Goal: Task Accomplishment & Management: Use online tool/utility

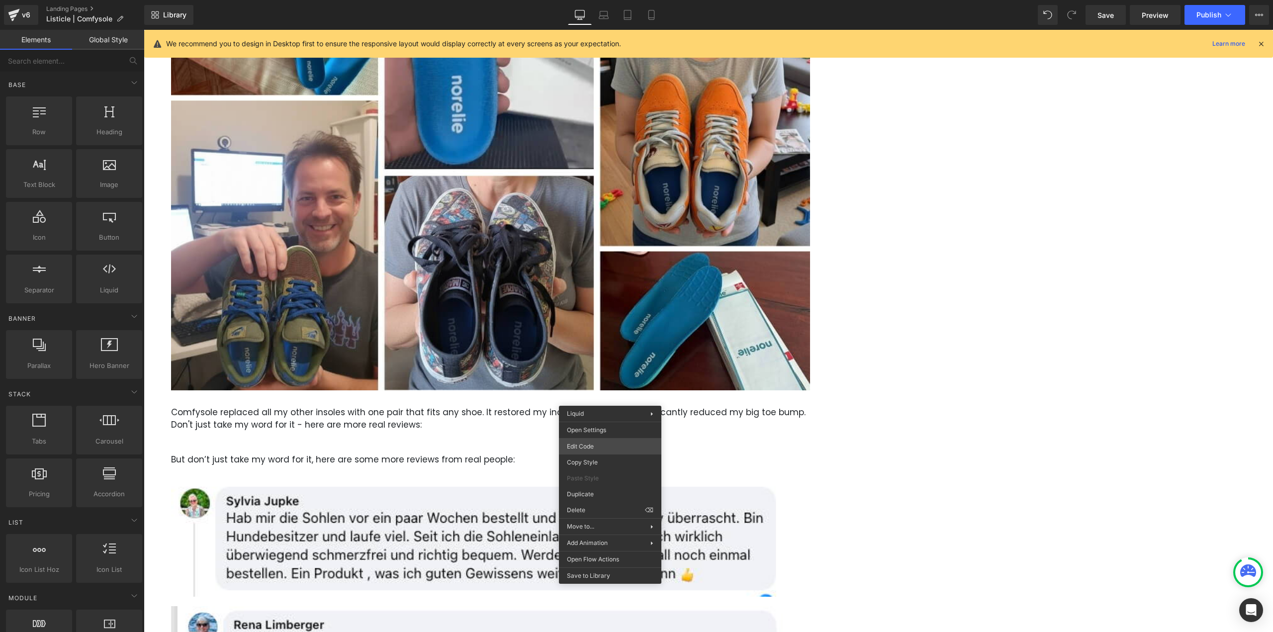
click at [597, 0] on div "Liquid You are previewing how the will restyle your page. You can not edit Elem…" at bounding box center [636, 0] width 1273 height 0
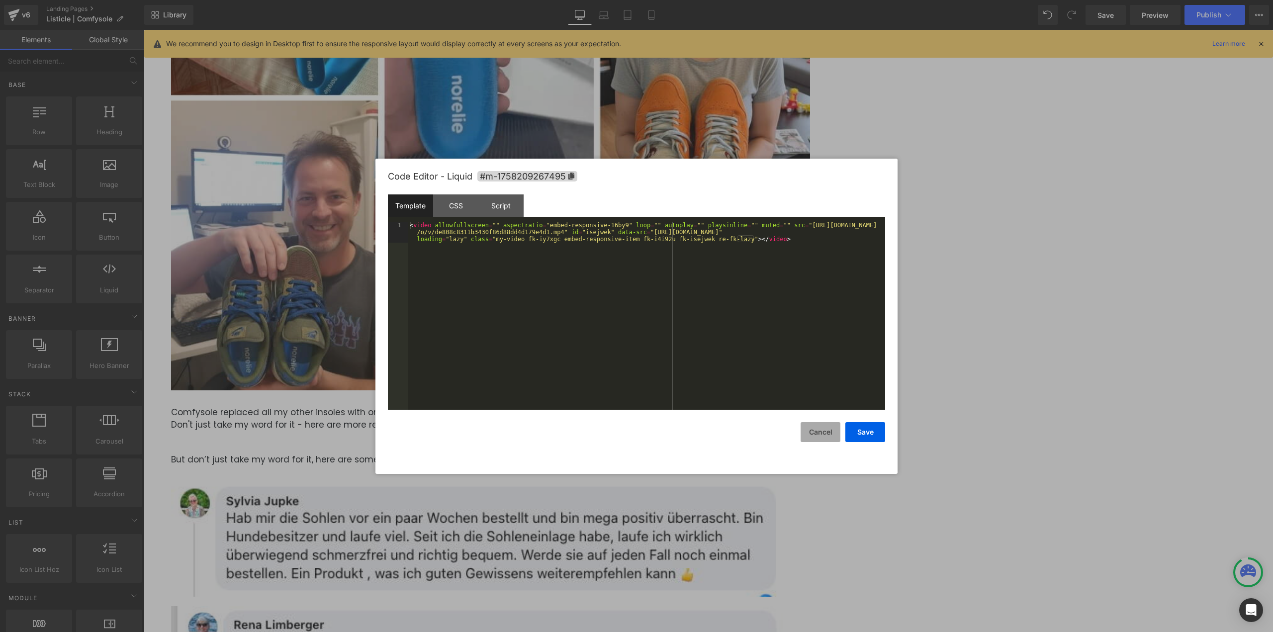
click at [825, 439] on button "Cancel" at bounding box center [821, 432] width 40 height 20
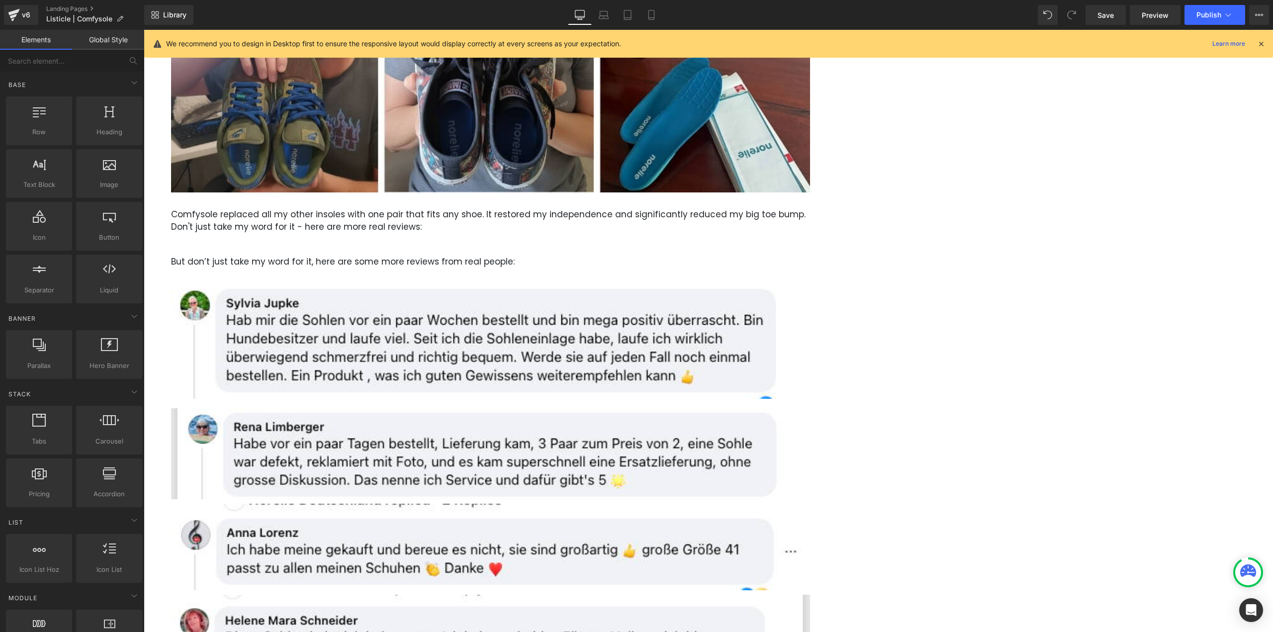
scroll to position [2580, 0]
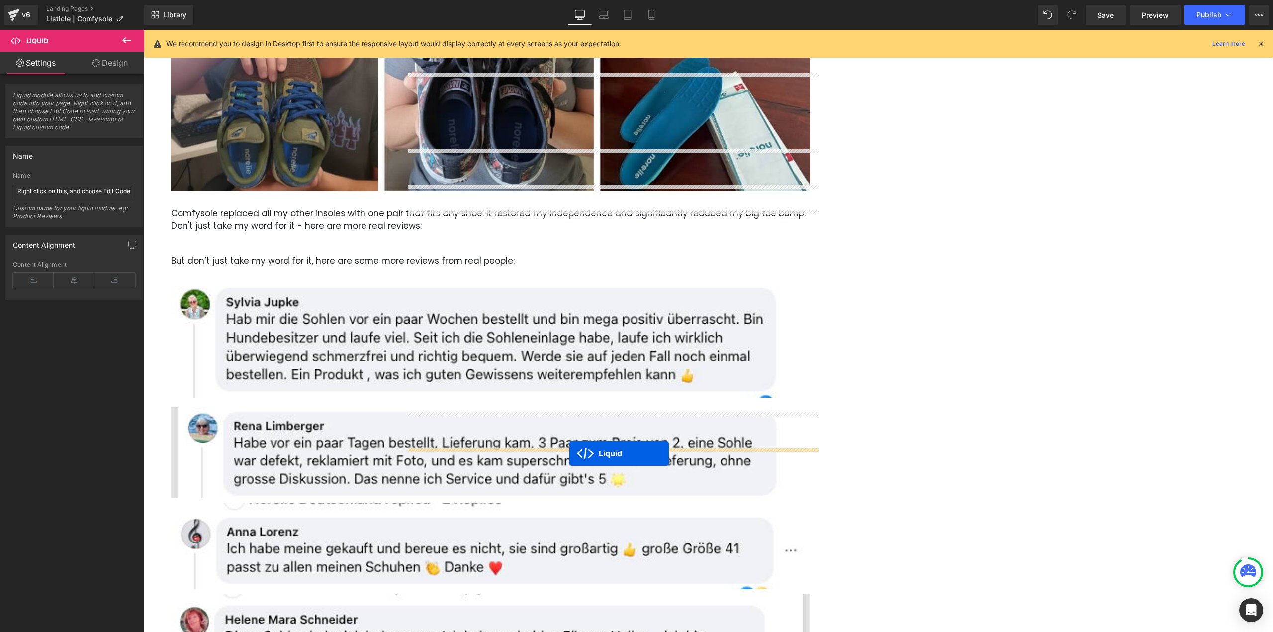
drag, startPoint x: 611, startPoint y: 216, endPoint x: 569, endPoint y: 454, distance: 240.9
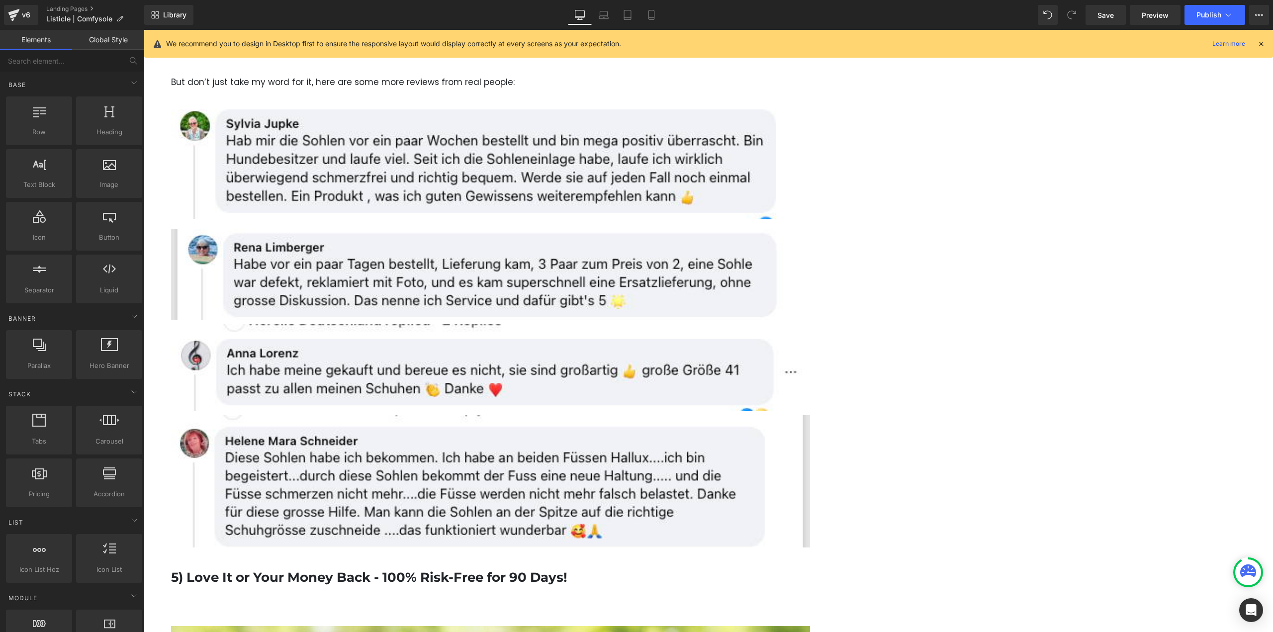
scroll to position [2729, 0]
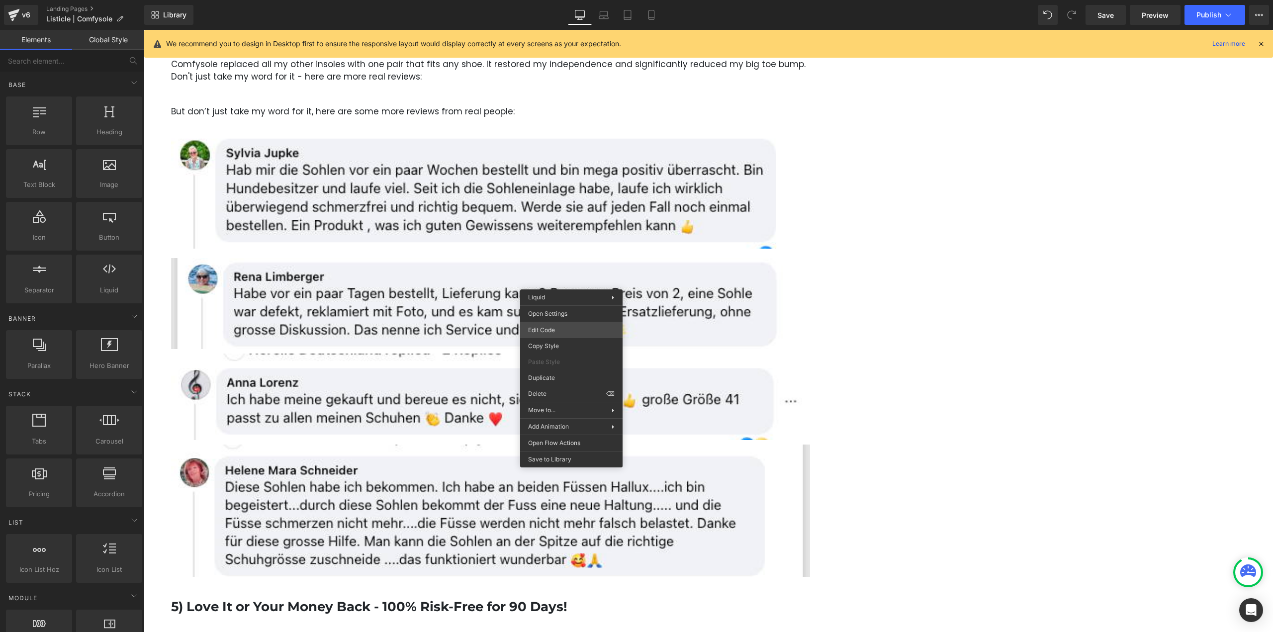
click at [554, 0] on div "Liquid You are previewing how the will restyle your page. You can not edit Elem…" at bounding box center [636, 0] width 1273 height 0
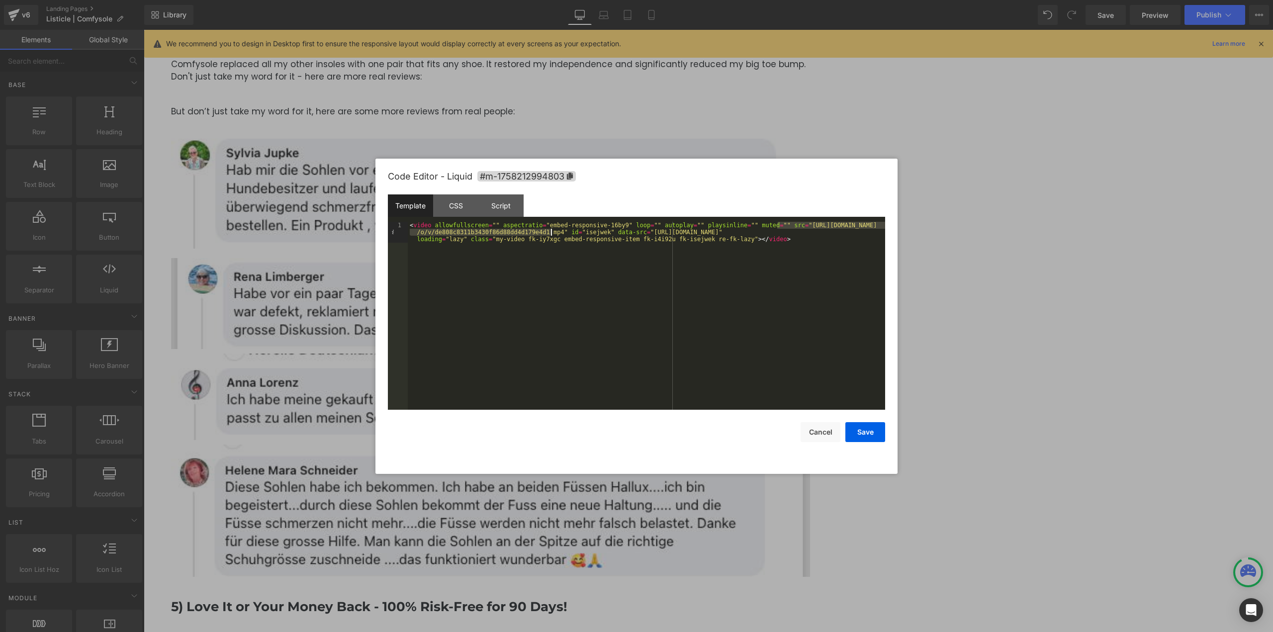
drag, startPoint x: 777, startPoint y: 223, endPoint x: 550, endPoint y: 235, distance: 228.1
click at [550, 235] on div "< video allowfullscreen = "" aspectratio = "embed-responsive-16by9" loop = "" a…" at bounding box center [646, 337] width 477 height 230
drag, startPoint x: 633, startPoint y: 232, endPoint x: 872, endPoint y: 234, distance: 239.2
click at [872, 234] on div "< video allowfullscreen = "" aspectratio = "embed-responsive-16by9" loop = "" a…" at bounding box center [646, 337] width 477 height 230
click at [866, 436] on button "Save" at bounding box center [865, 432] width 40 height 20
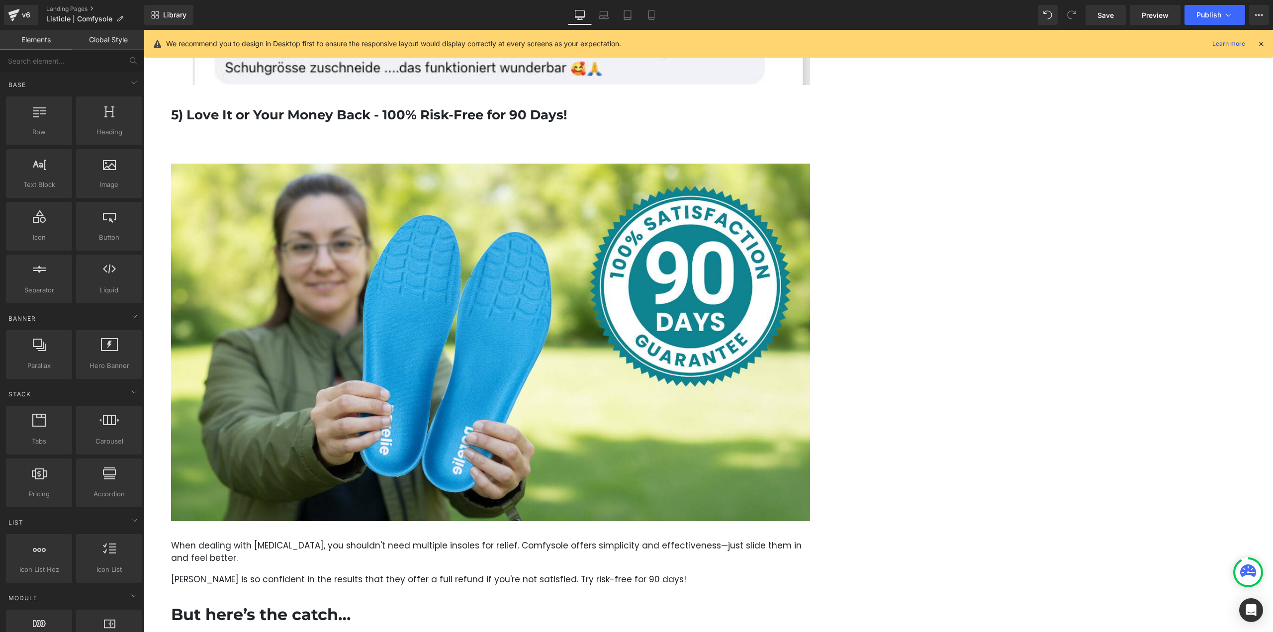
scroll to position [3127, 0]
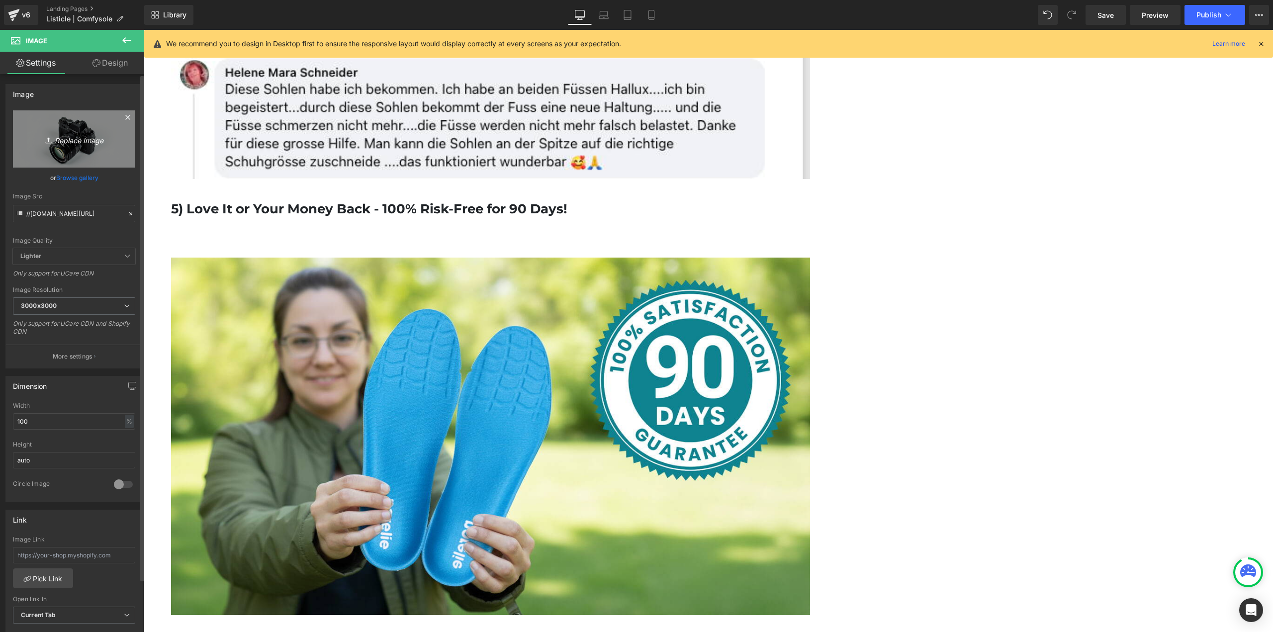
click at [77, 138] on icon "Replace Image" at bounding box center [74, 139] width 80 height 12
type input "C:\fakepath\ComfySole Adv (2) (1).jpg"
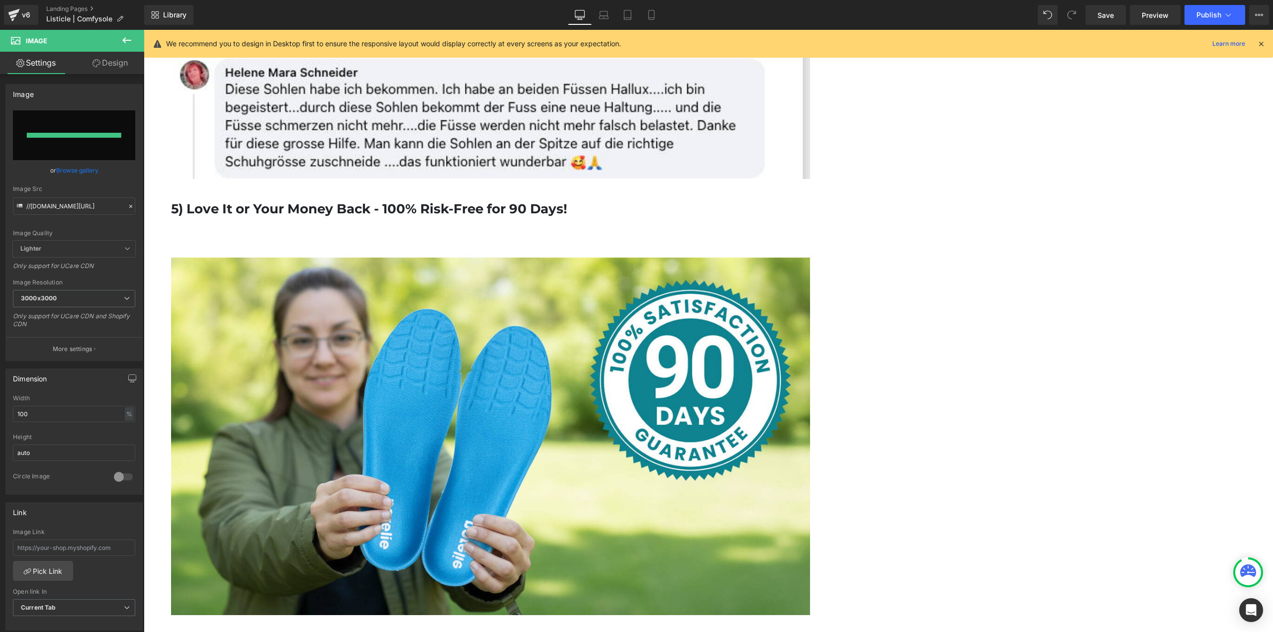
type input "https://ucarecdn.com/c7ec258a-ef71-4cc3-976a-585b66242bfc/-/format/auto/-/previ…"
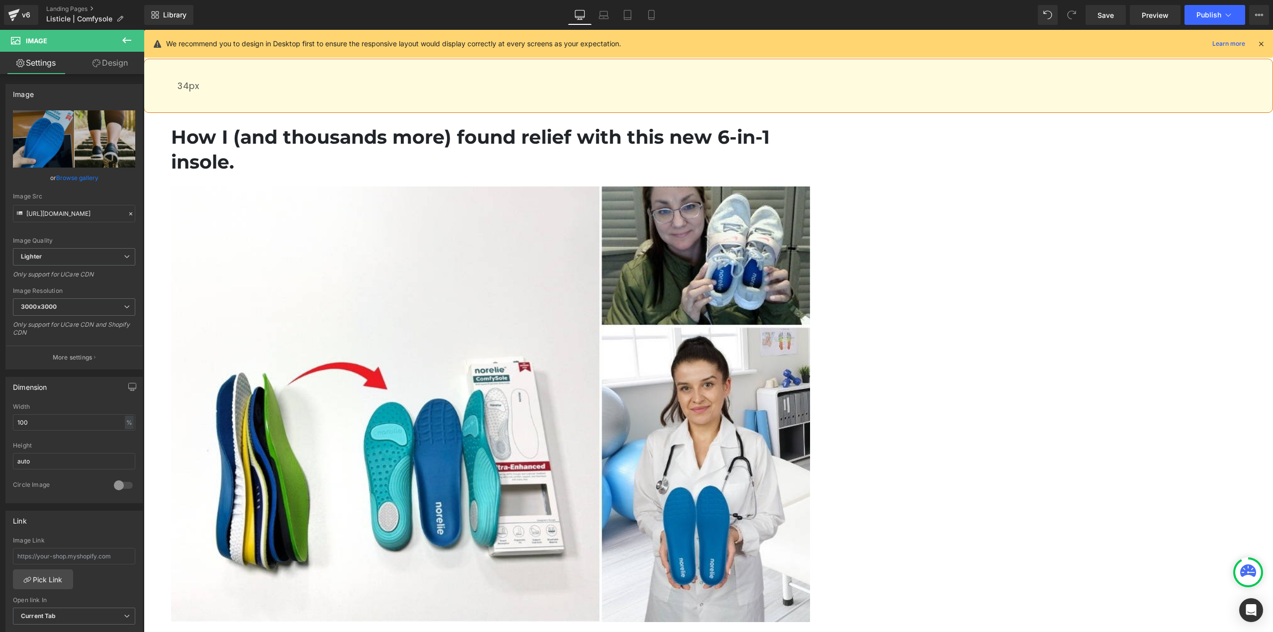
scroll to position [0, 0]
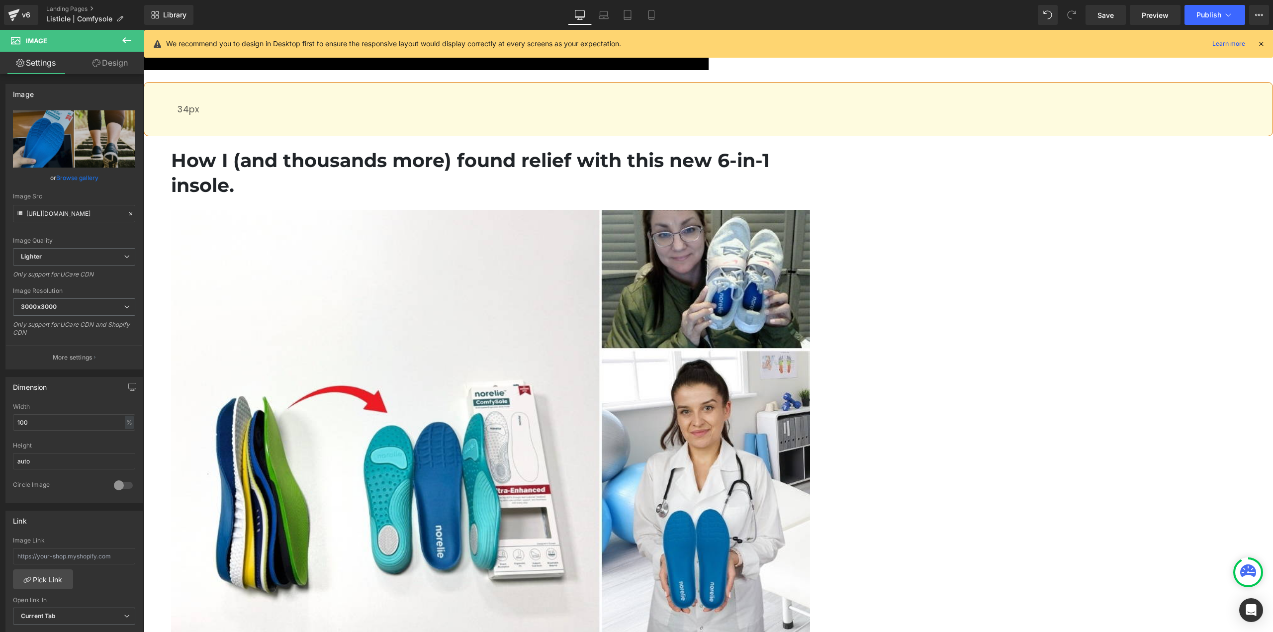
drag, startPoint x: 1273, startPoint y: 328, endPoint x: 1116, endPoint y: 43, distance: 325.2
click at [598, 11] on link "Laptop" at bounding box center [604, 15] width 24 height 20
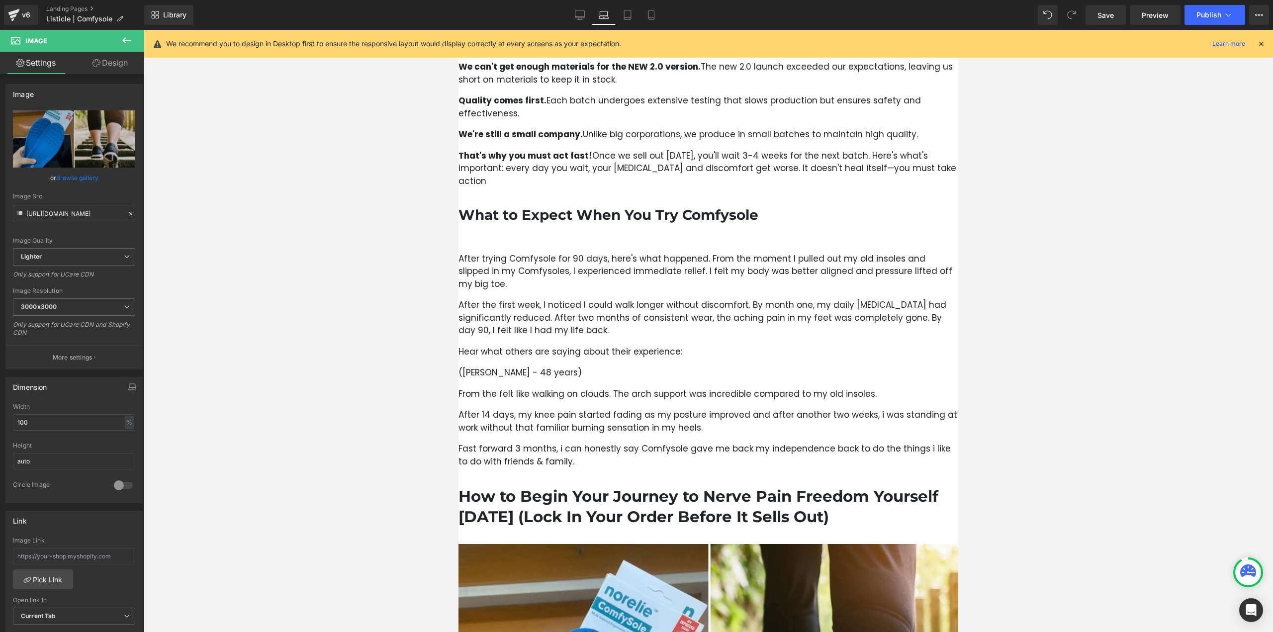
scroll to position [3266, 0]
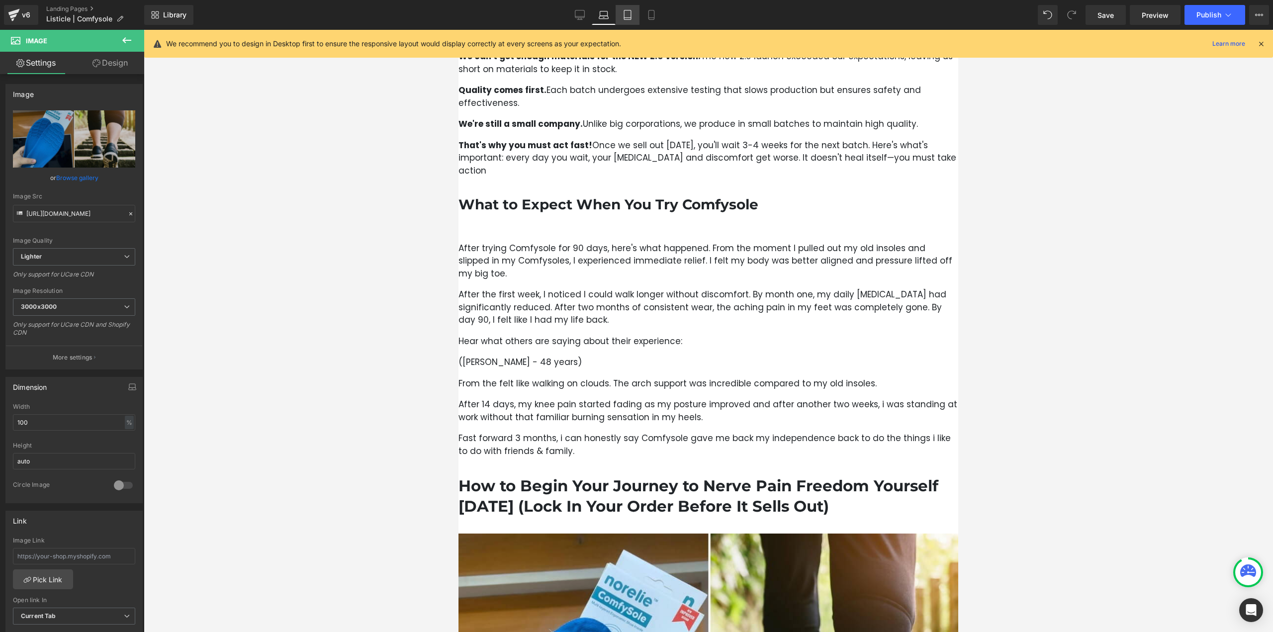
click at [633, 16] on link "Tablet" at bounding box center [628, 15] width 24 height 20
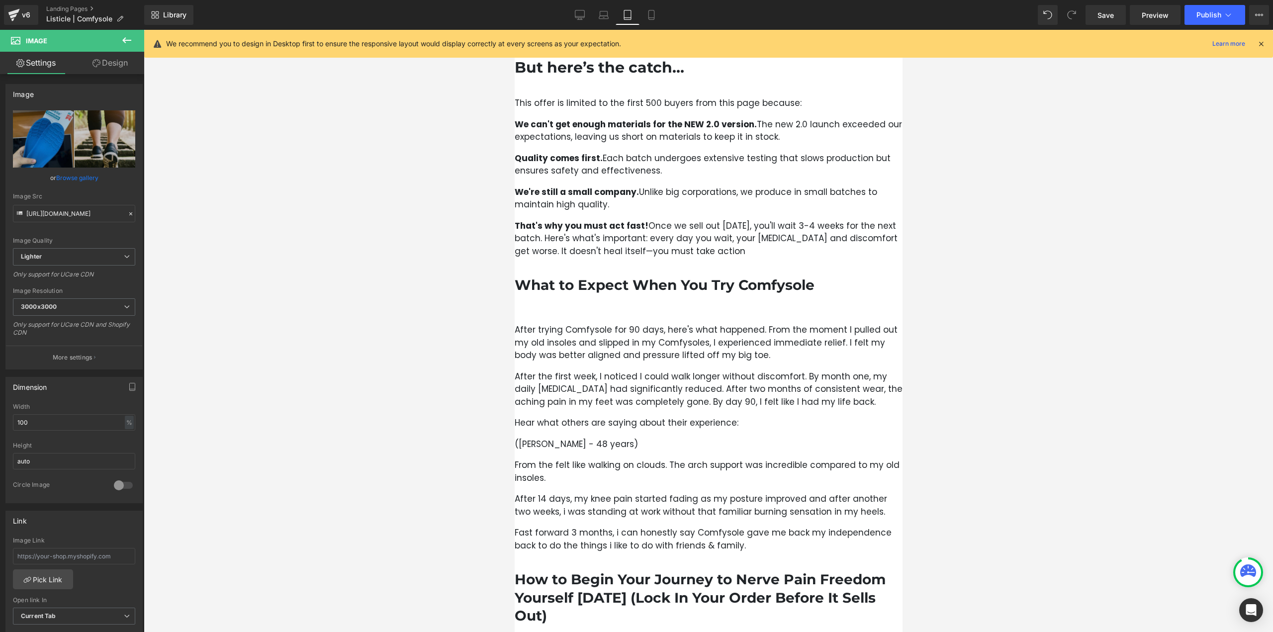
scroll to position [2684, 0]
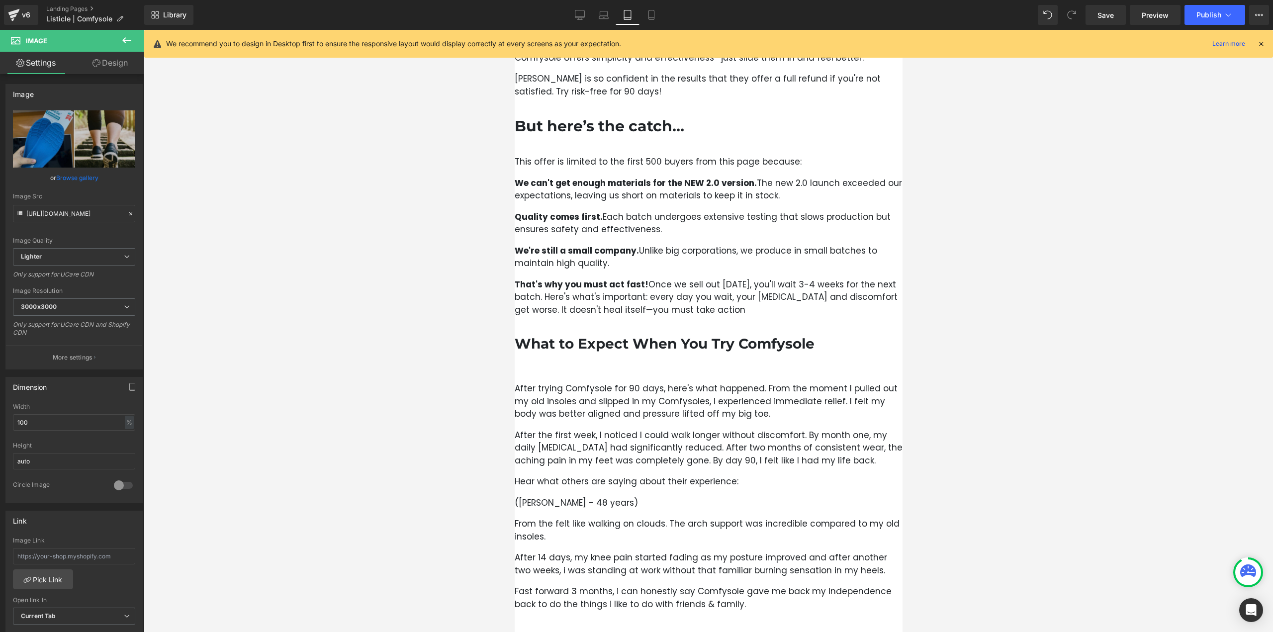
click at [650, 17] on icon at bounding box center [651, 15] width 10 height 10
click at [630, 13] on icon at bounding box center [628, 15] width 10 height 10
drag, startPoint x: 649, startPoint y: 15, endPoint x: 141, endPoint y: 43, distance: 509.0
click at [649, 15] on icon at bounding box center [651, 15] width 10 height 10
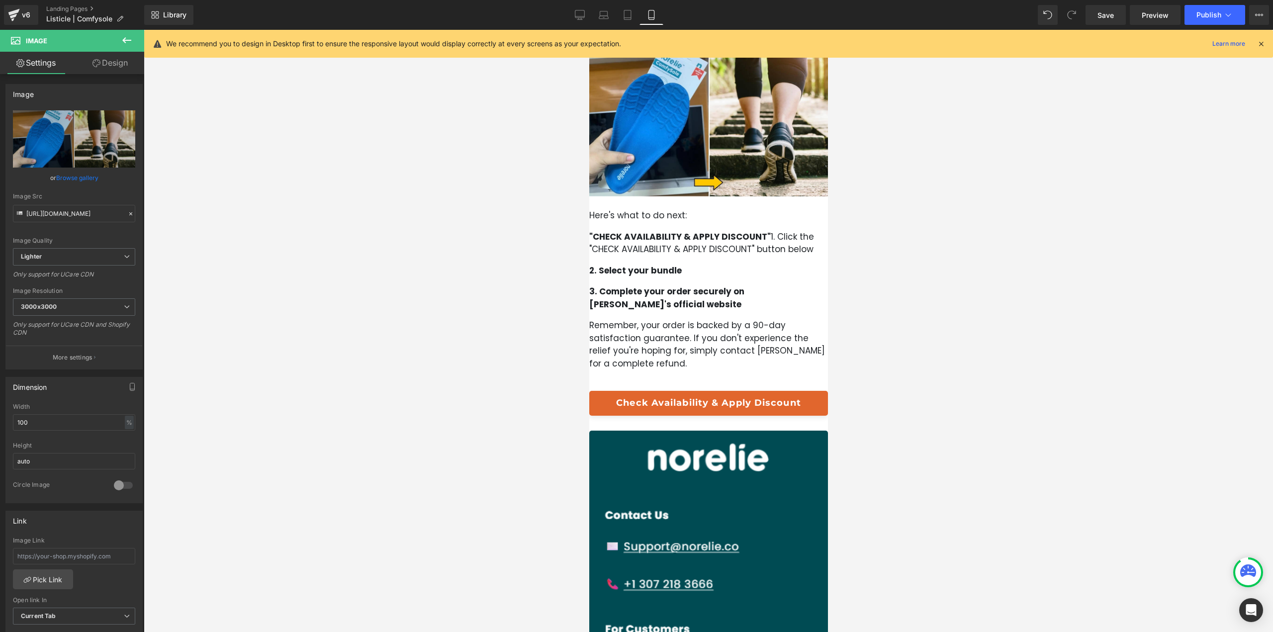
scroll to position [3127, 0]
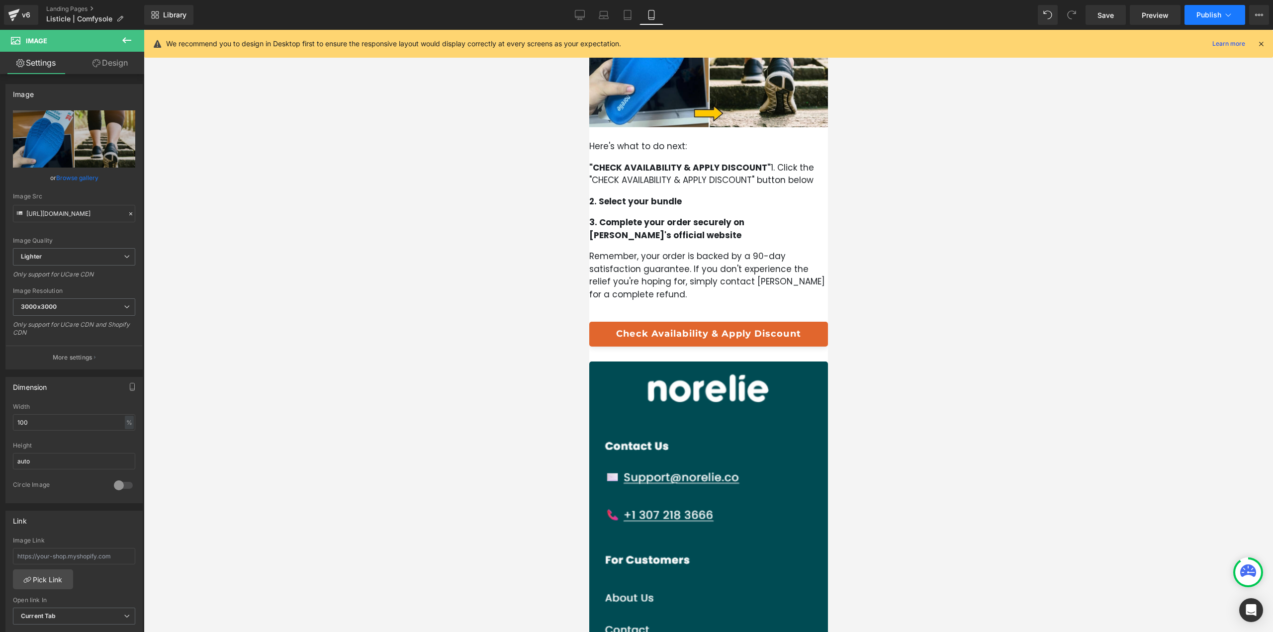
click at [1193, 14] on button "Publish" at bounding box center [1215, 15] width 61 height 20
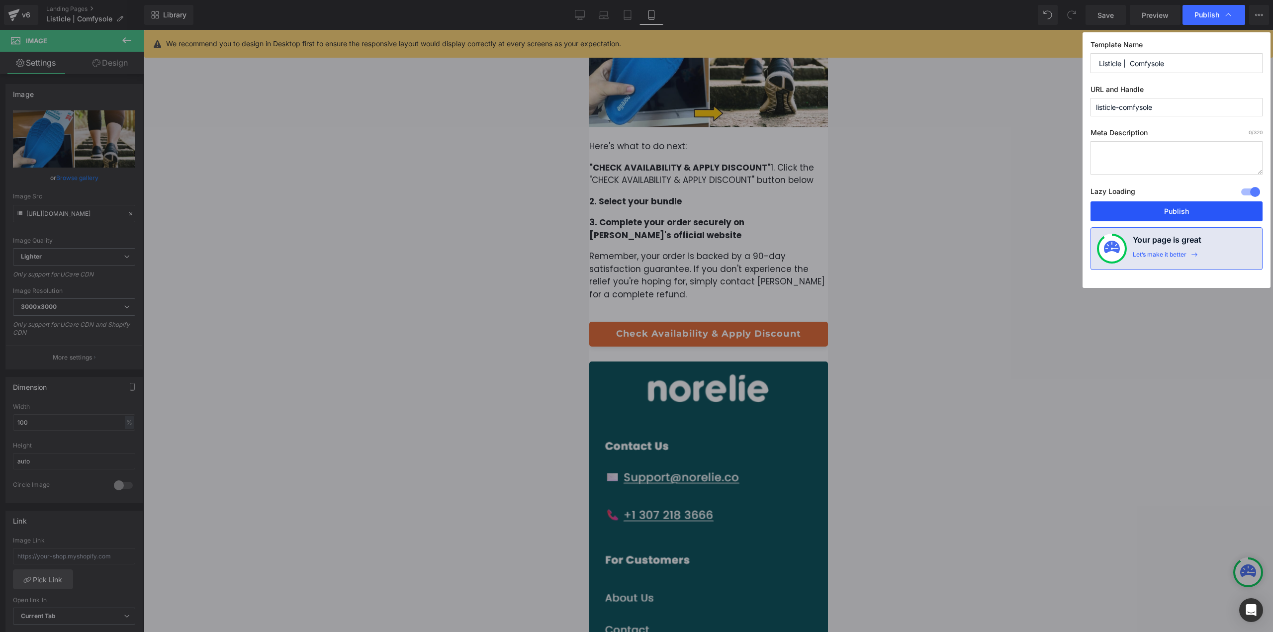
click at [1144, 211] on button "Publish" at bounding box center [1177, 211] width 172 height 20
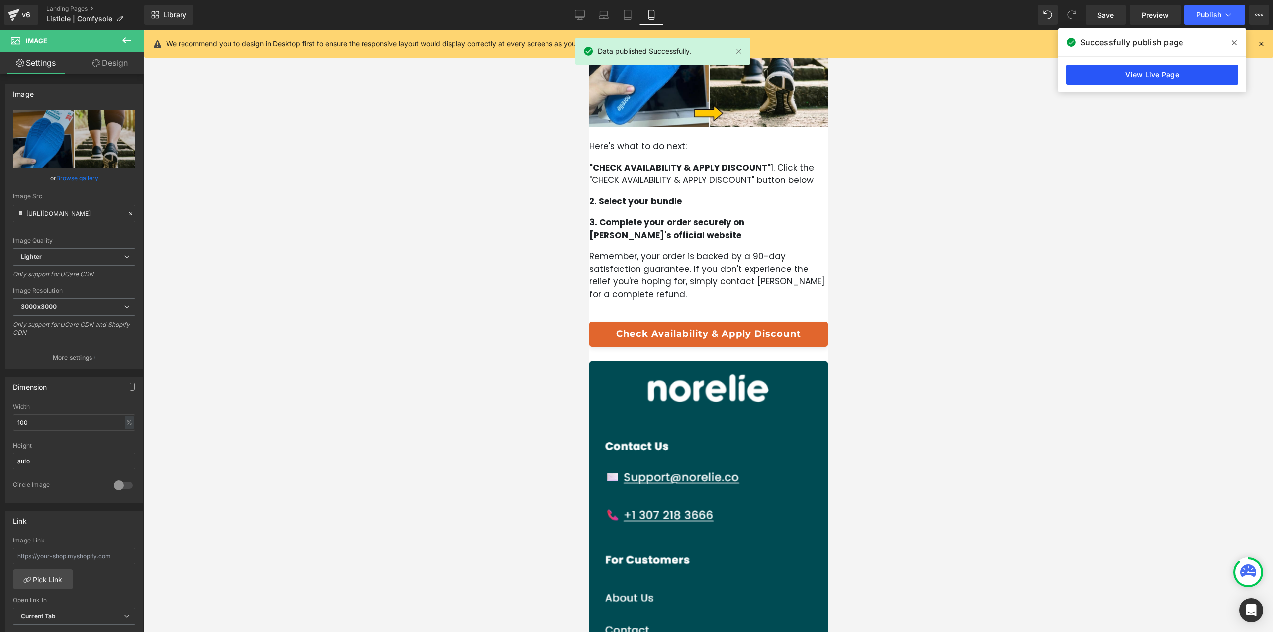
click at [1164, 73] on link "View Live Page" at bounding box center [1152, 75] width 172 height 20
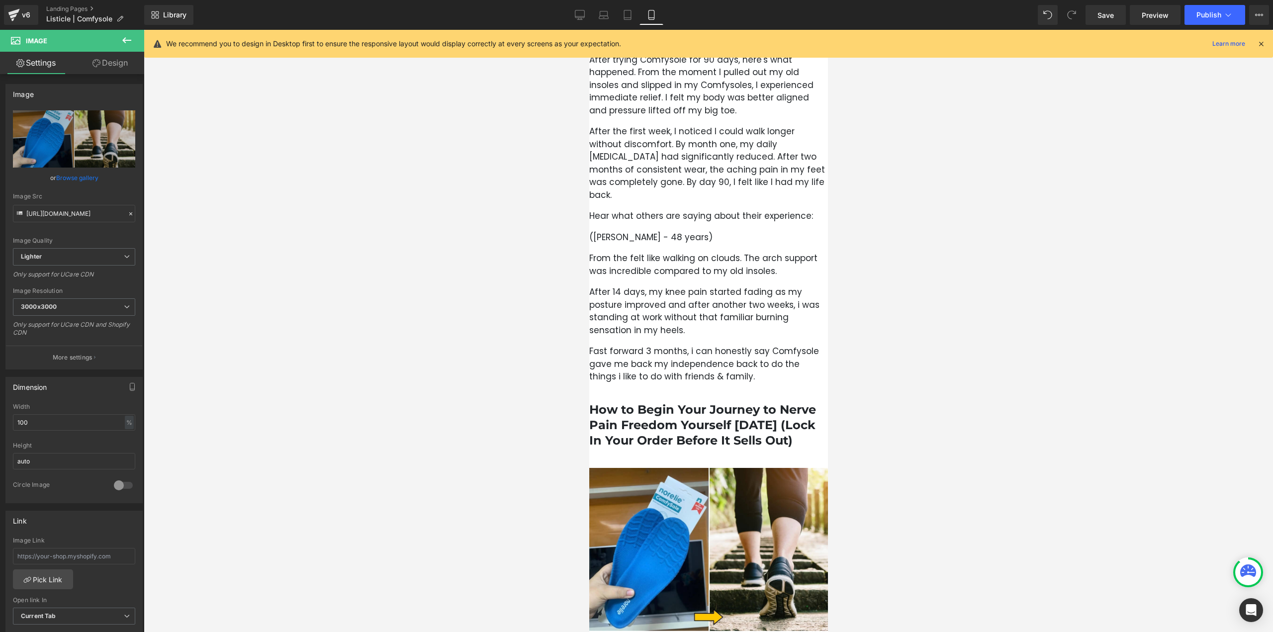
scroll to position [2779, 0]
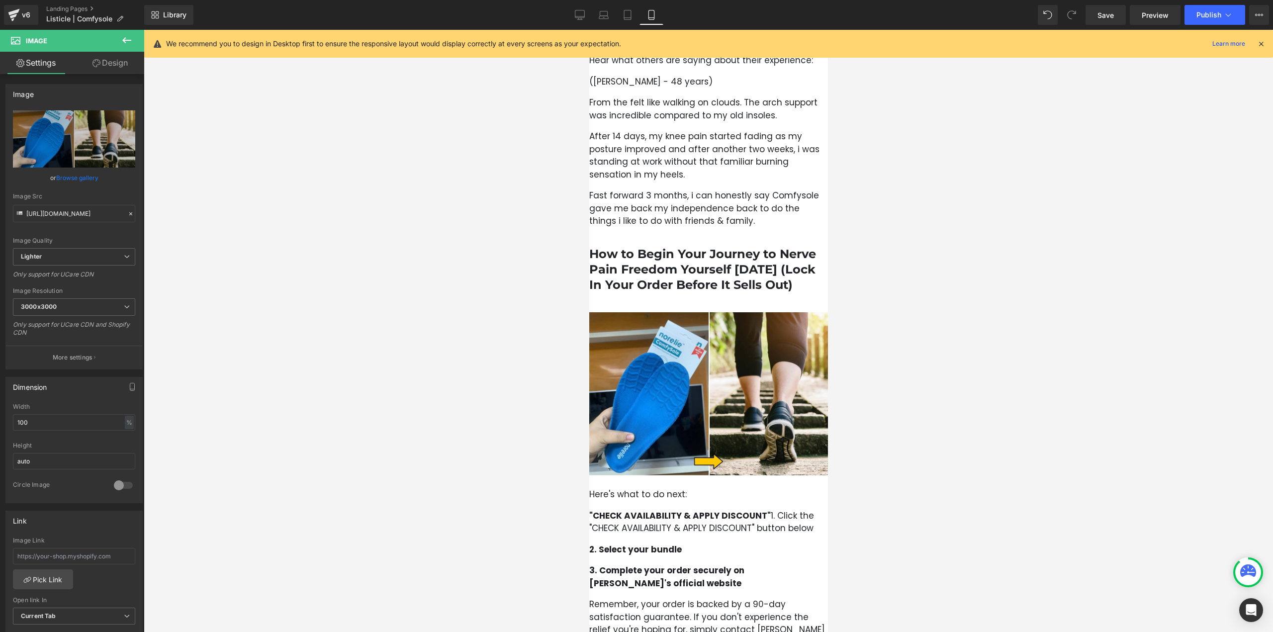
click at [589, 30] on span "Button" at bounding box center [589, 30] width 0 height 0
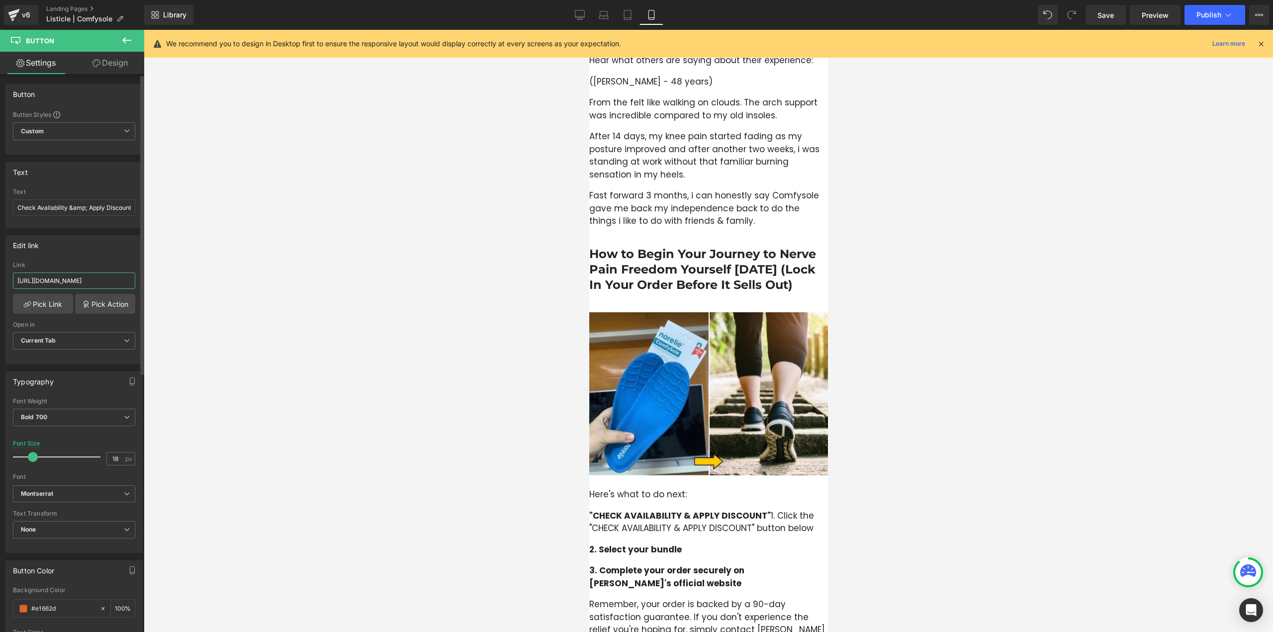
click at [104, 283] on input "https://norelie.co/products/redrevive-md?fbclid=fbclid&utm_source=Klaviyo&utm_m…" at bounding box center [74, 281] width 122 height 16
paste input "comfysole-2-0-bunion"
type input "https://norelie.co/products/comfysole-2-0-bunion"
drag, startPoint x: 261, startPoint y: 286, endPoint x: 266, endPoint y: 284, distance: 5.2
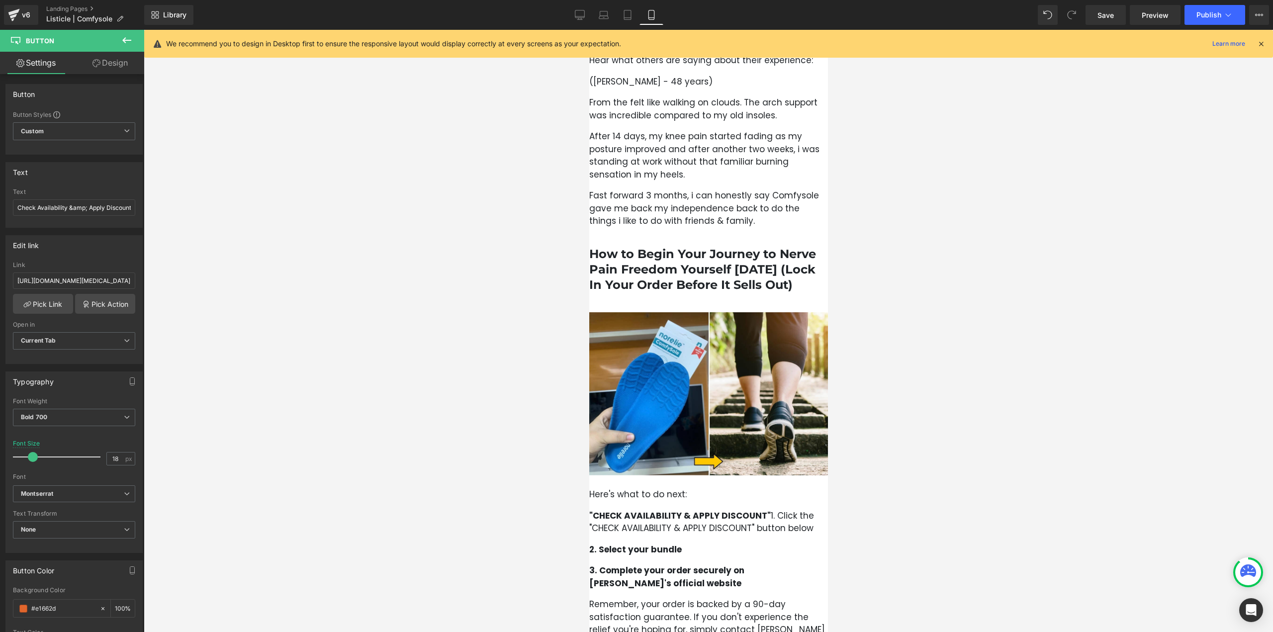
click at [262, 286] on div at bounding box center [708, 331] width 1129 height 602
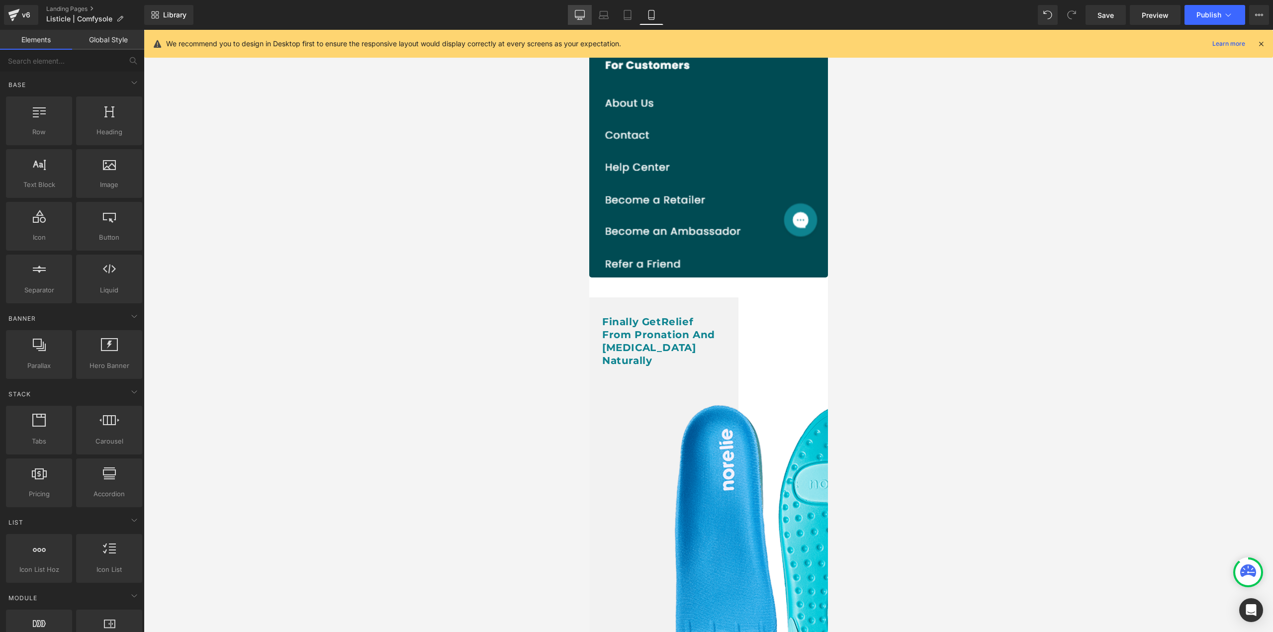
click at [578, 13] on icon at bounding box center [580, 15] width 10 height 10
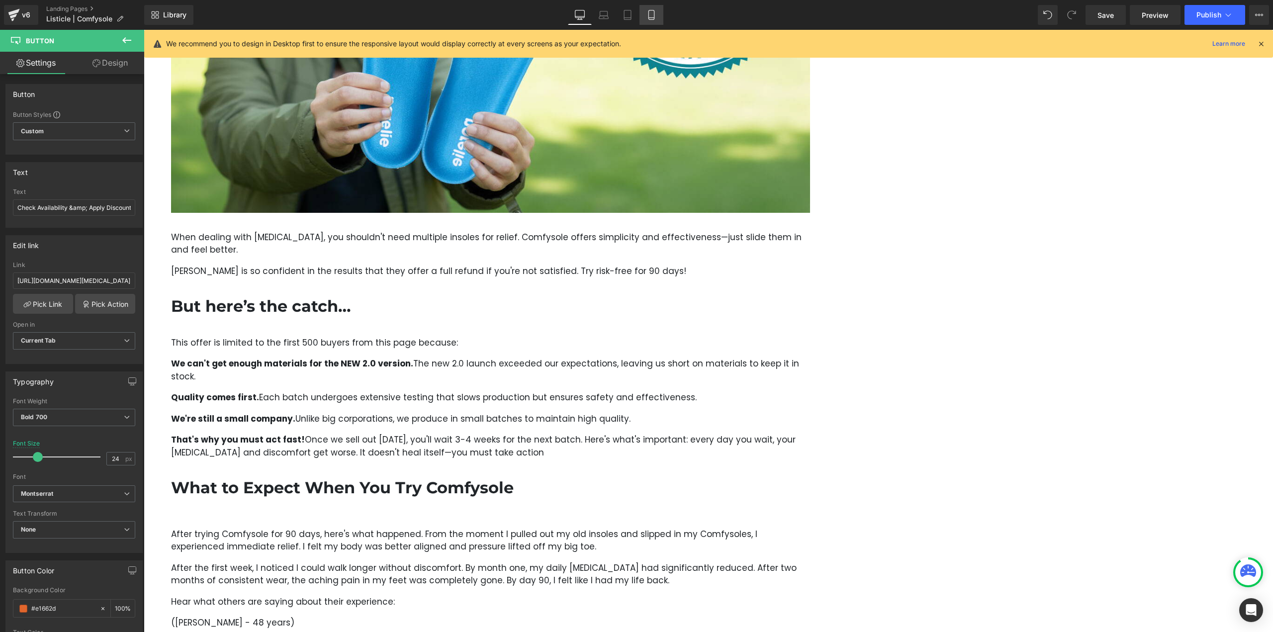
click at [654, 14] on icon at bounding box center [651, 15] width 10 height 10
type input "18"
type input "100"
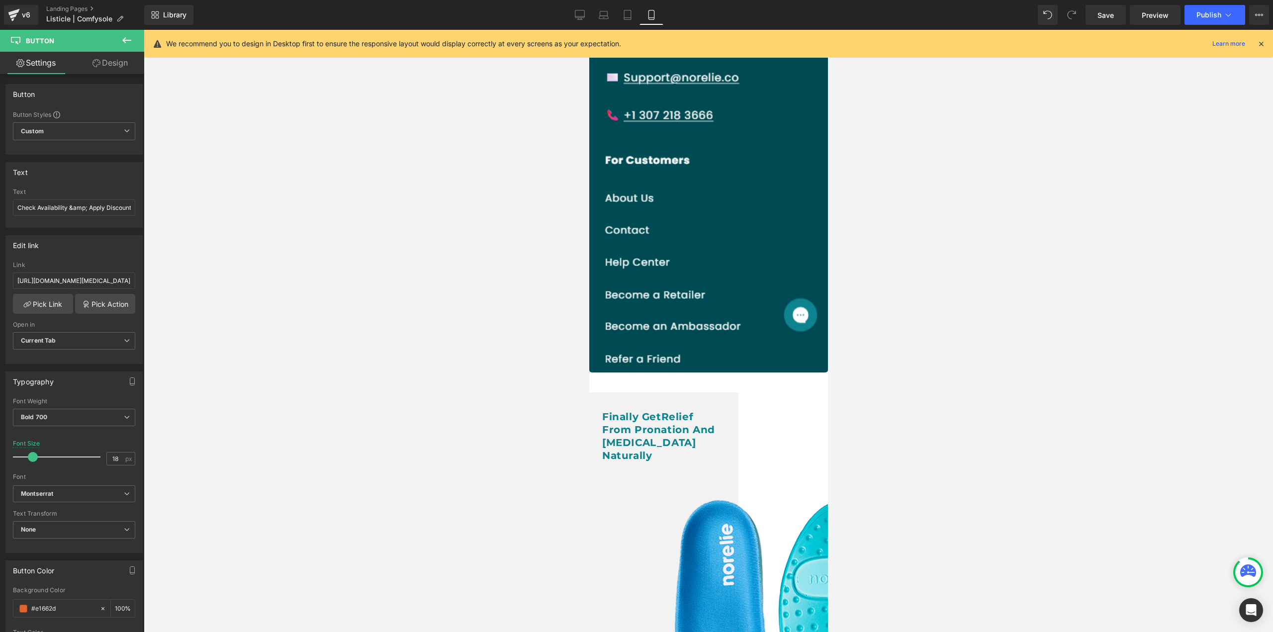
scroll to position [2999, 0]
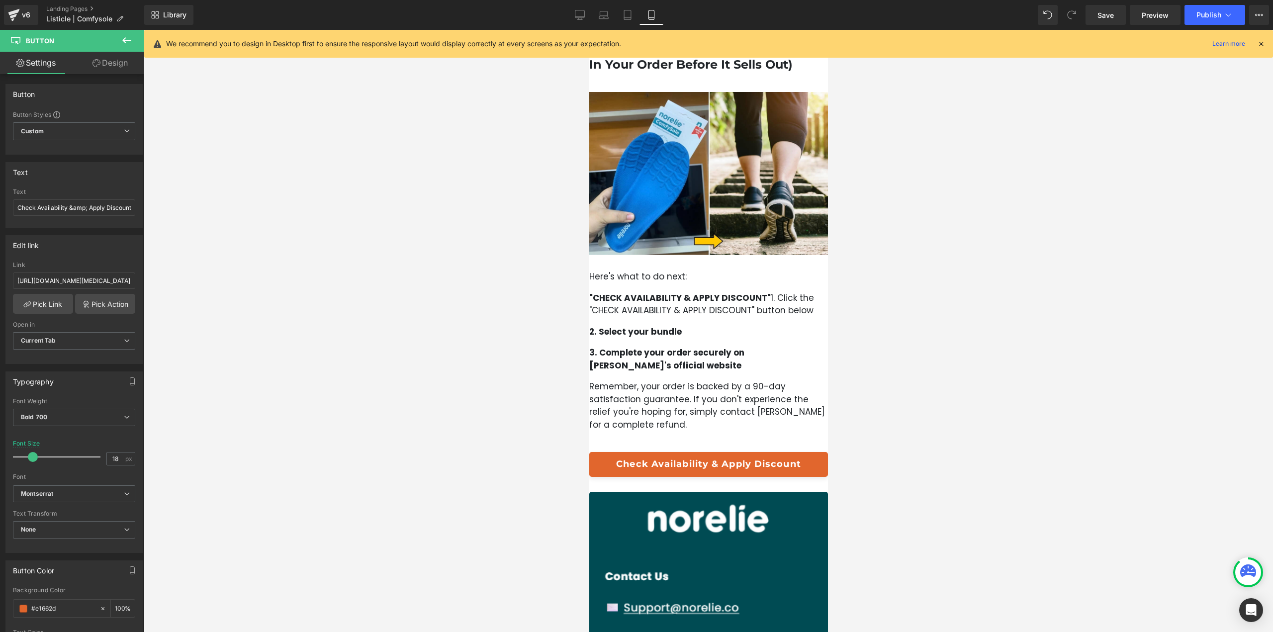
click at [589, 30] on icon at bounding box center [589, 30] width 0 height 0
click at [120, 280] on input "https://norelie.co/products/comfysole-2-0-bunion" at bounding box center [74, 281] width 122 height 16
click at [635, 452] on link "Check Availability & Apply Discount" at bounding box center [708, 464] width 239 height 25
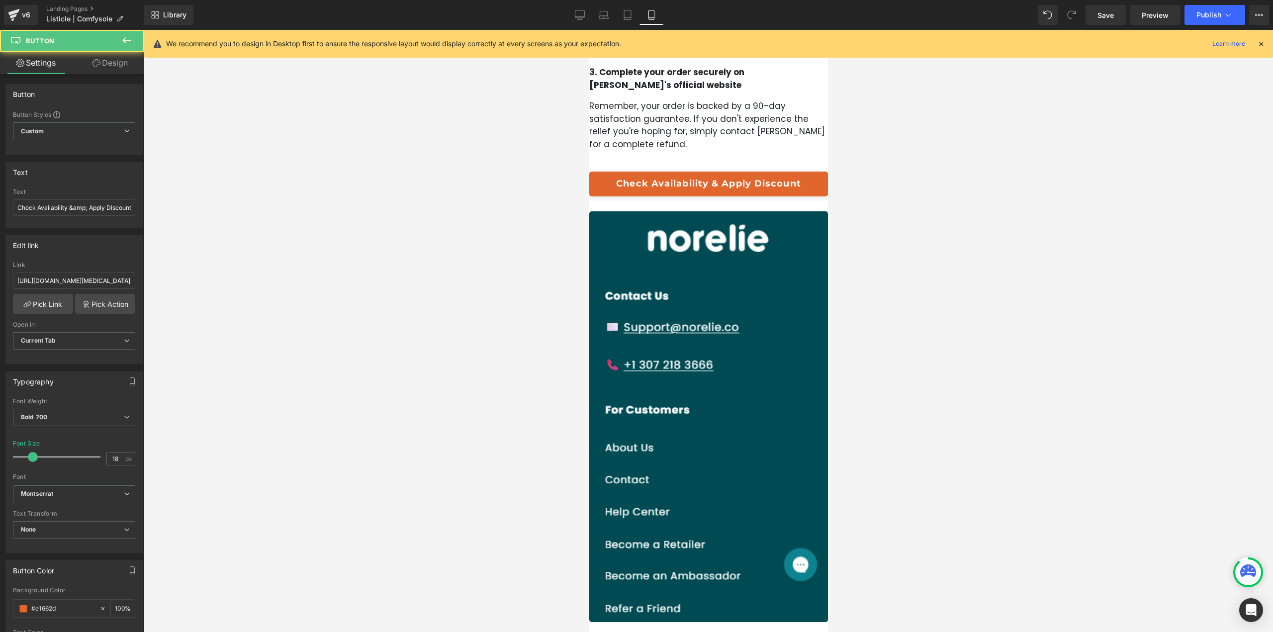
scroll to position [3347, 0]
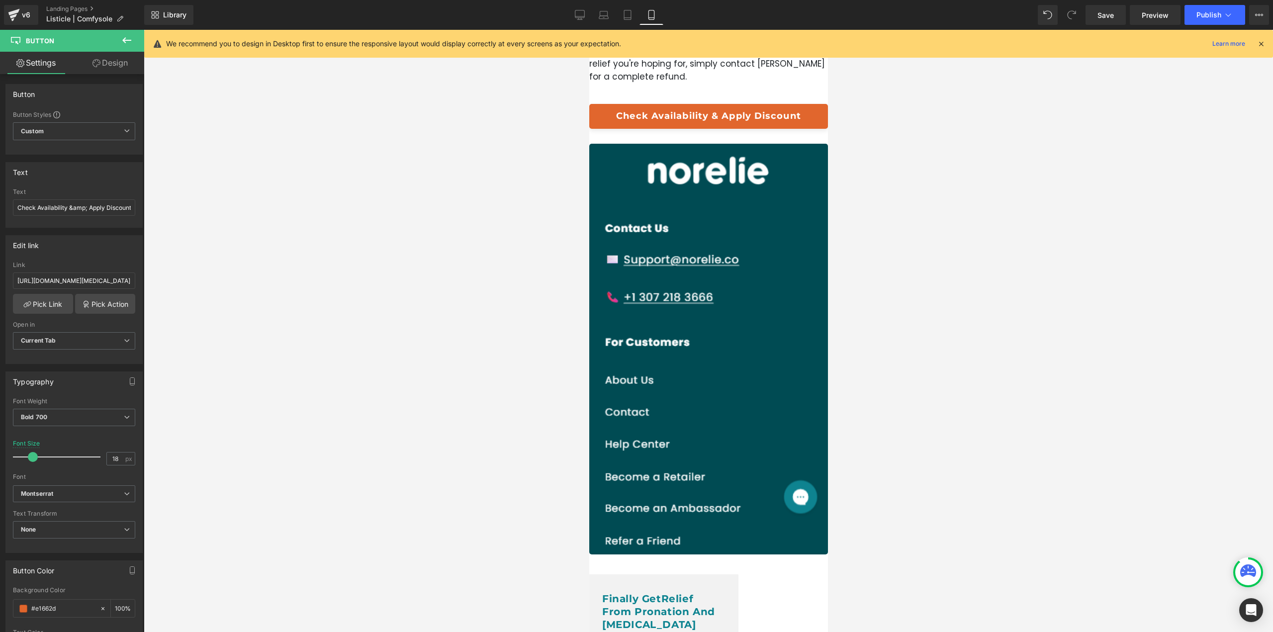
click at [584, 28] on div "Library Mobile Desktop Laptop Tablet Mobile Save Preview Publish Scheduled View…" at bounding box center [708, 15] width 1129 height 30
click at [576, 12] on icon at bounding box center [579, 13] width 9 height 7
type input "24"
type input "100"
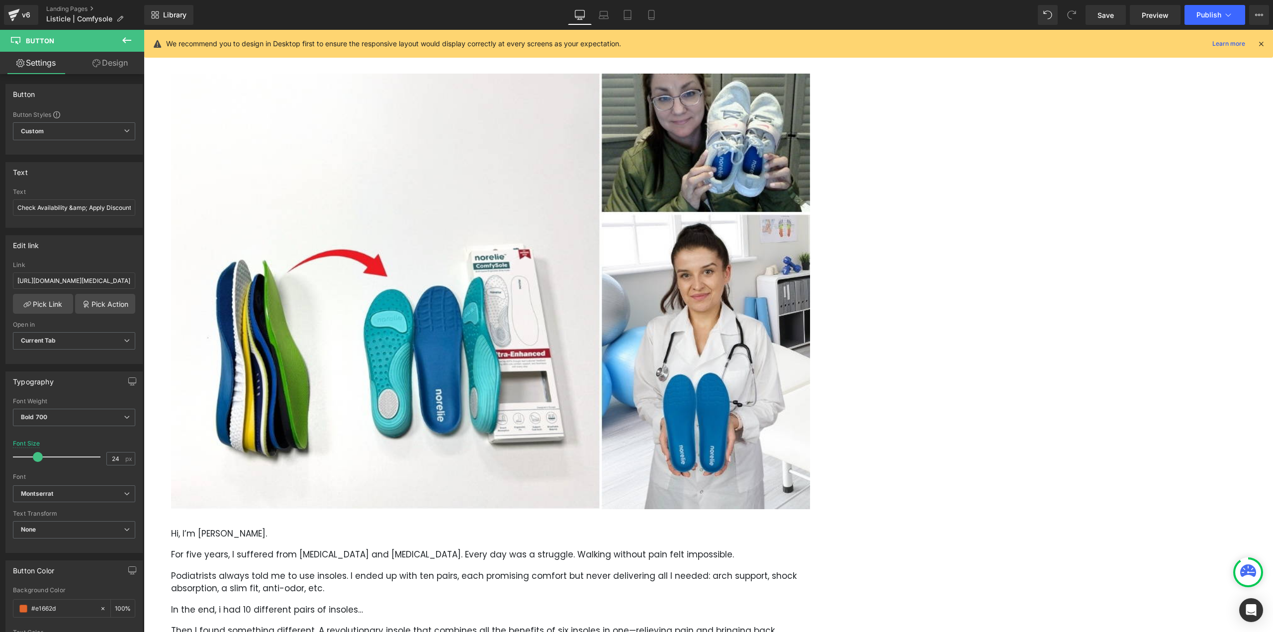
scroll to position [112, 0]
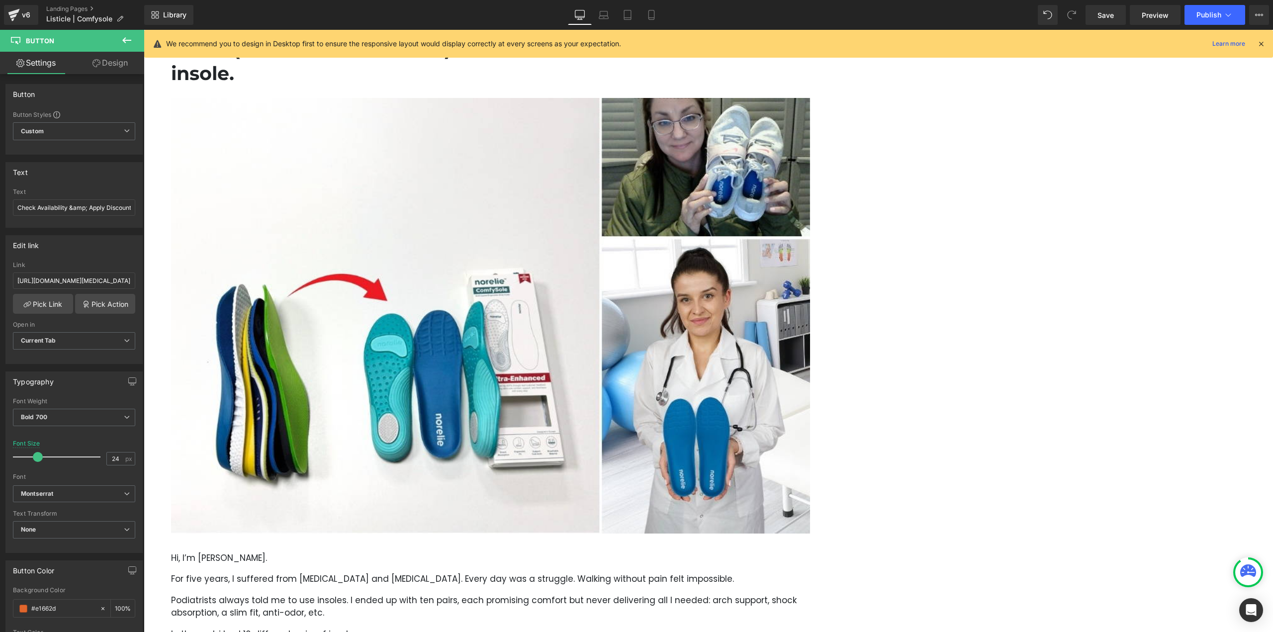
click at [144, 30] on span "Button" at bounding box center [144, 30] width 0 height 0
click at [71, 280] on input "https://norelie.co/products/redrevive-md?fbclid=fbclid&utm_source=Klaviyo&utm_m…" at bounding box center [74, 281] width 122 height 16
paste input "comfysole-2-0-bunion"
type input "https://norelie.co/products/comfysole-2-0-bunion"
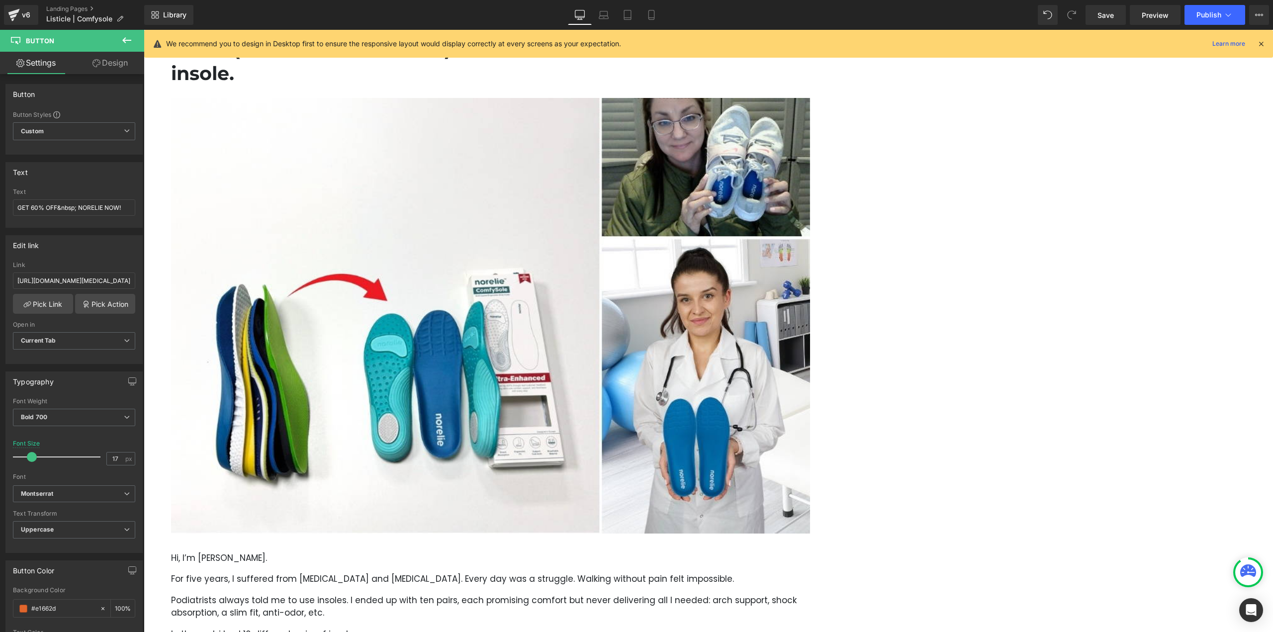
drag, startPoint x: 259, startPoint y: 315, endPoint x: 429, endPoint y: 278, distance: 174.1
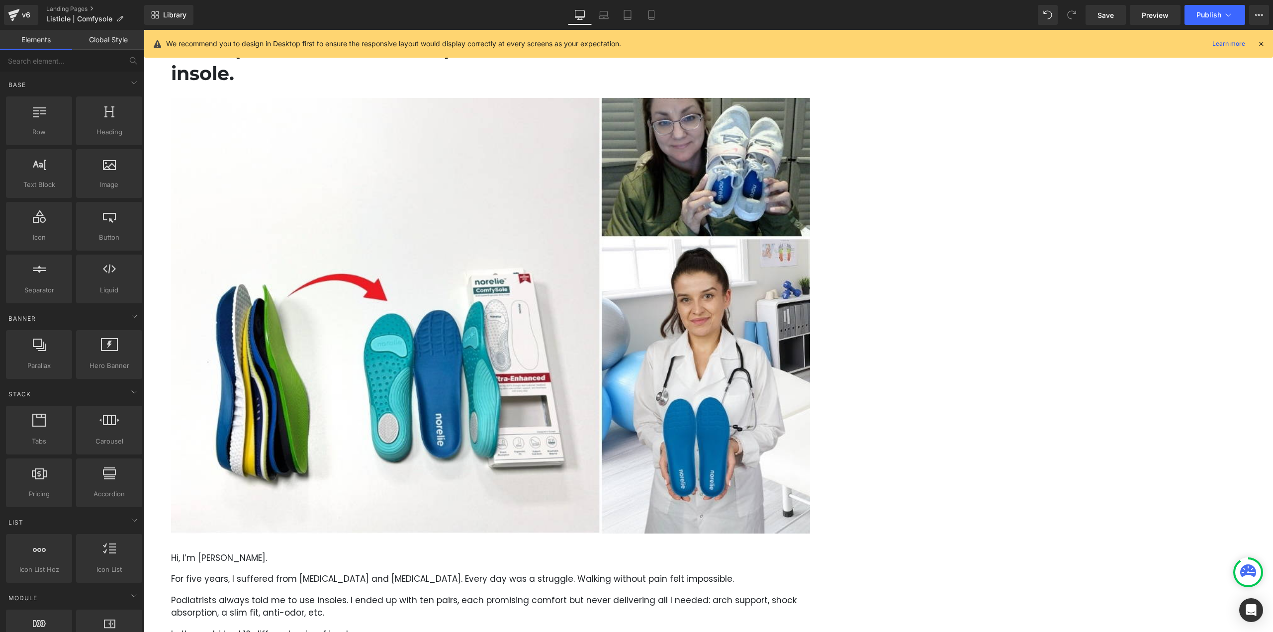
scroll to position [0, 0]
click at [1212, 7] on button "Publish" at bounding box center [1215, 15] width 61 height 20
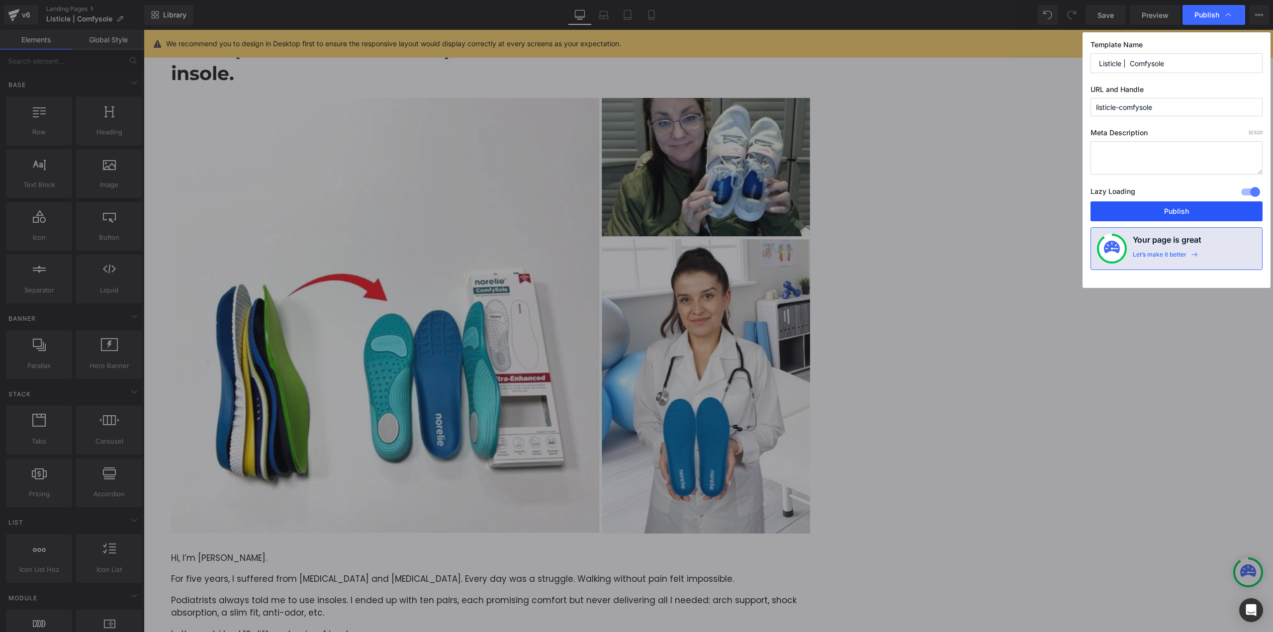
click at [1157, 211] on button "Publish" at bounding box center [1177, 211] width 172 height 20
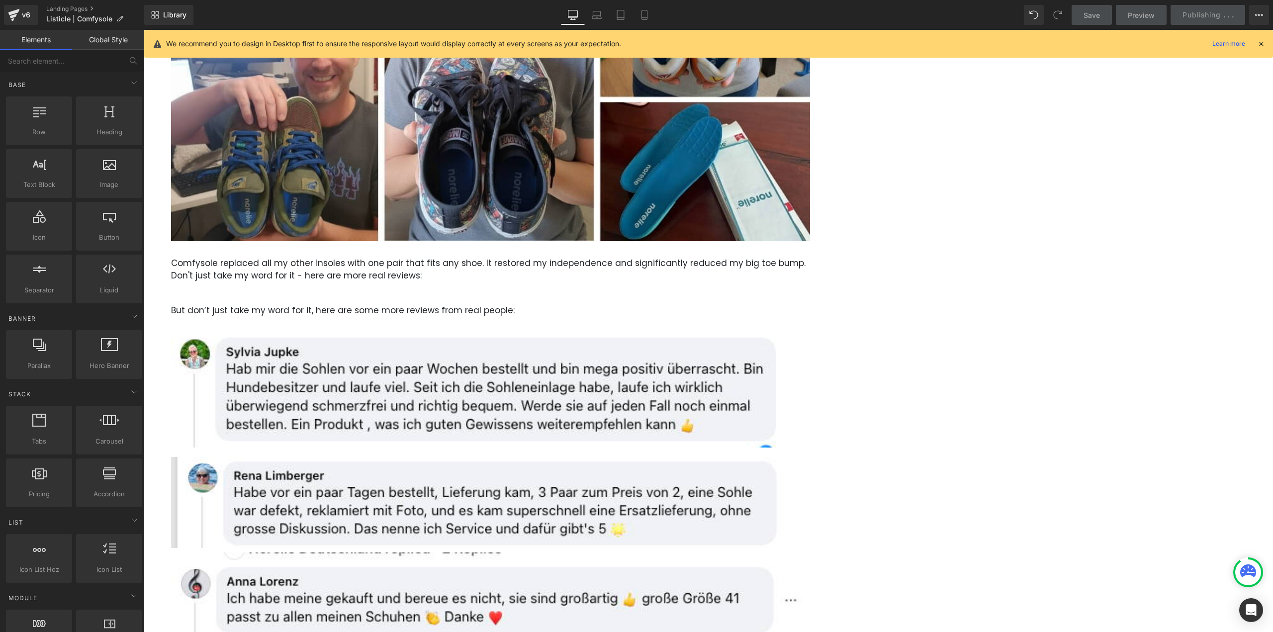
scroll to position [2536, 0]
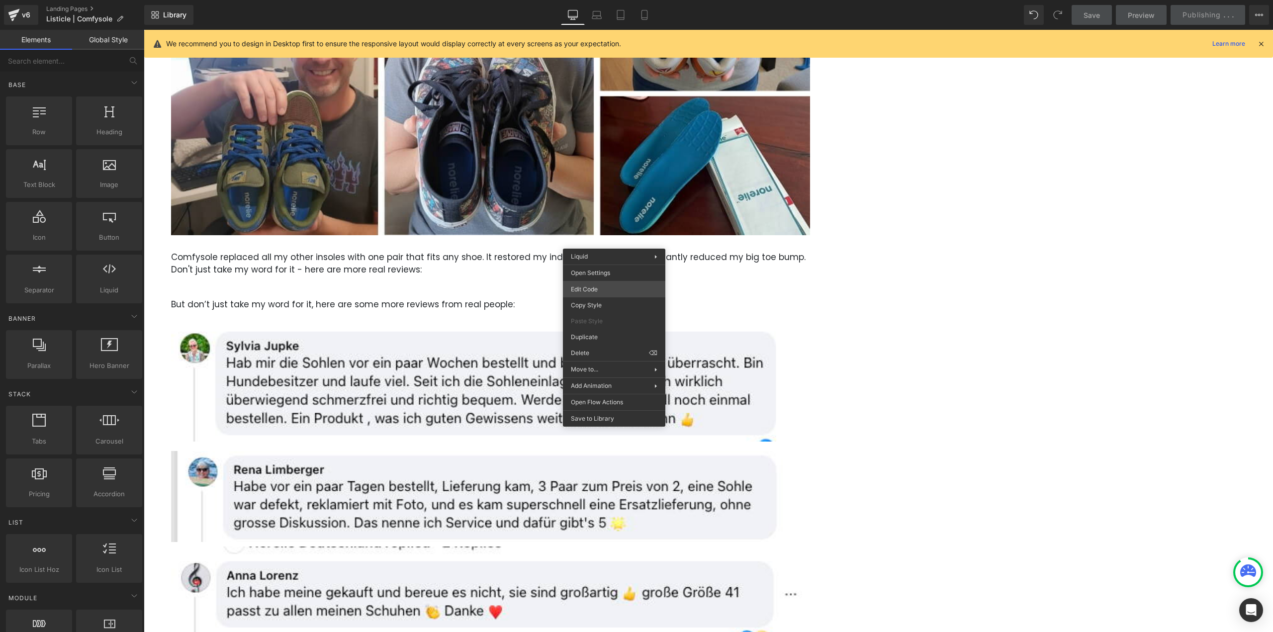
click at [600, 0] on div "Button You are previewing how the will restyle your page. You can not edit Elem…" at bounding box center [636, 0] width 1273 height 0
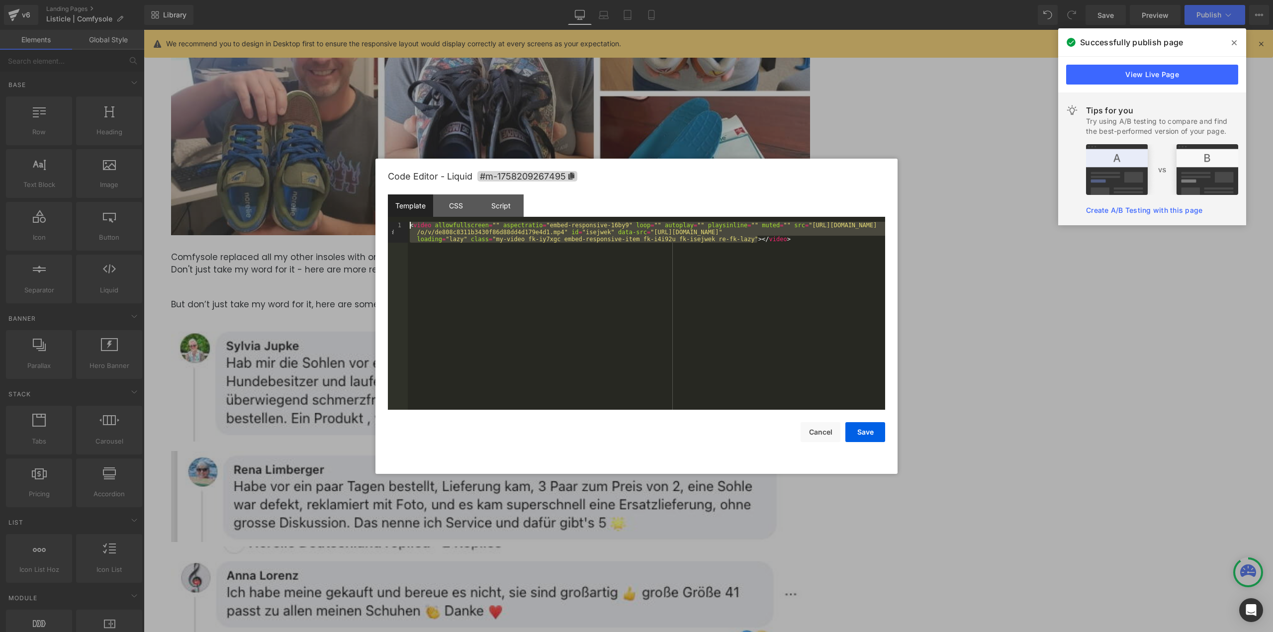
drag, startPoint x: 794, startPoint y: 249, endPoint x: 378, endPoint y: 223, distance: 417.1
click at [378, 223] on div "Code Editor - Liquid #m-1758209267495 Template CSS Script Data 1 < video allowf…" at bounding box center [636, 316] width 522 height 315
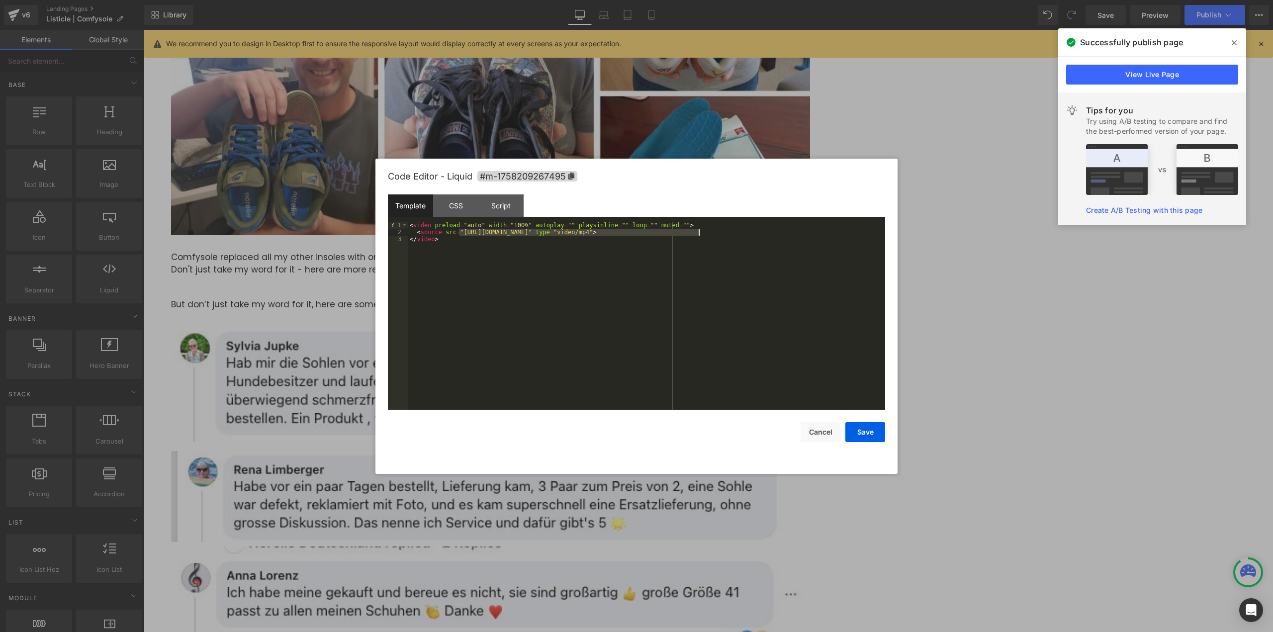
drag, startPoint x: 459, startPoint y: 234, endPoint x: 697, endPoint y: 232, distance: 238.2
click at [697, 232] on div "< video preload = "auto" width = "100%" autoplay = "" playsinline = "" loop = "…" at bounding box center [646, 323] width 477 height 202
click at [857, 434] on button "Save" at bounding box center [865, 432] width 40 height 20
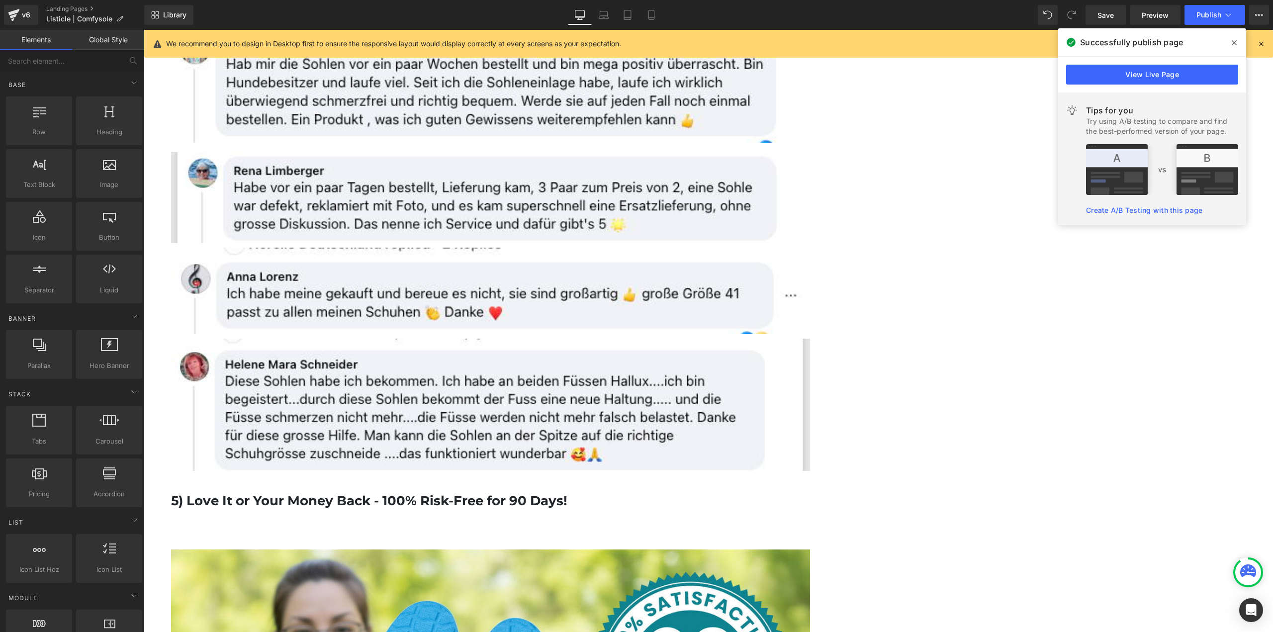
scroll to position [2835, 0]
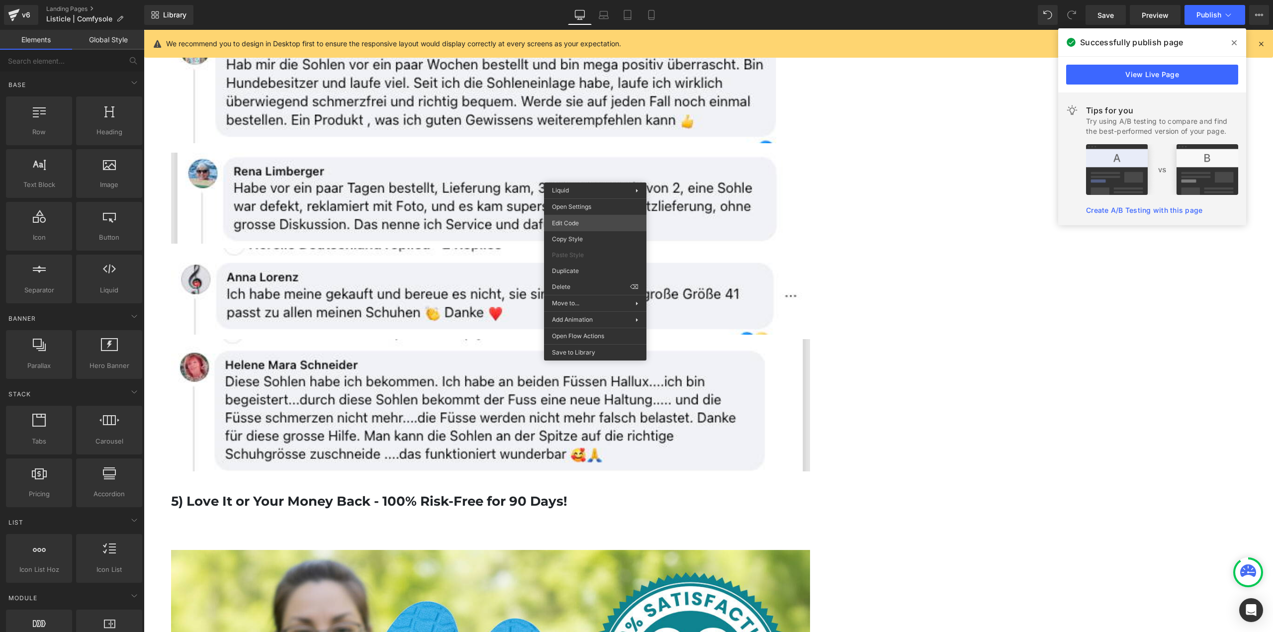
click at [571, 0] on div "Button You are previewing how the will restyle your page. You can not edit Elem…" at bounding box center [636, 0] width 1273 height 0
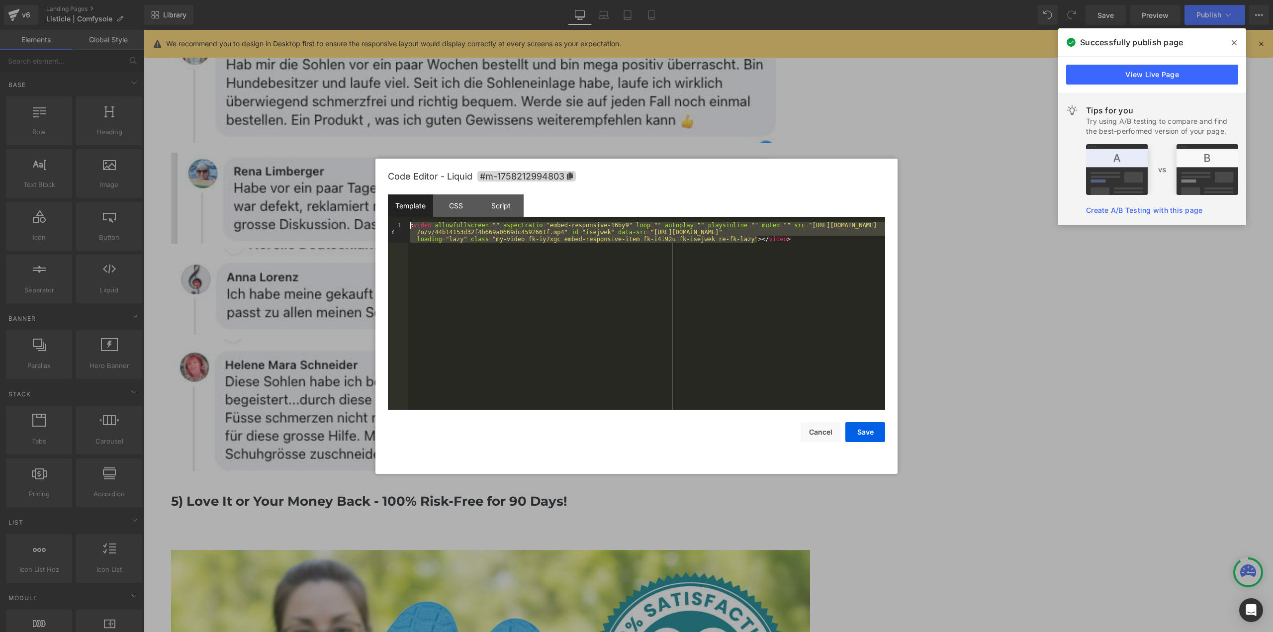
drag, startPoint x: 790, startPoint y: 254, endPoint x: 390, endPoint y: 209, distance: 402.3
click at [390, 209] on div "Template CSS Script Data 1 < video allowfullscreen = "" aspectratio = "embed-re…" at bounding box center [636, 301] width 497 height 215
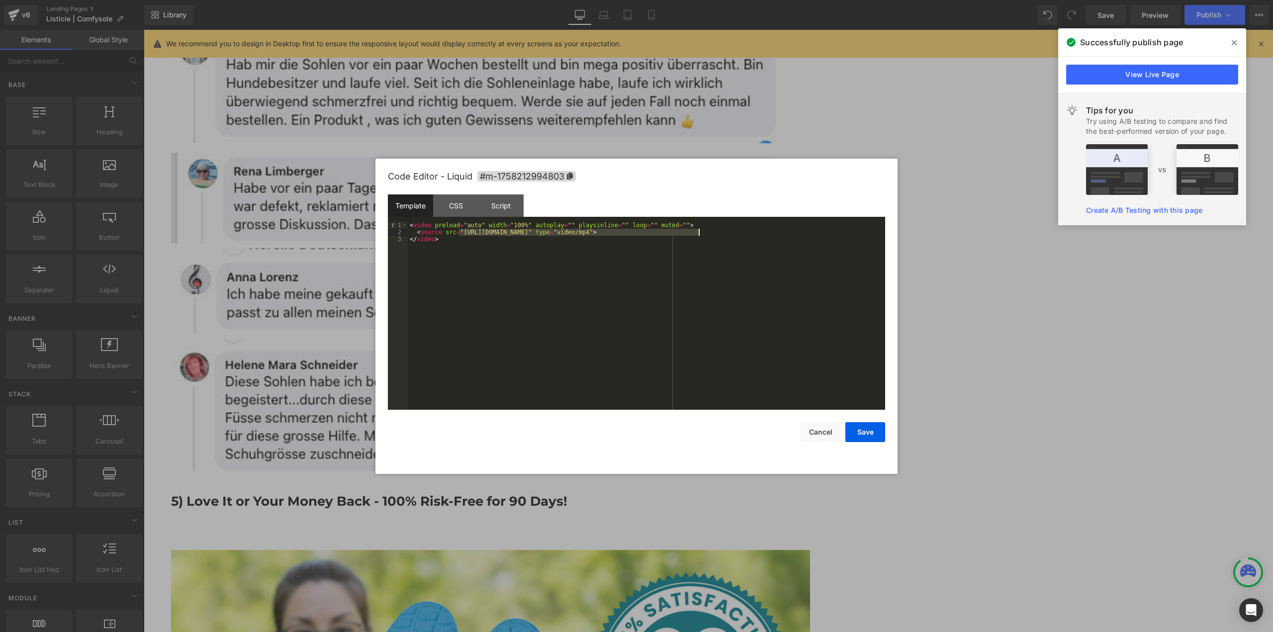
drag, startPoint x: 458, startPoint y: 234, endPoint x: 698, endPoint y: 234, distance: 240.2
click at [698, 234] on div "< video preload = "auto" width = "100%" autoplay = "" playsinline = "" loop = "…" at bounding box center [646, 323] width 477 height 202
click at [882, 428] on button "Save" at bounding box center [865, 432] width 40 height 20
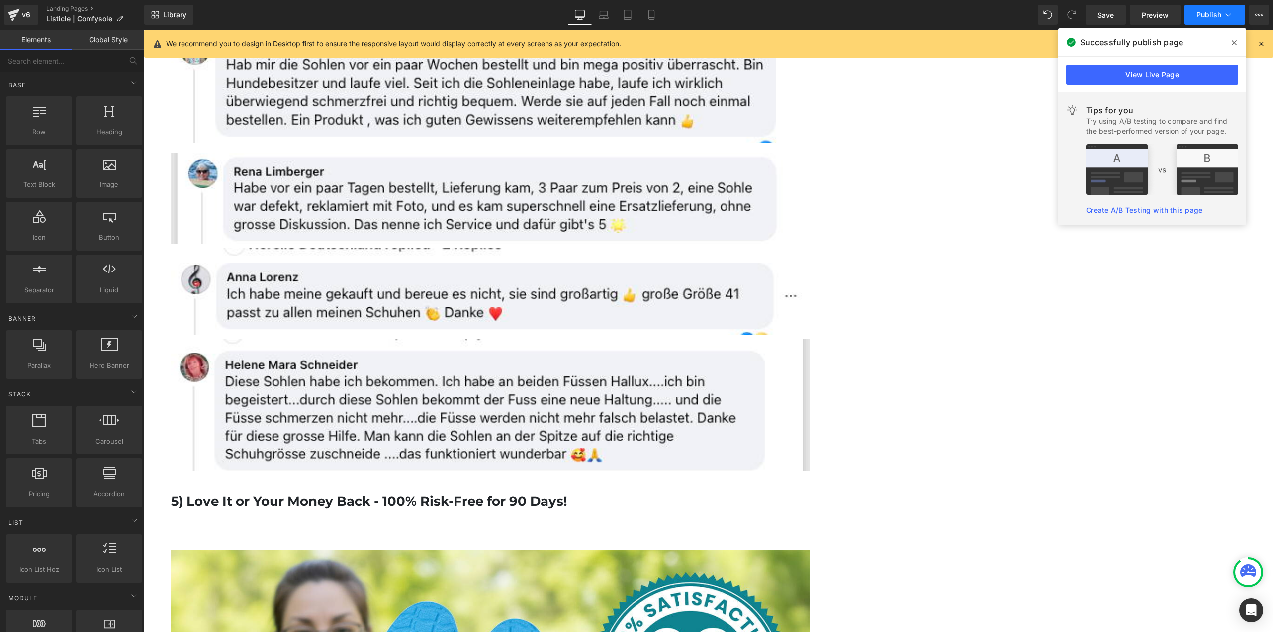
click at [1208, 6] on button "Publish" at bounding box center [1215, 15] width 61 height 20
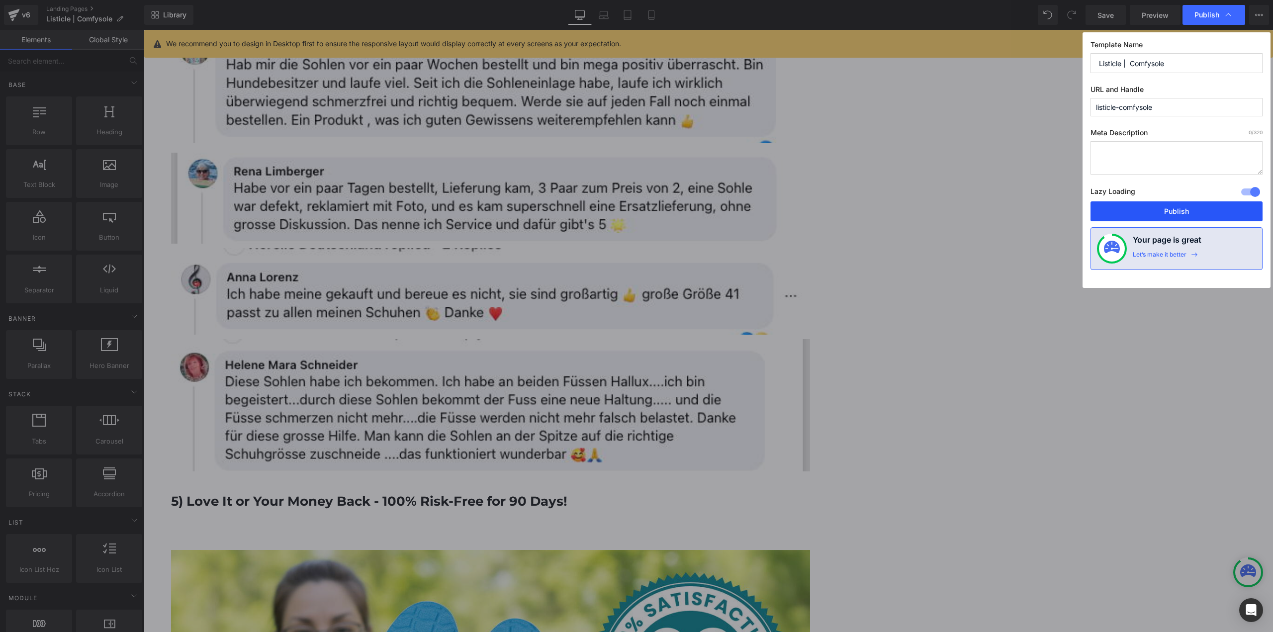
drag, startPoint x: 1138, startPoint y: 205, endPoint x: 807, endPoint y: 251, distance: 333.8
click at [1138, 205] on button "Publish" at bounding box center [1177, 211] width 172 height 20
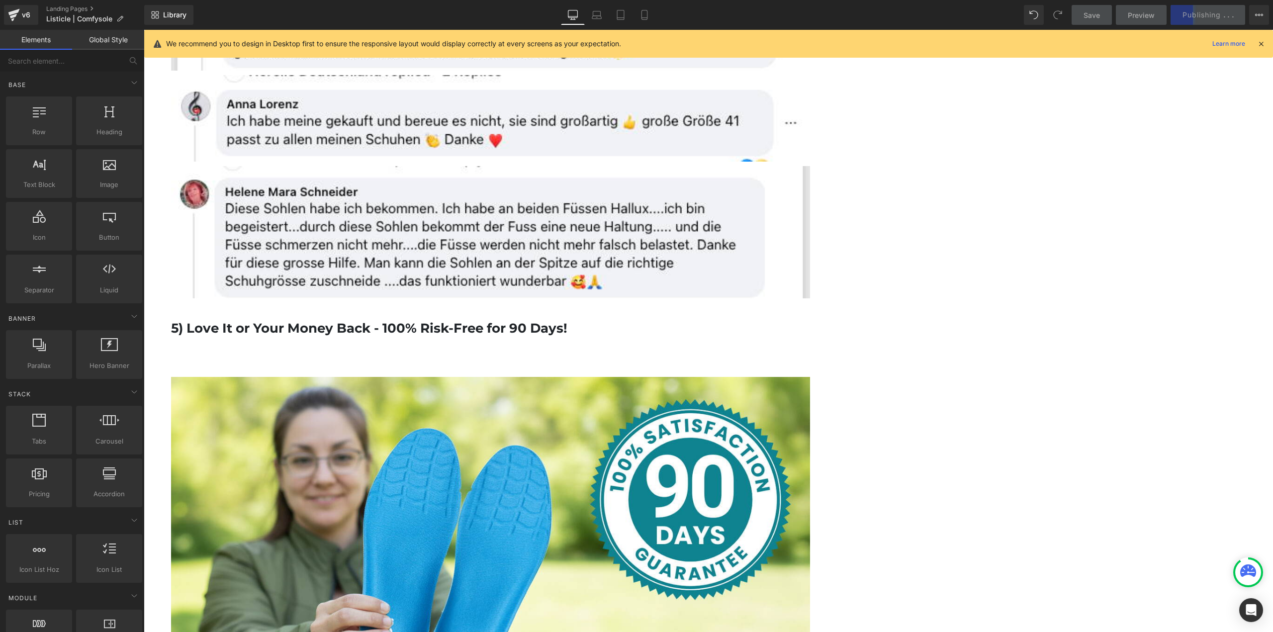
scroll to position [3083, 0]
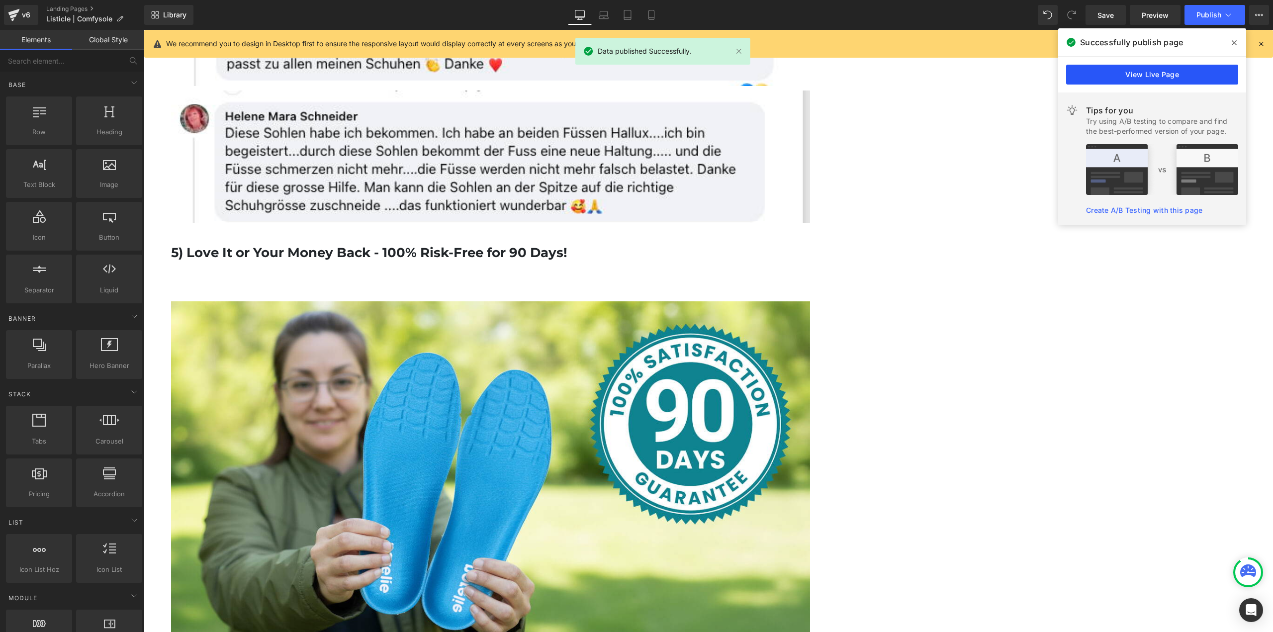
click at [1134, 79] on link "View Live Page" at bounding box center [1152, 75] width 172 height 20
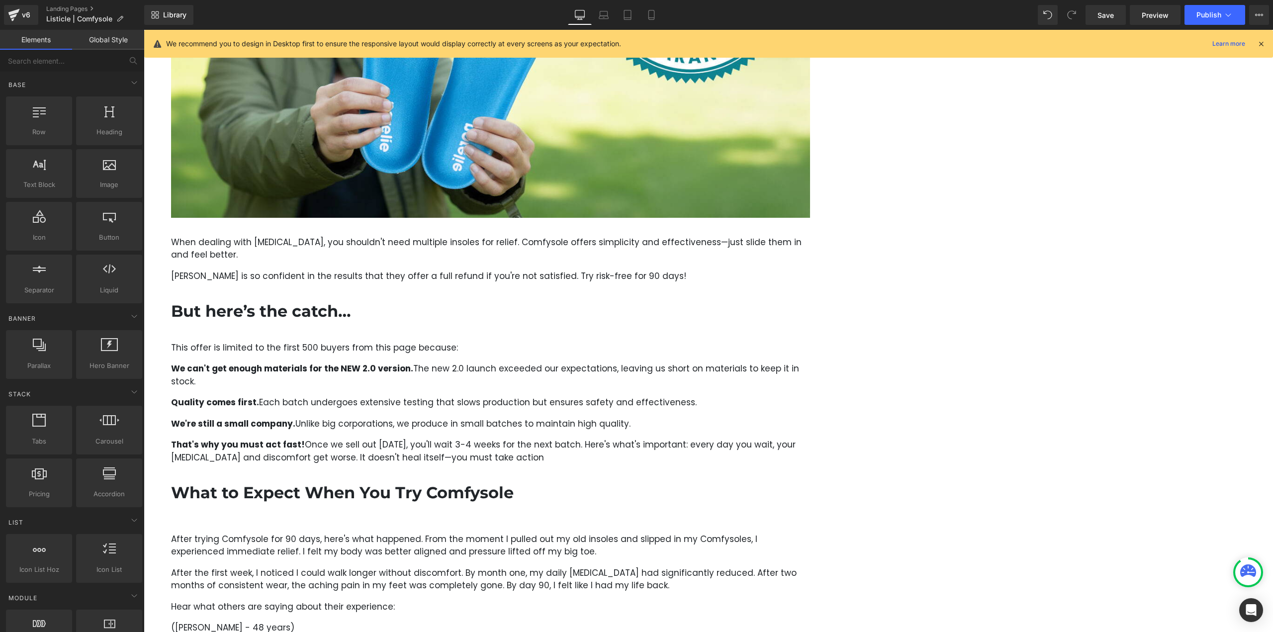
scroll to position [3534, 0]
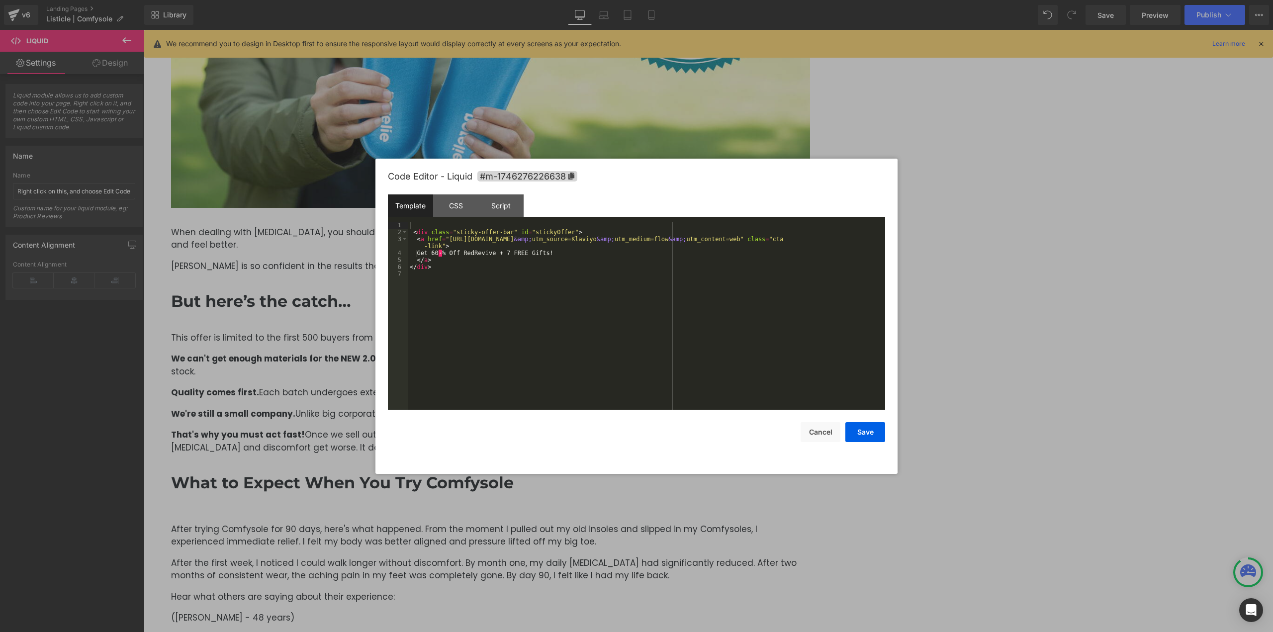
click at [664, 0] on div "Button You are previewing how the will restyle your page. You can not edit Elem…" at bounding box center [636, 0] width 1273 height 0
drag, startPoint x: 423, startPoint y: 252, endPoint x: 550, endPoint y: 251, distance: 126.8
click at [550, 251] on div "< div class = "sticky-offer-bar" id = "stickyOffer" > < a href = "https://norel…" at bounding box center [646, 323] width 477 height 202
click at [881, 431] on button "Save" at bounding box center [865, 432] width 40 height 20
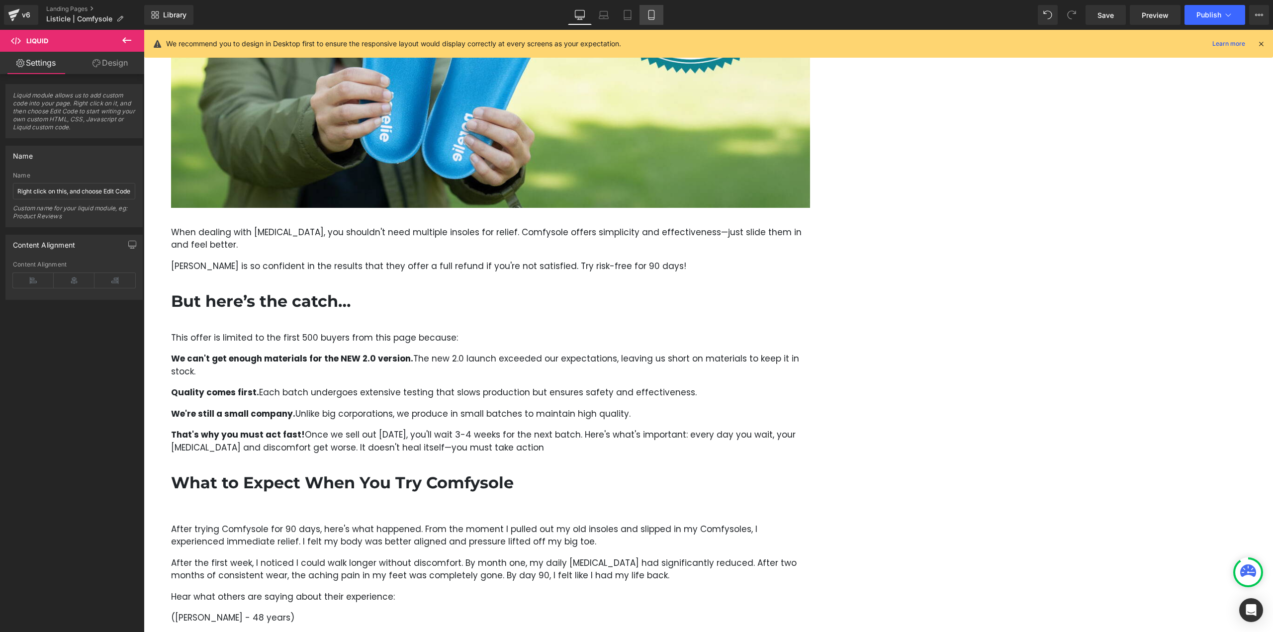
click at [645, 10] on link "Mobile" at bounding box center [652, 15] width 24 height 20
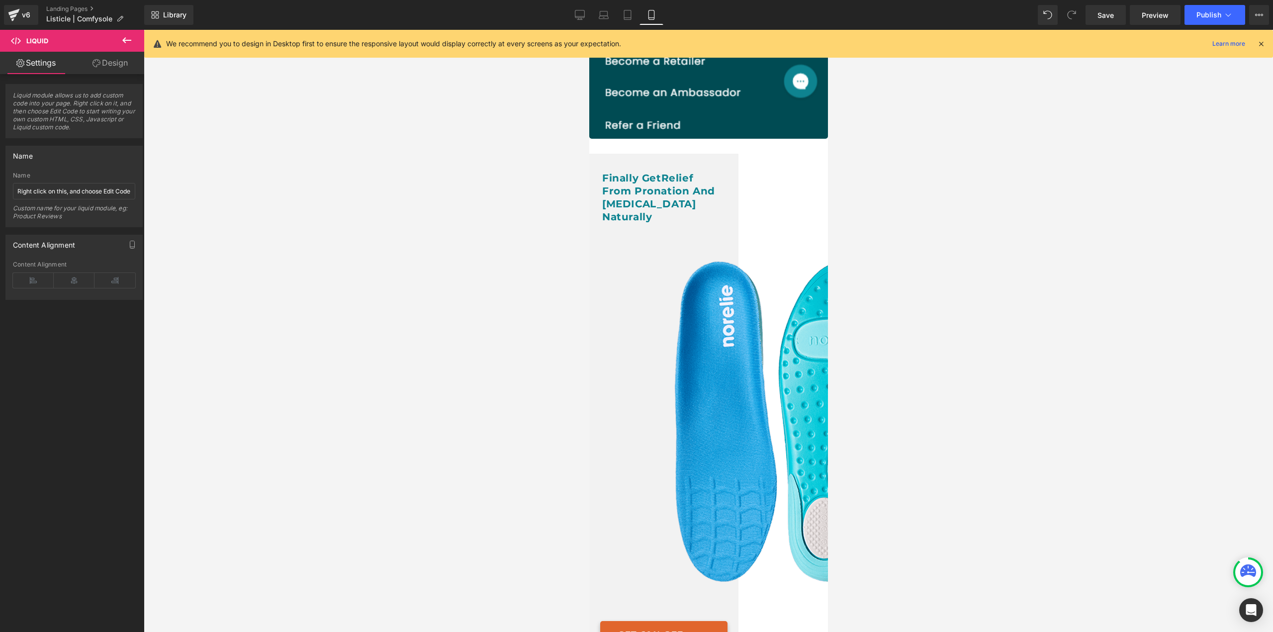
scroll to position [3546, 0]
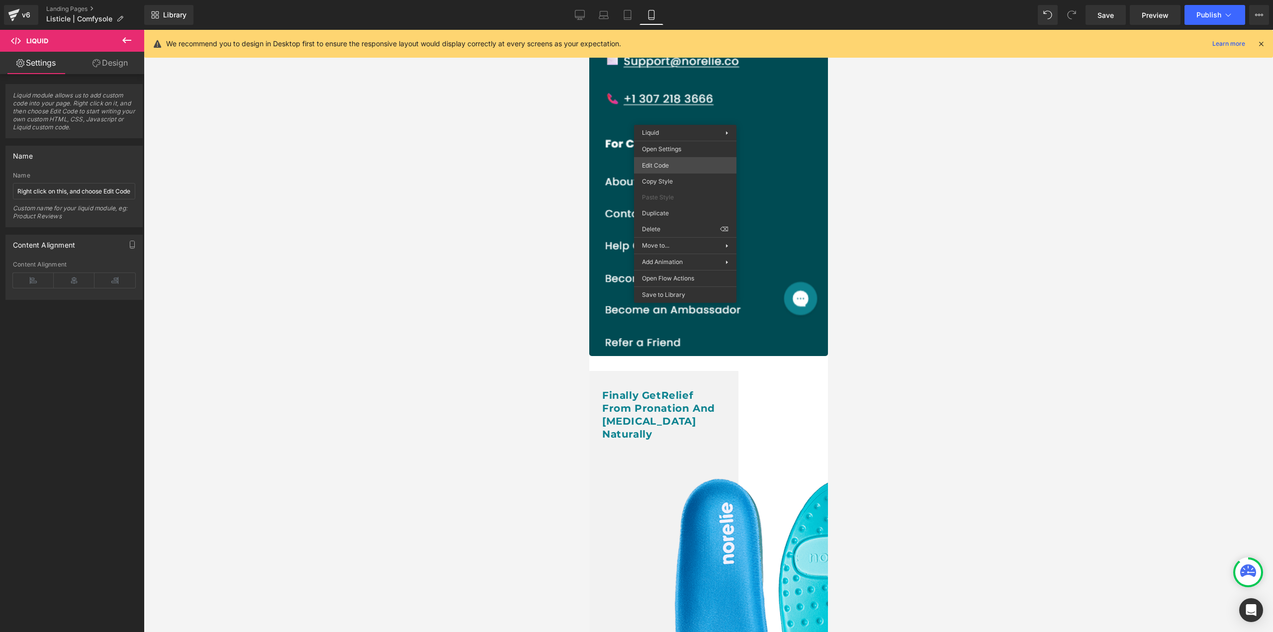
click at [676, 0] on div "Button You are previewing how the will restyle your page. You can not edit Elem…" at bounding box center [636, 0] width 1273 height 0
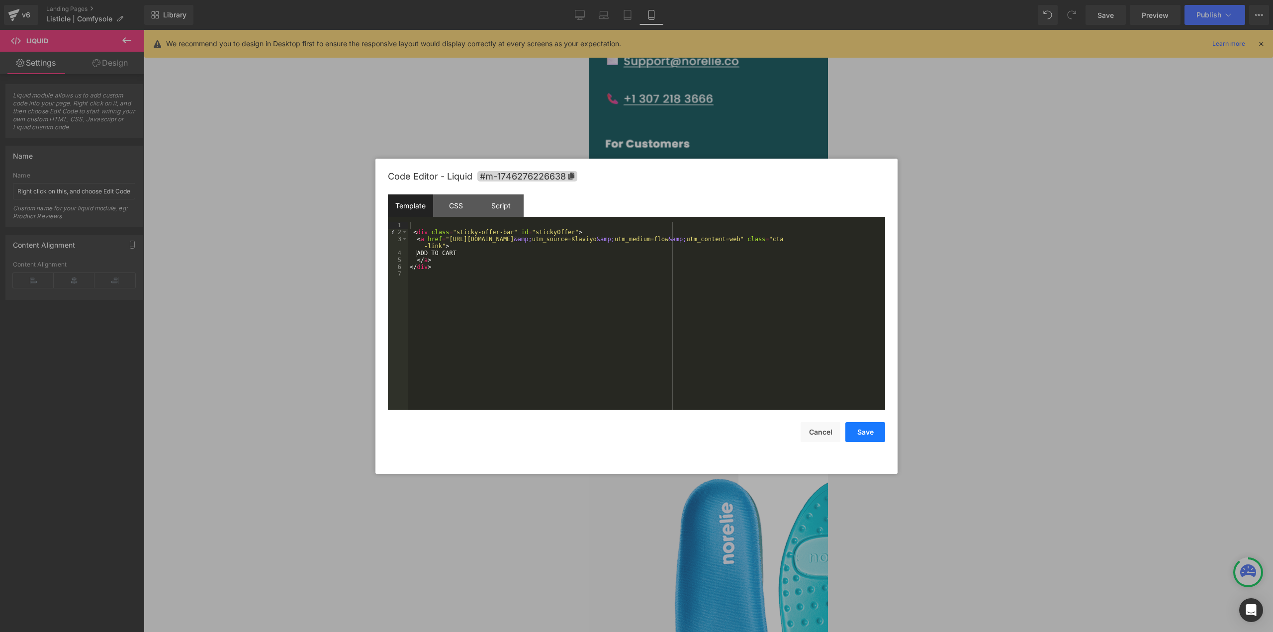
click at [884, 433] on button "Save" at bounding box center [865, 432] width 40 height 20
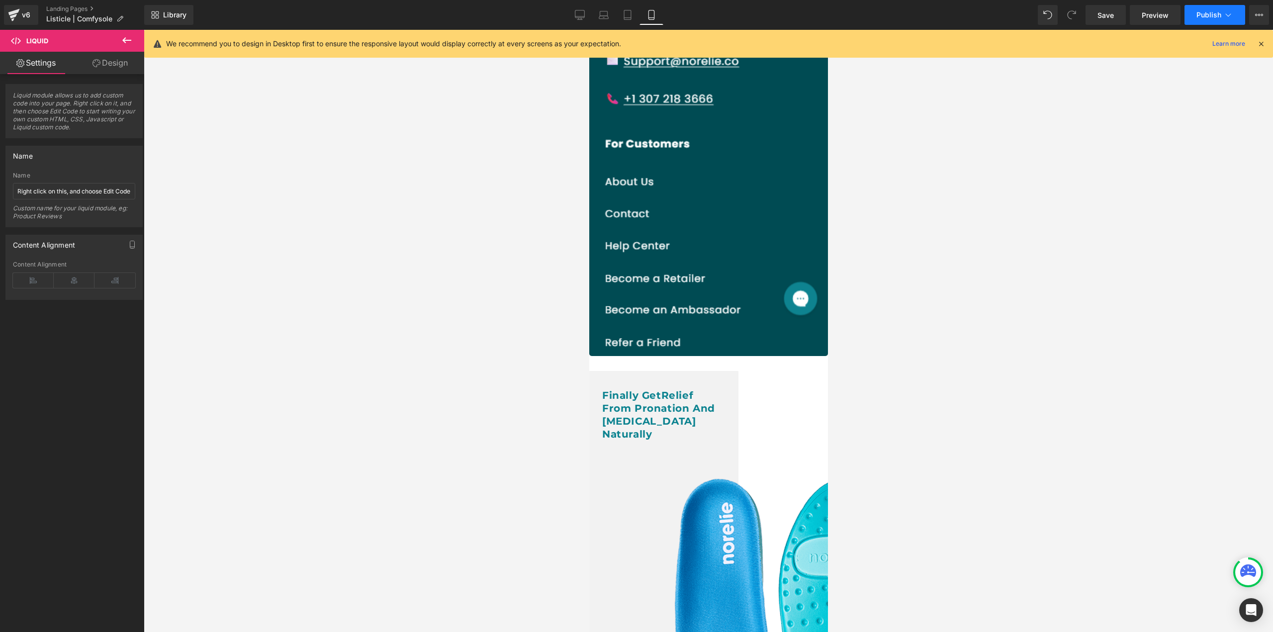
click at [1198, 6] on button "Publish" at bounding box center [1215, 15] width 61 height 20
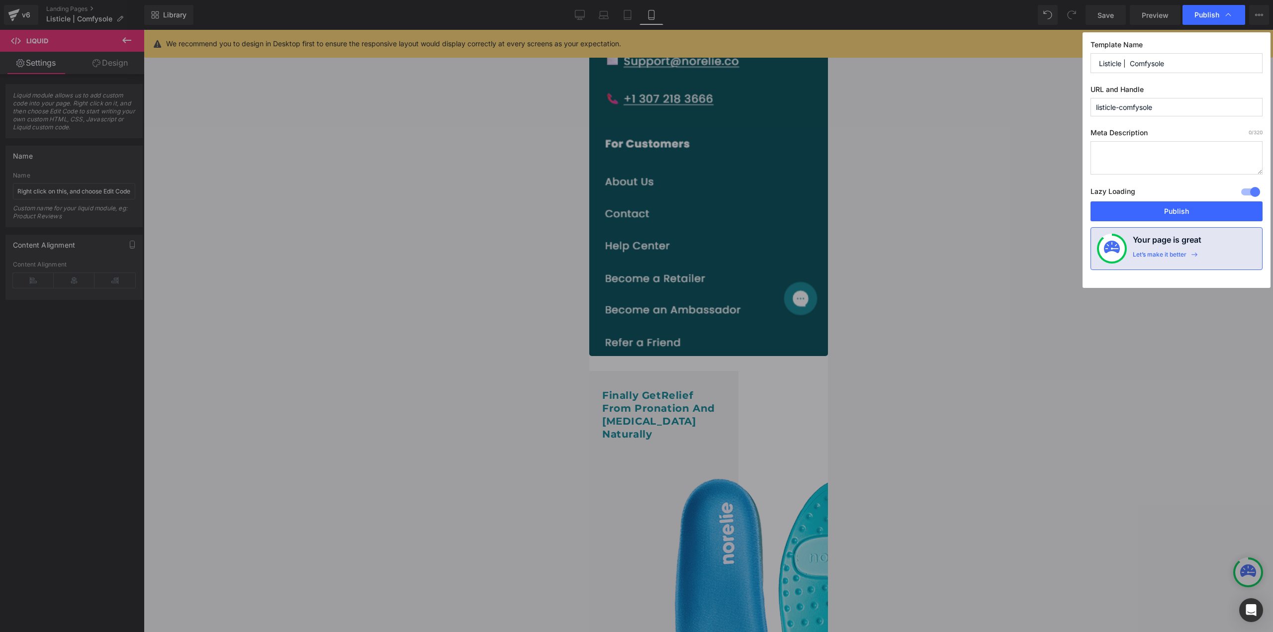
click at [1166, 217] on button "Publish" at bounding box center [1177, 211] width 172 height 20
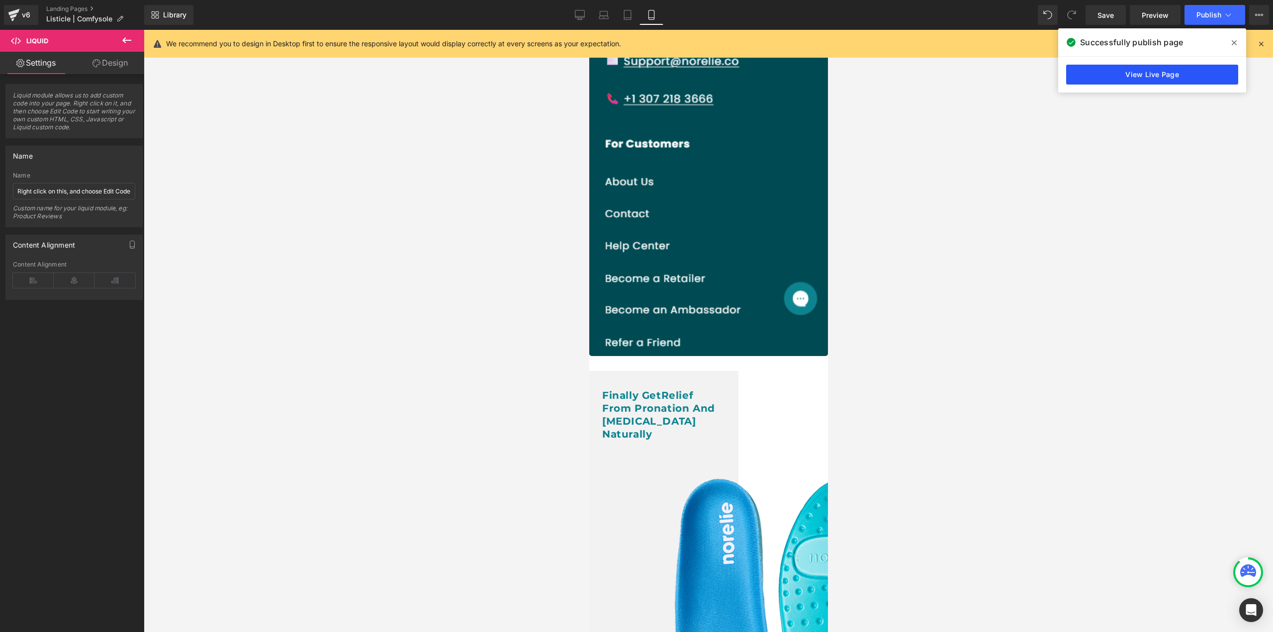
click at [1142, 74] on link "View Live Page" at bounding box center [1152, 75] width 172 height 20
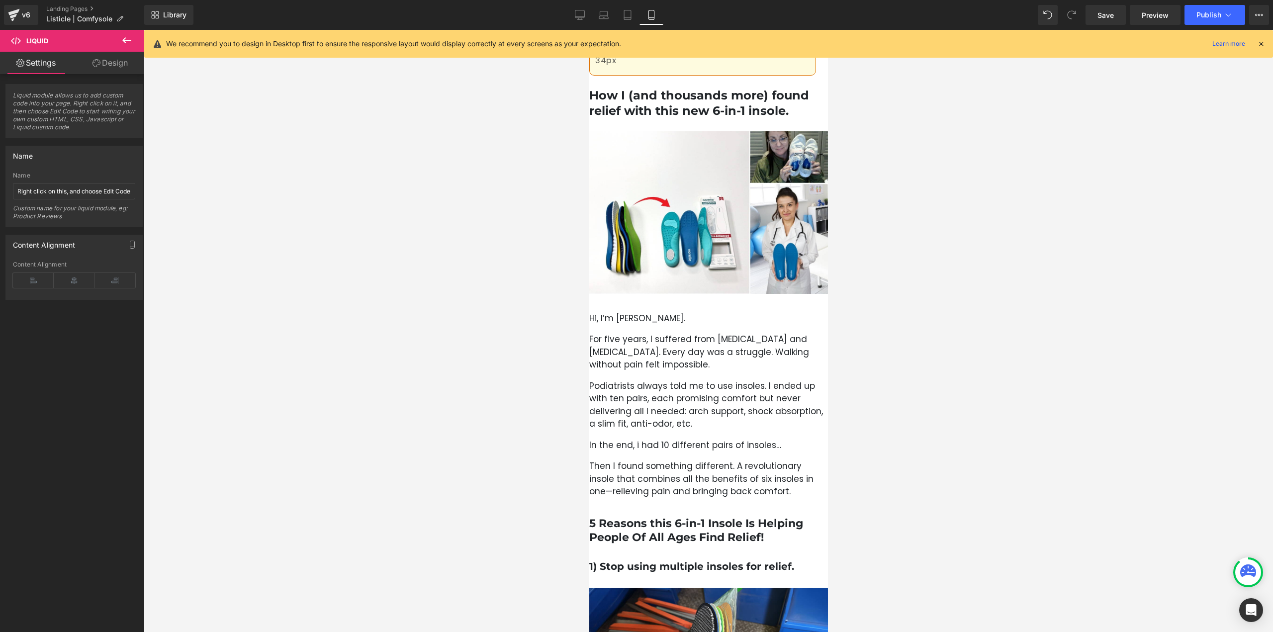
scroll to position [0, 0]
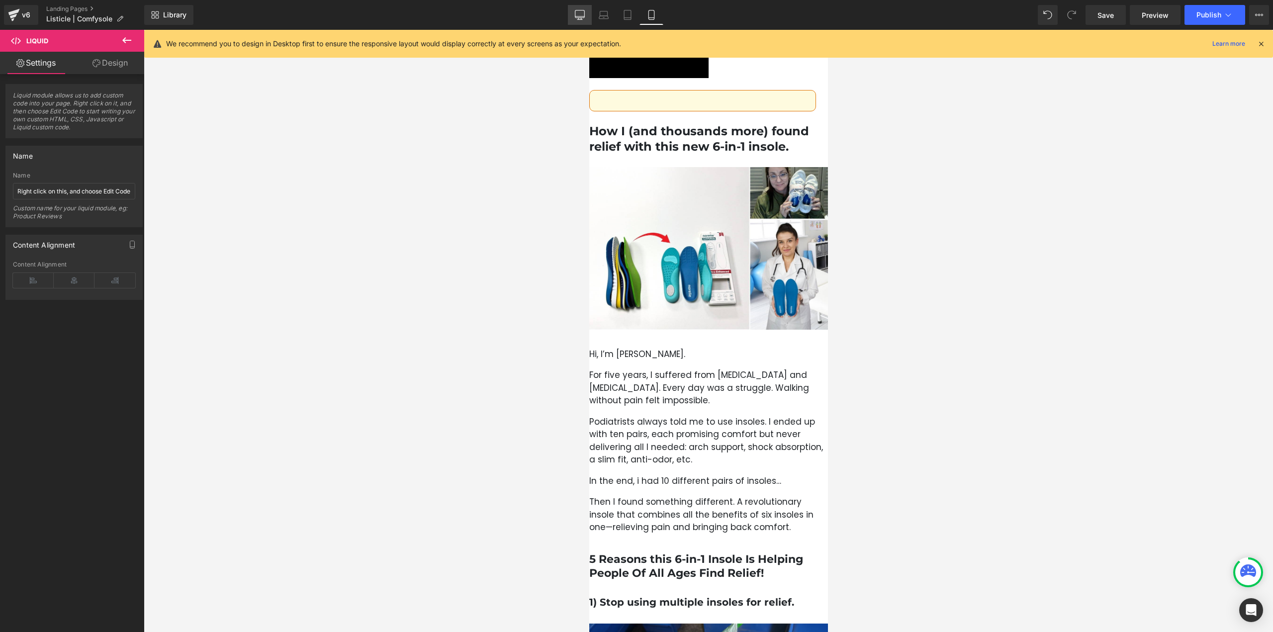
click at [578, 17] on icon at bounding box center [579, 13] width 9 height 7
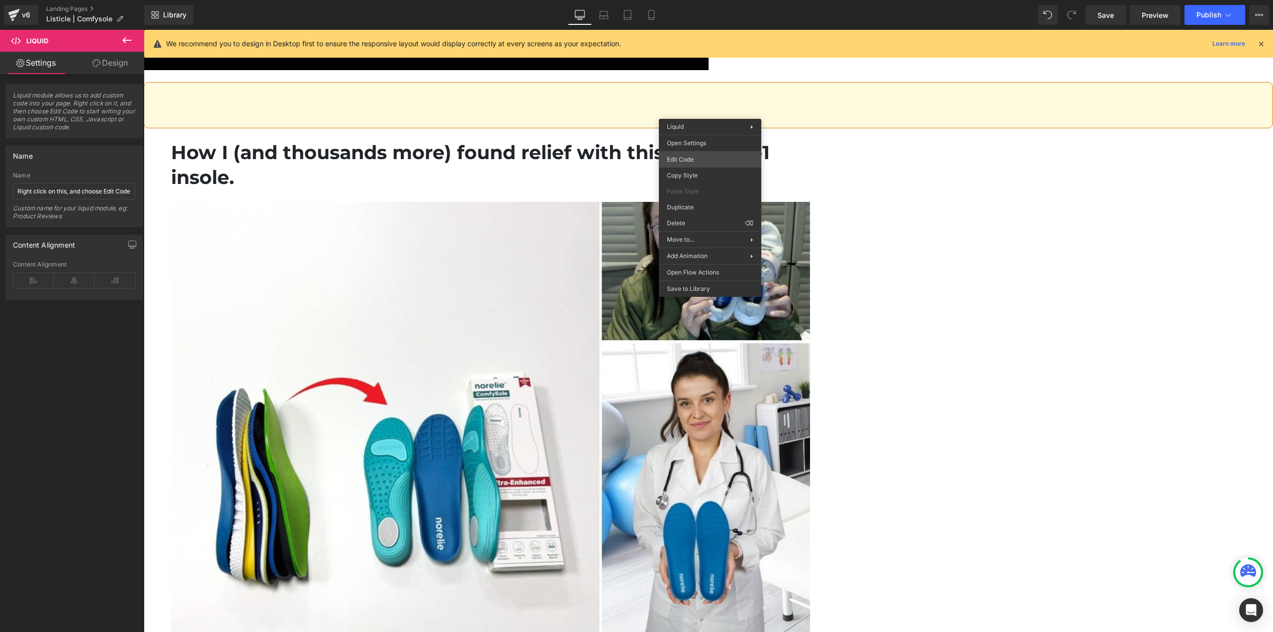
click at [703, 0] on div "Button You are previewing how the will restyle your page. You can not edit Elem…" at bounding box center [636, 0] width 1273 height 0
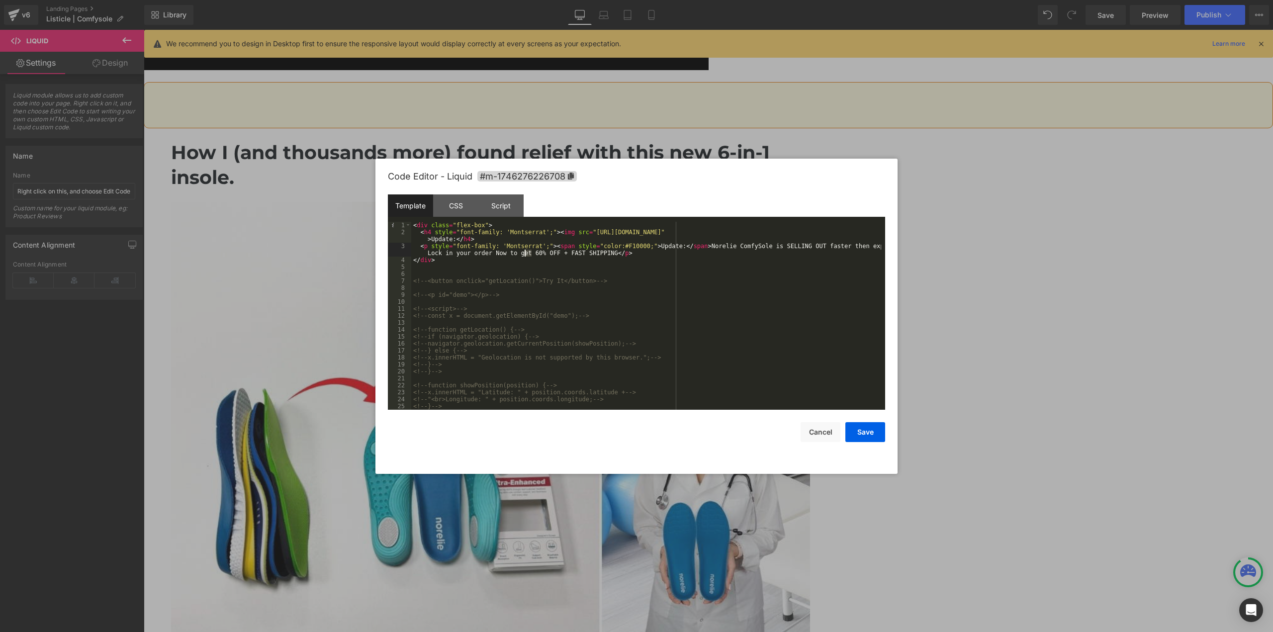
drag, startPoint x: 531, startPoint y: 256, endPoint x: 555, endPoint y: 328, distance: 76.0
click at [525, 254] on div "< div class = "flex-box" > < h4 style = "font-family: 'Montserrat';" > < img sr…" at bounding box center [646, 323] width 470 height 202
click at [873, 430] on button "Save" at bounding box center [865, 432] width 40 height 20
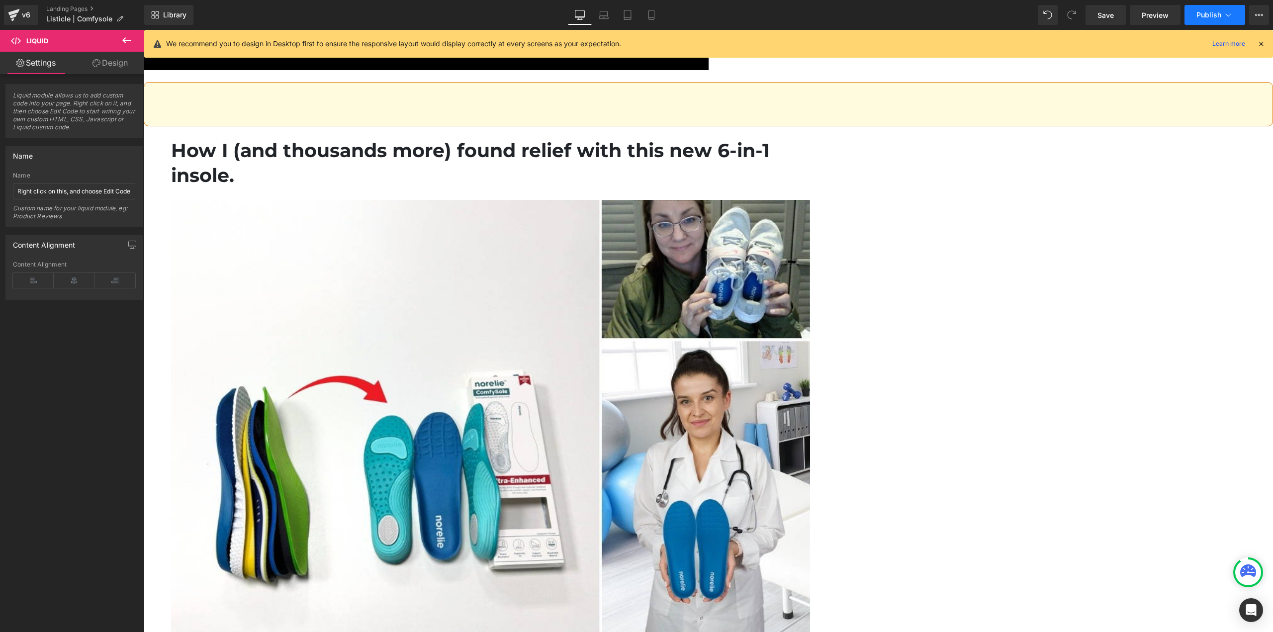
click at [1216, 15] on span "Publish" at bounding box center [1208, 15] width 25 height 8
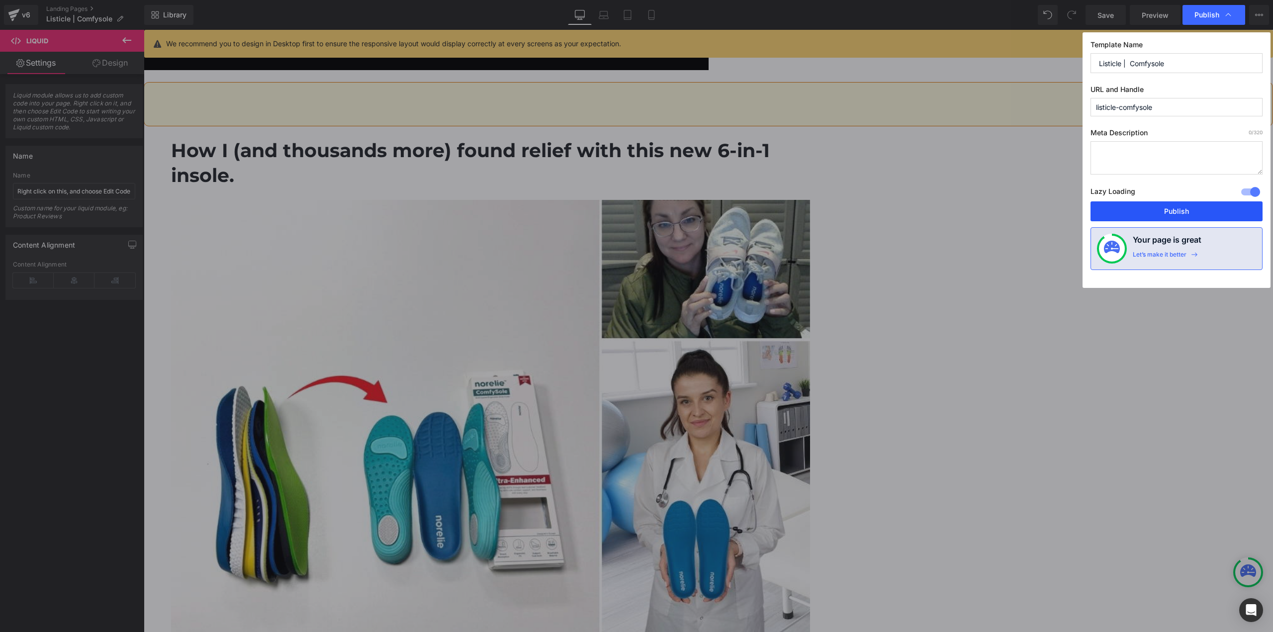
click at [1112, 215] on button "Publish" at bounding box center [1177, 211] width 172 height 20
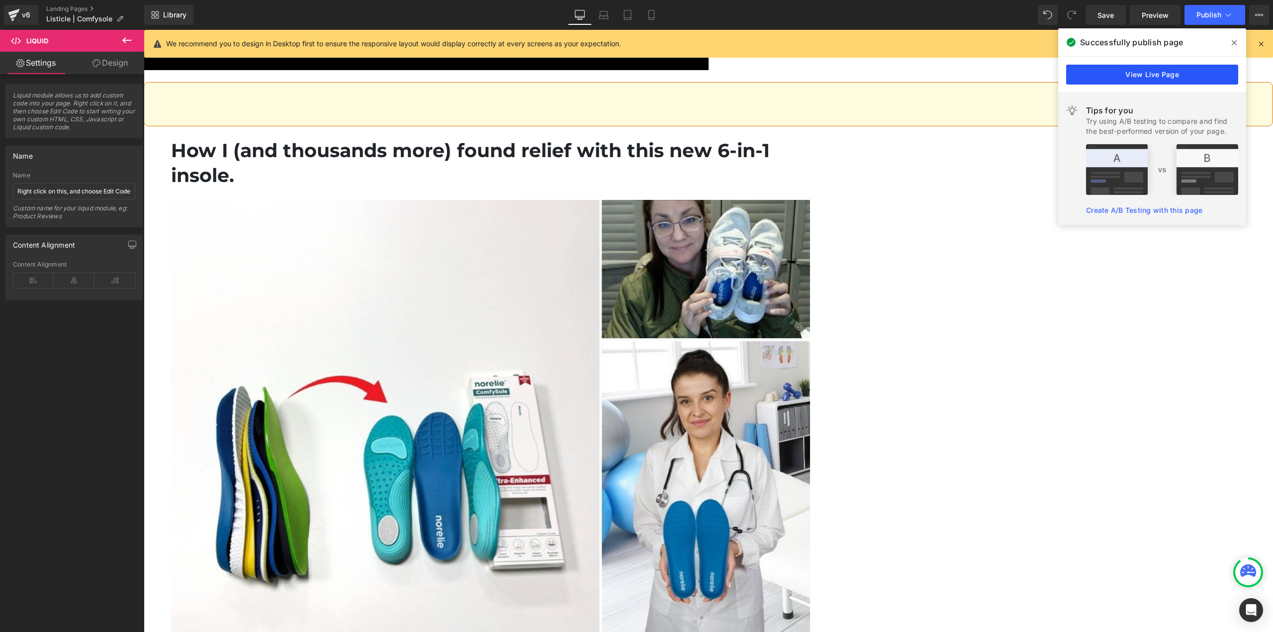
click at [1095, 78] on link "View Live Page" at bounding box center [1152, 75] width 172 height 20
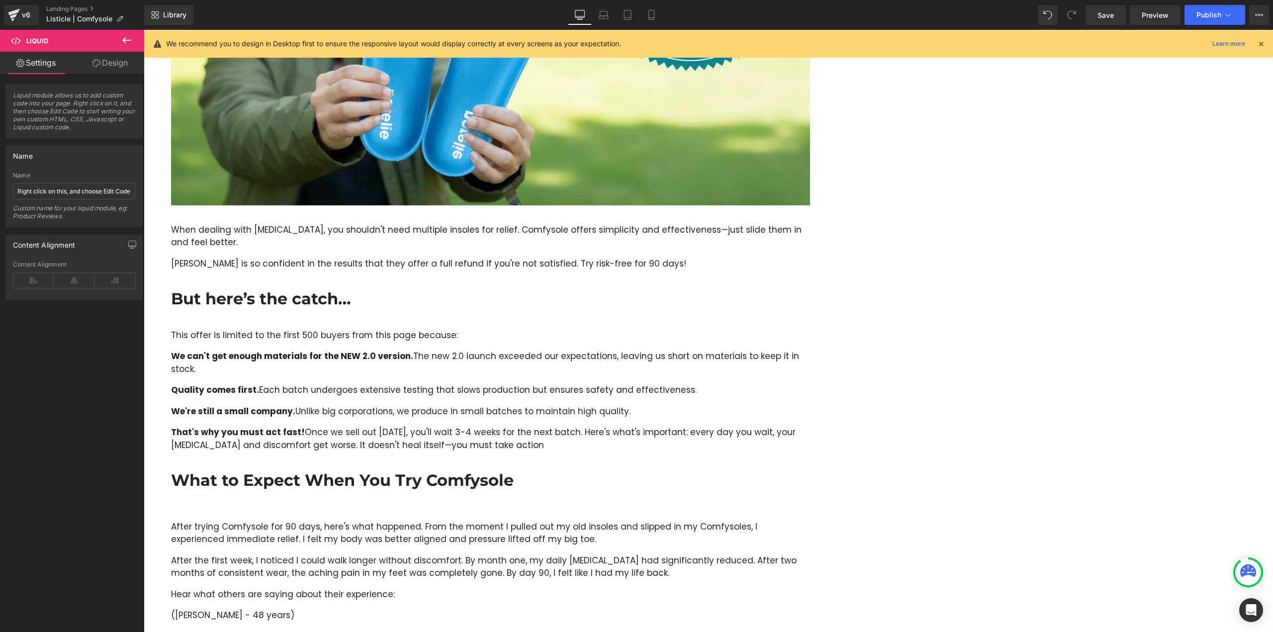
scroll to position [3534, 0]
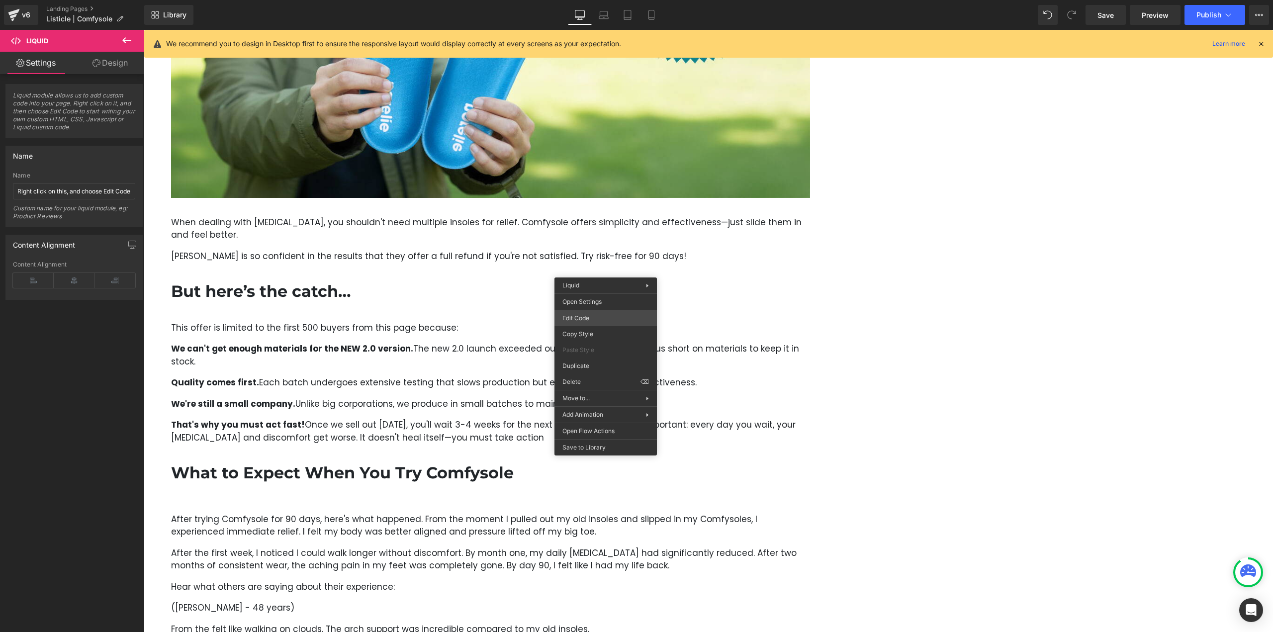
click at [592, 0] on div "Button You are previewing how the will restyle your page. You can not edit Elem…" at bounding box center [636, 0] width 1273 height 0
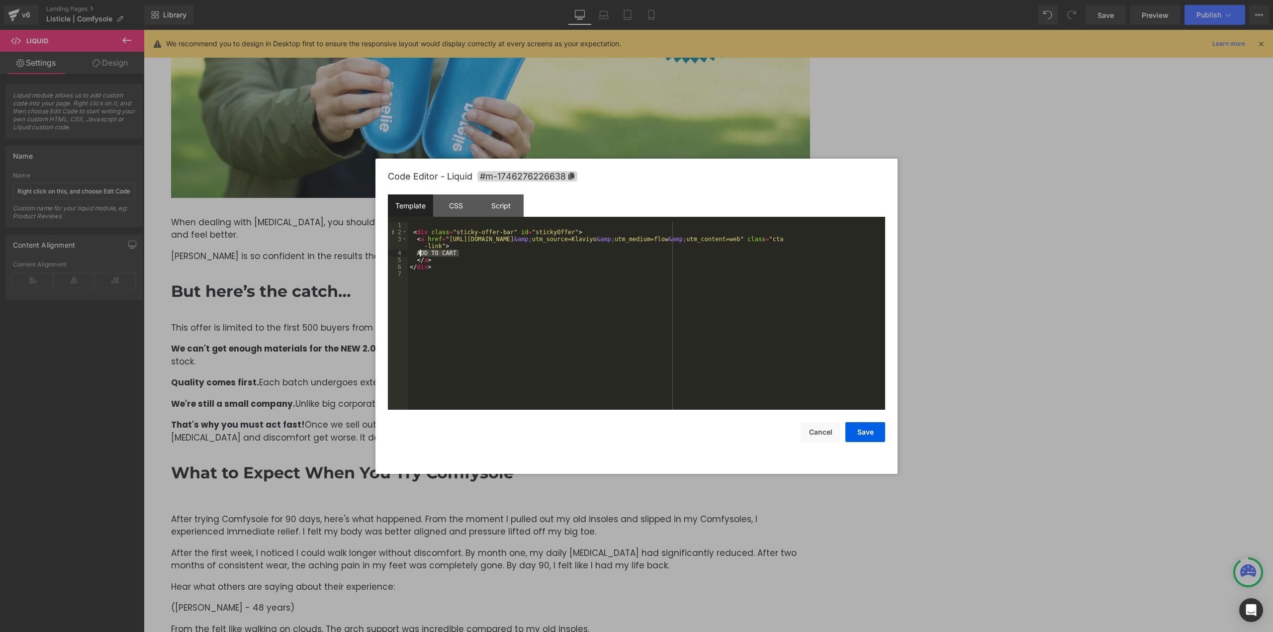
drag, startPoint x: 473, startPoint y: 251, endPoint x: 456, endPoint y: 262, distance: 21.0
click at [423, 250] on div "< div class = "sticky-offer-bar" id = "stickyOffer" > < a href = "https://norel…" at bounding box center [646, 323] width 477 height 202
click at [873, 435] on button "Save" at bounding box center [865, 432] width 40 height 20
click at [661, 0] on div "Button You are previewing how the will restyle your page. You can not edit Elem…" at bounding box center [636, 0] width 1273 height 0
drag, startPoint x: 446, startPoint y: 239, endPoint x: 828, endPoint y: 240, distance: 382.9
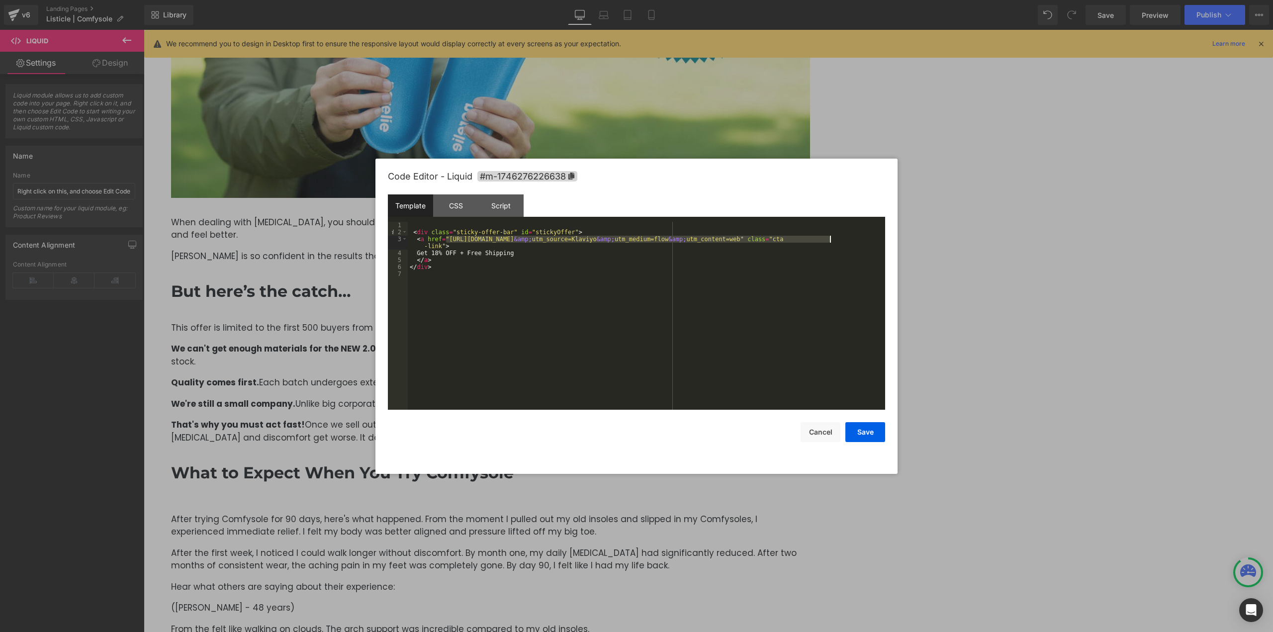
click at [828, 240] on div "< div class = "sticky-offer-bar" id = "stickyOffer" > < a href = "https://norel…" at bounding box center [646, 323] width 477 height 202
click at [864, 429] on button "Save" at bounding box center [865, 432] width 40 height 20
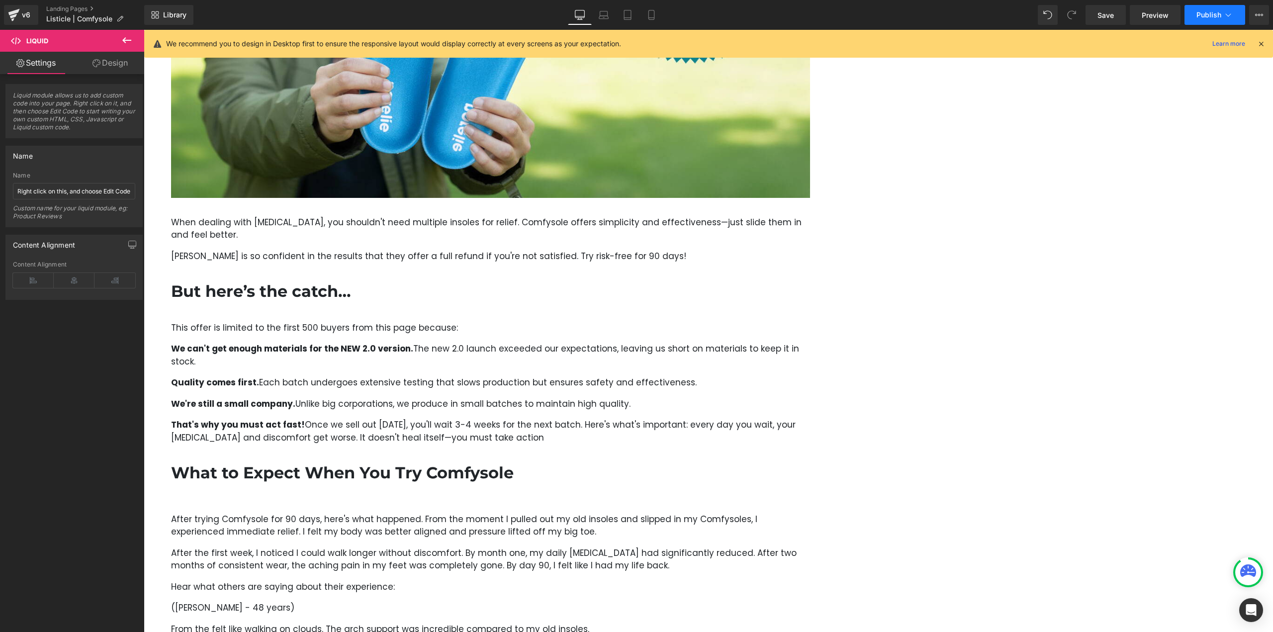
click at [1204, 14] on span "Publish" at bounding box center [1208, 15] width 25 height 8
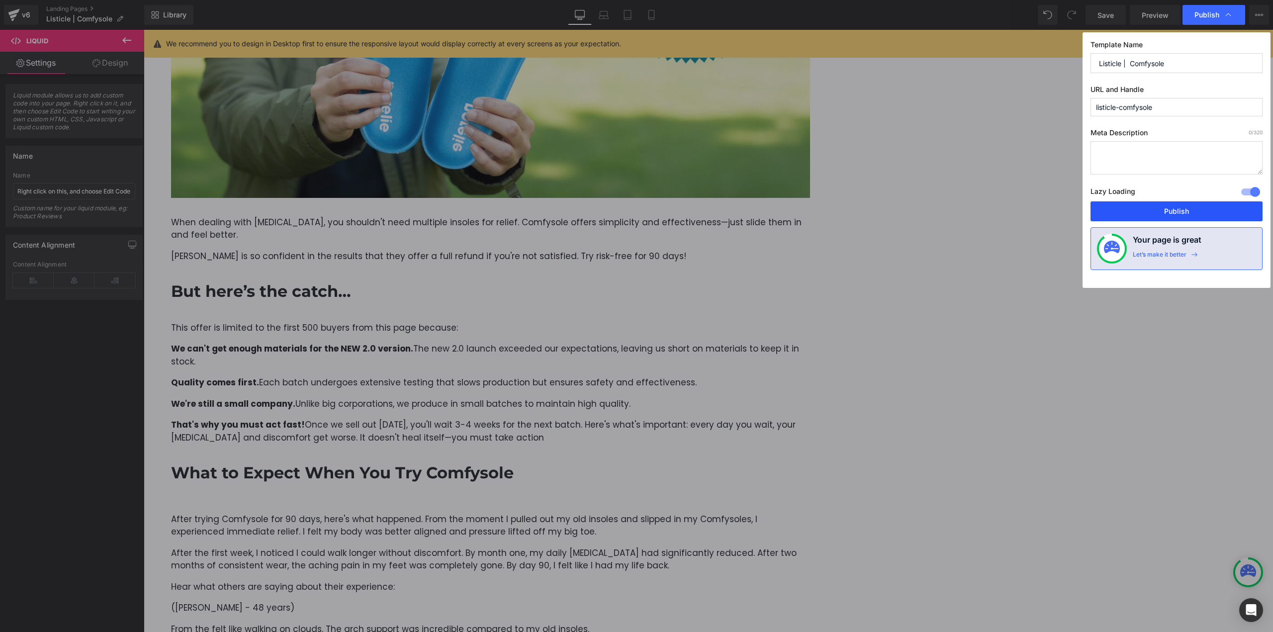
drag, startPoint x: 1129, startPoint y: 213, endPoint x: 951, endPoint y: 227, distance: 178.5
click at [1129, 213] on button "Publish" at bounding box center [1177, 211] width 172 height 20
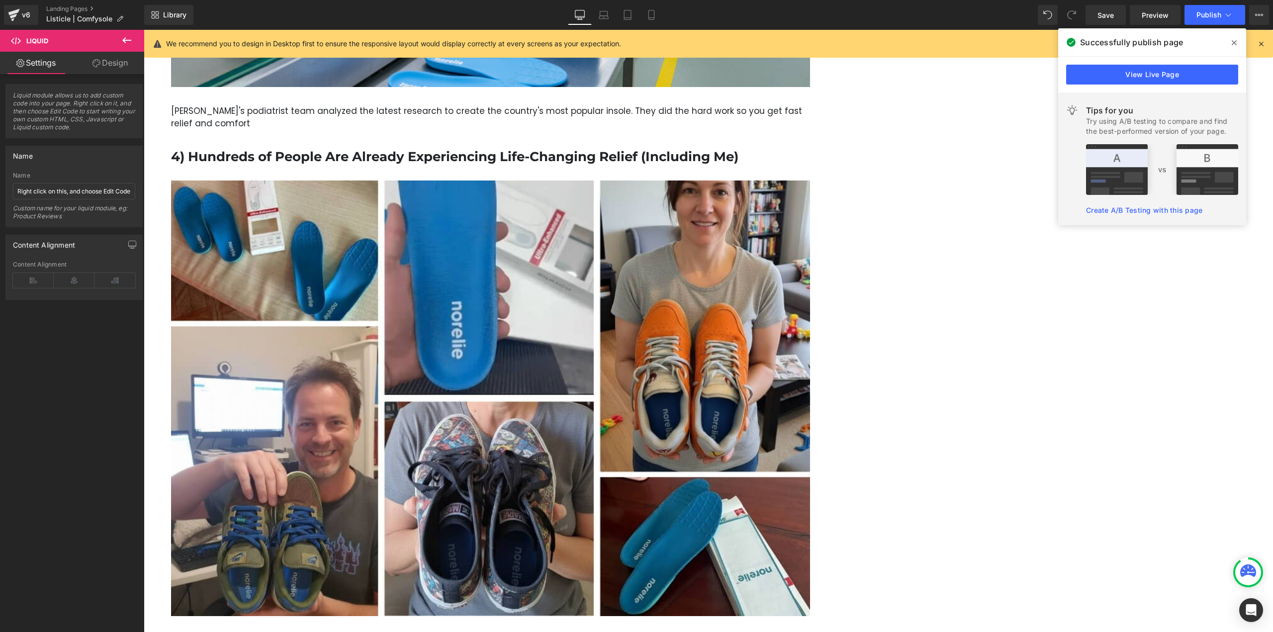
scroll to position [2142, 0]
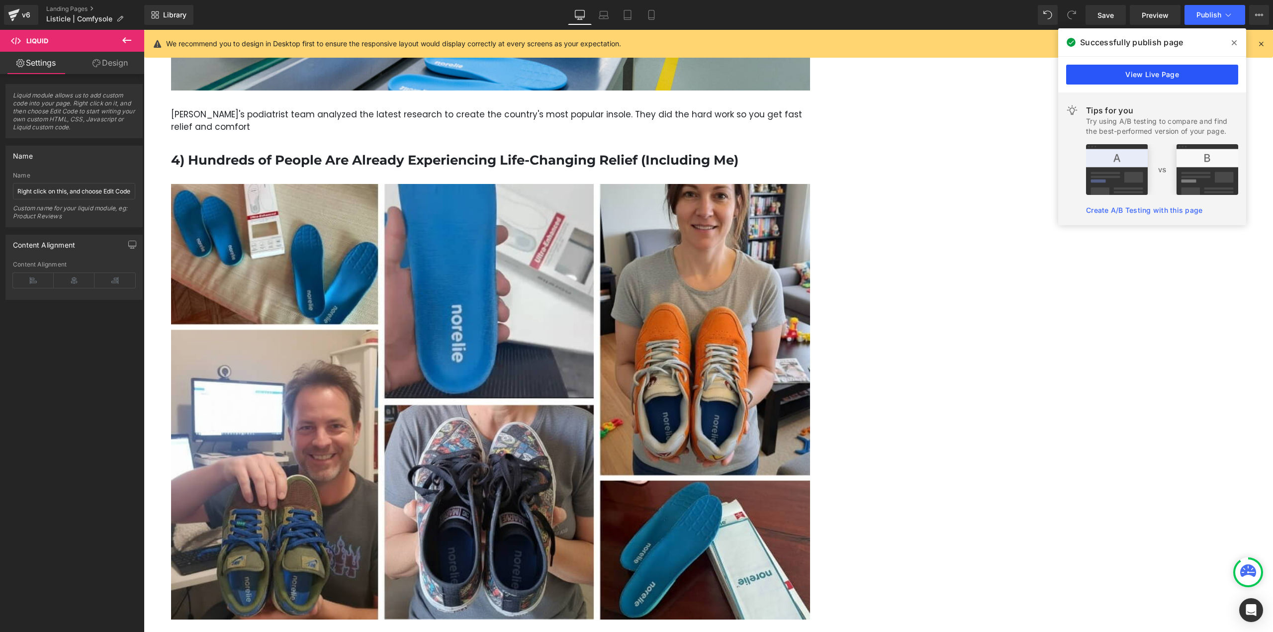
click at [1110, 77] on link "View Live Page" at bounding box center [1152, 75] width 172 height 20
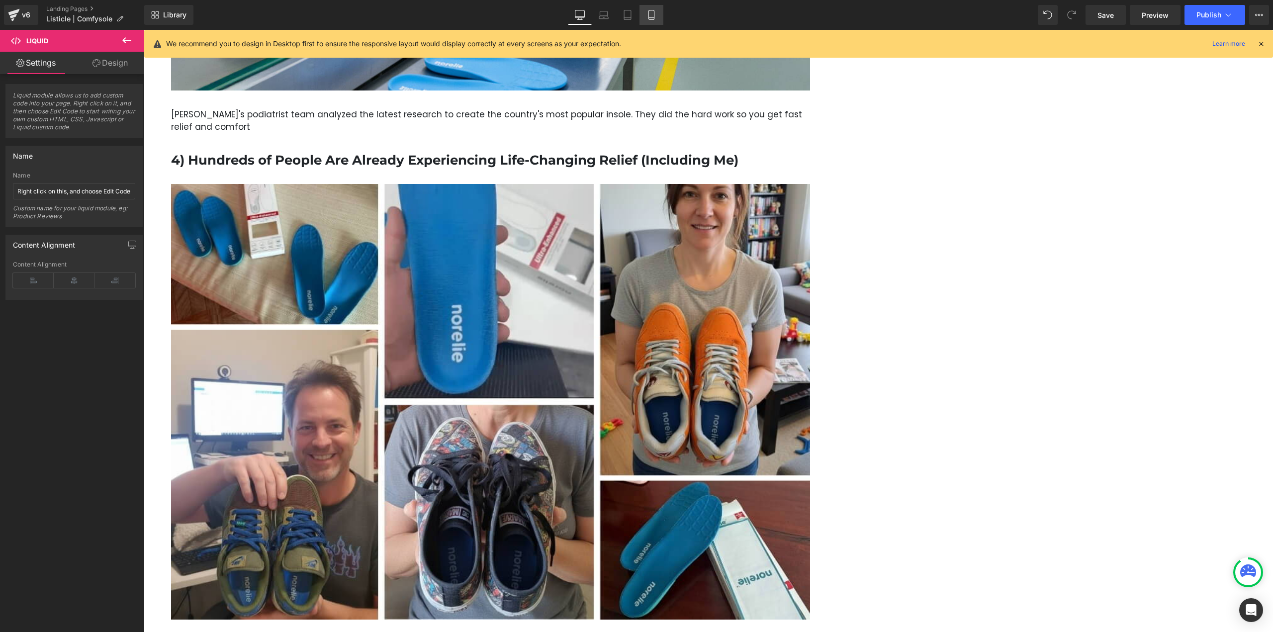
click at [657, 18] on link "Mobile" at bounding box center [652, 15] width 24 height 20
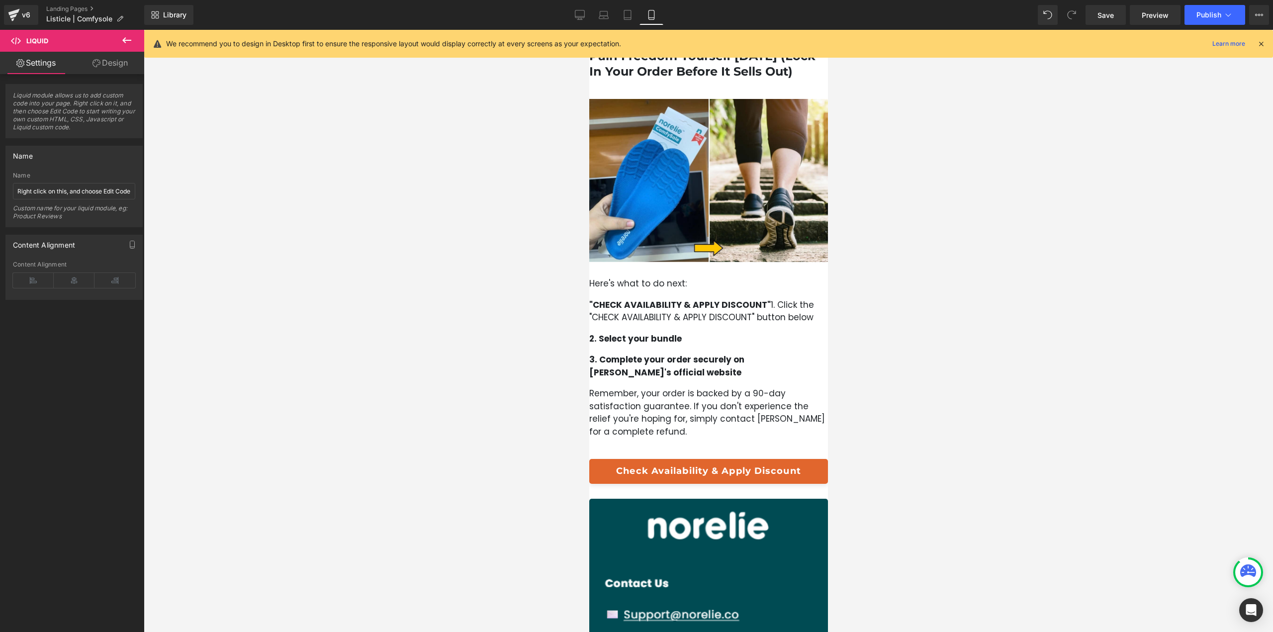
scroll to position [2999, 0]
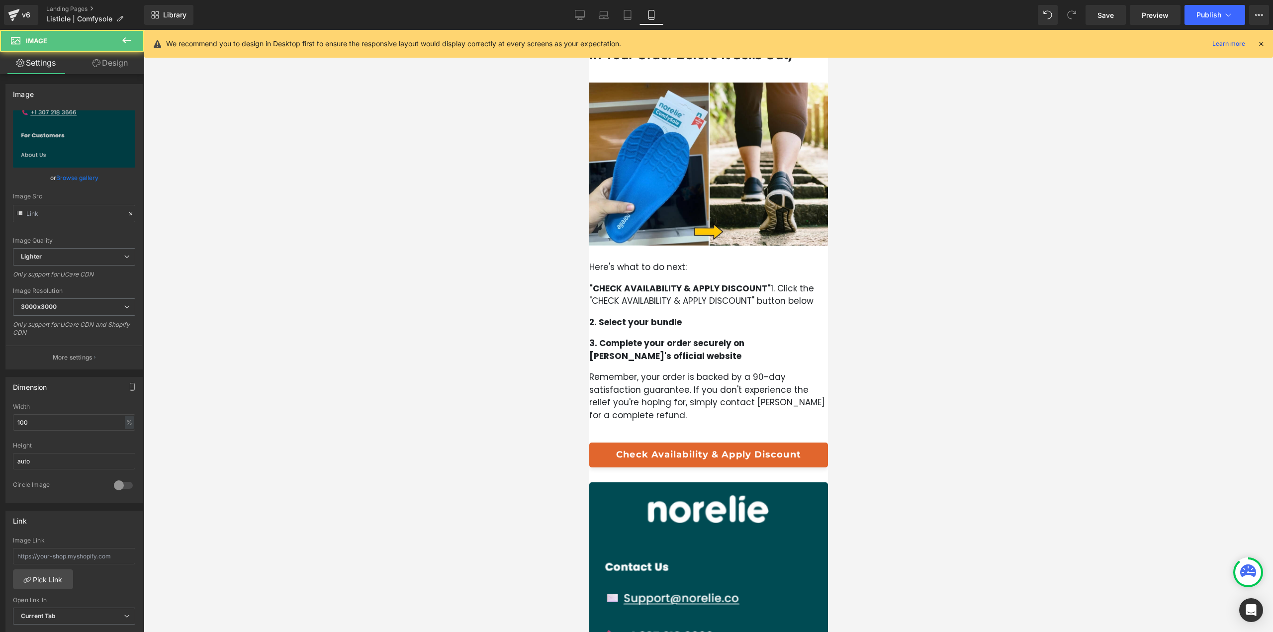
type input "https://ucarecdn.com/23ddea1b-6c38-4603-911b-f802cb2e8170/-/format/auto/-/previ…"
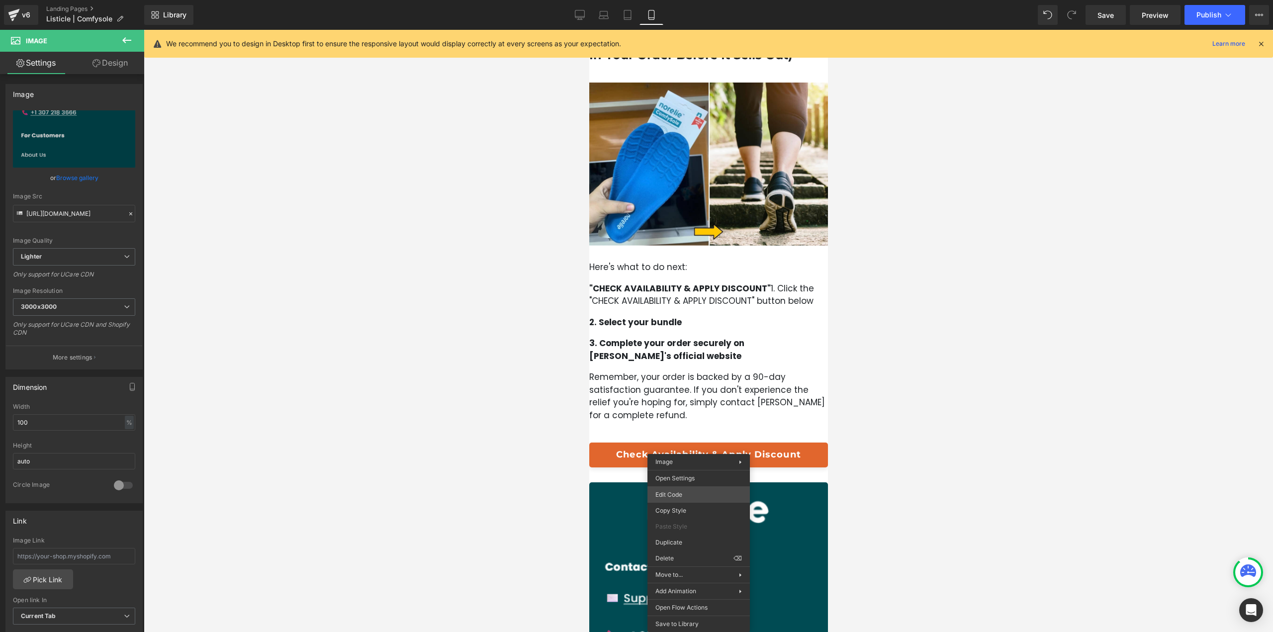
click at [687, 497] on body "Button You are previewing how the will restyle your page. You can not edit Elem…" at bounding box center [636, 316] width 1273 height 632
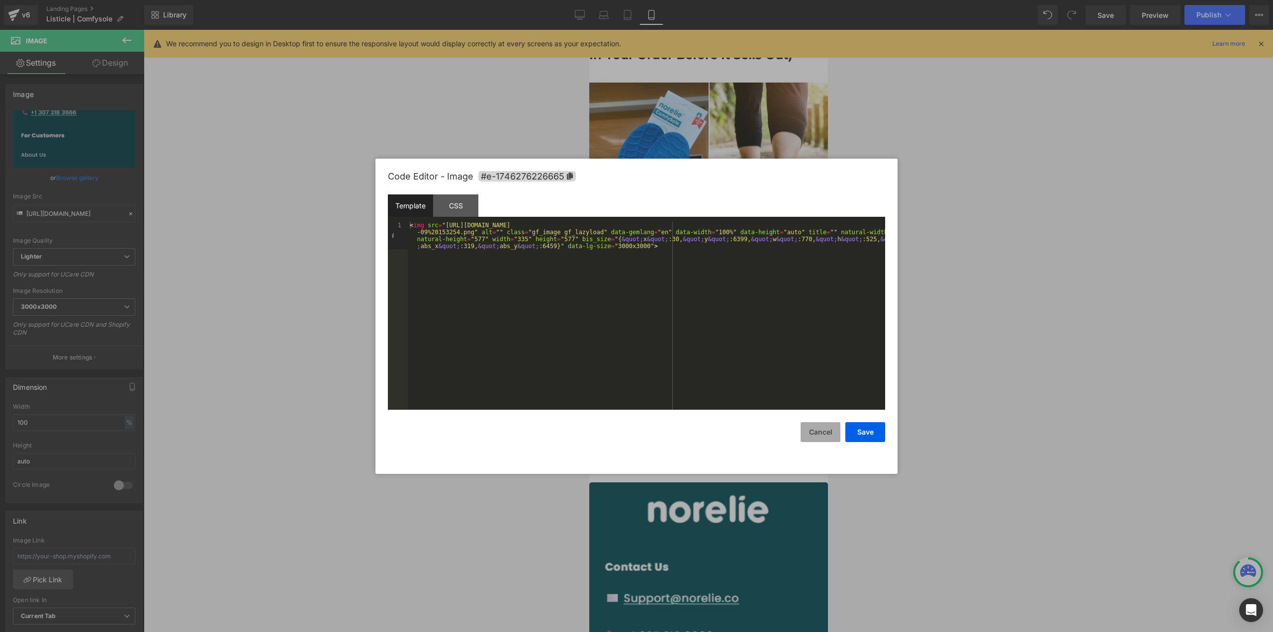
click at [817, 434] on button "Cancel" at bounding box center [821, 432] width 40 height 20
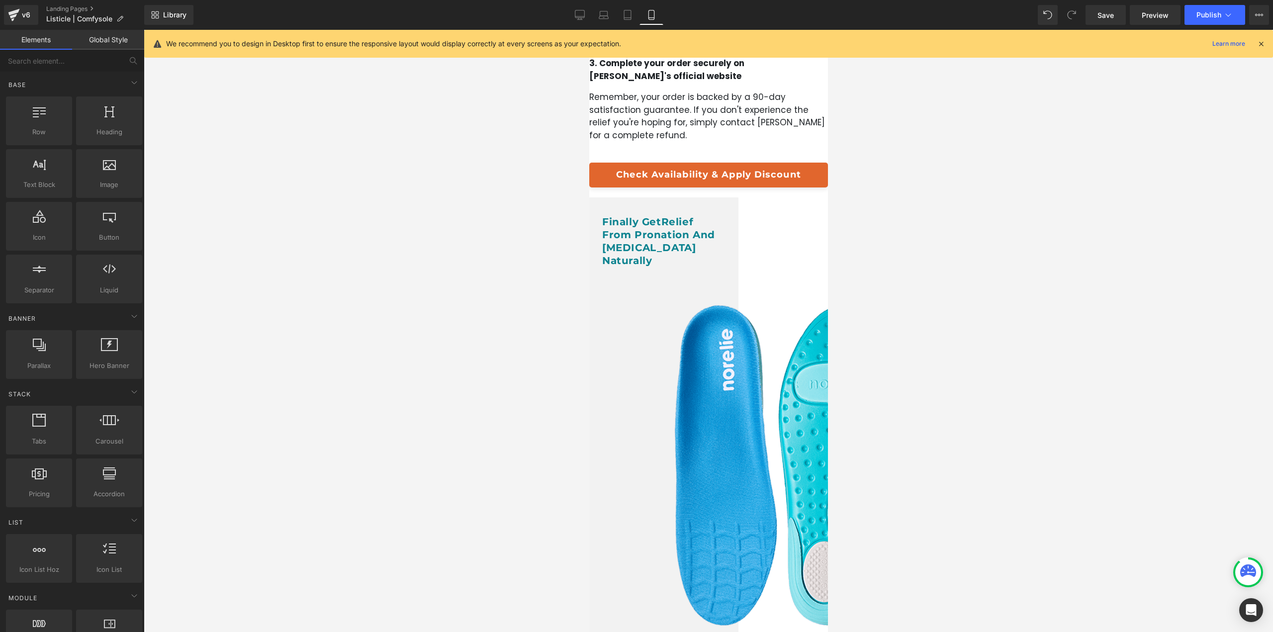
scroll to position [3297, 0]
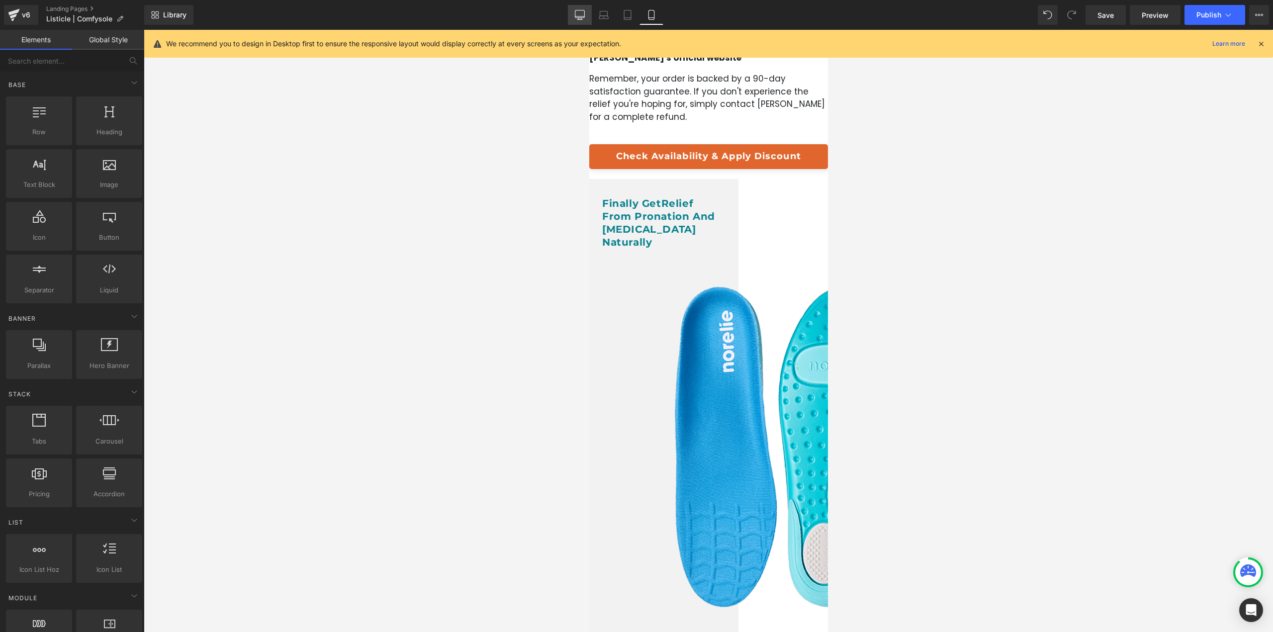
click at [573, 16] on link "Desktop" at bounding box center [580, 15] width 24 height 20
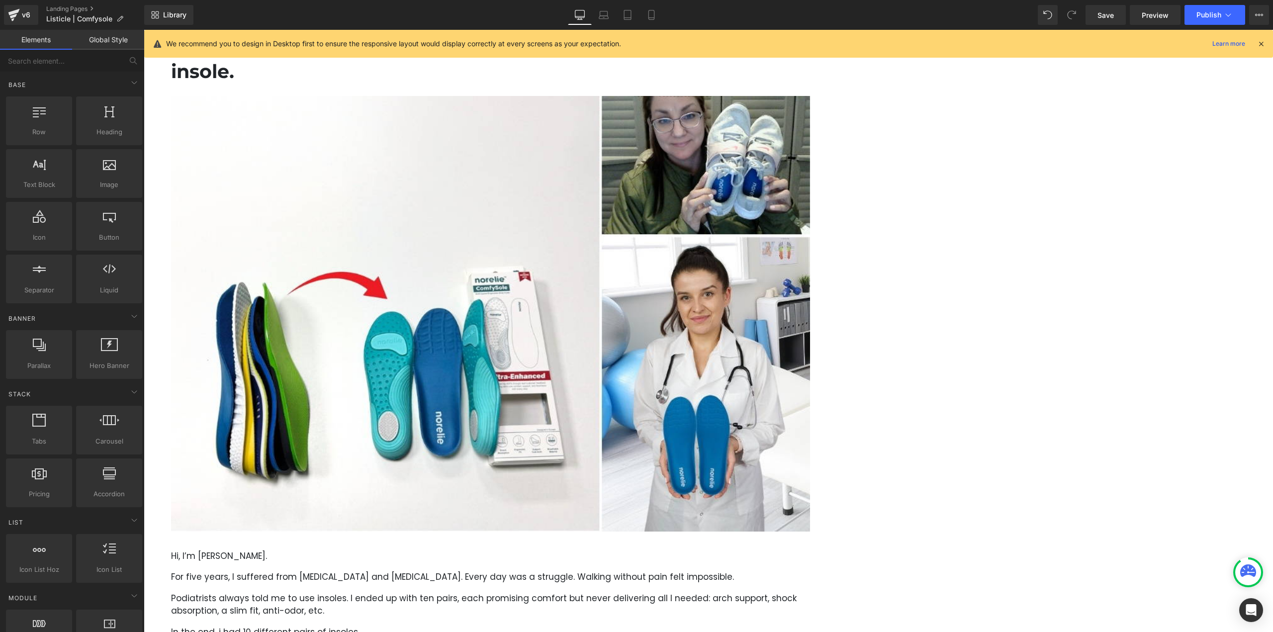
scroll to position [73, 0]
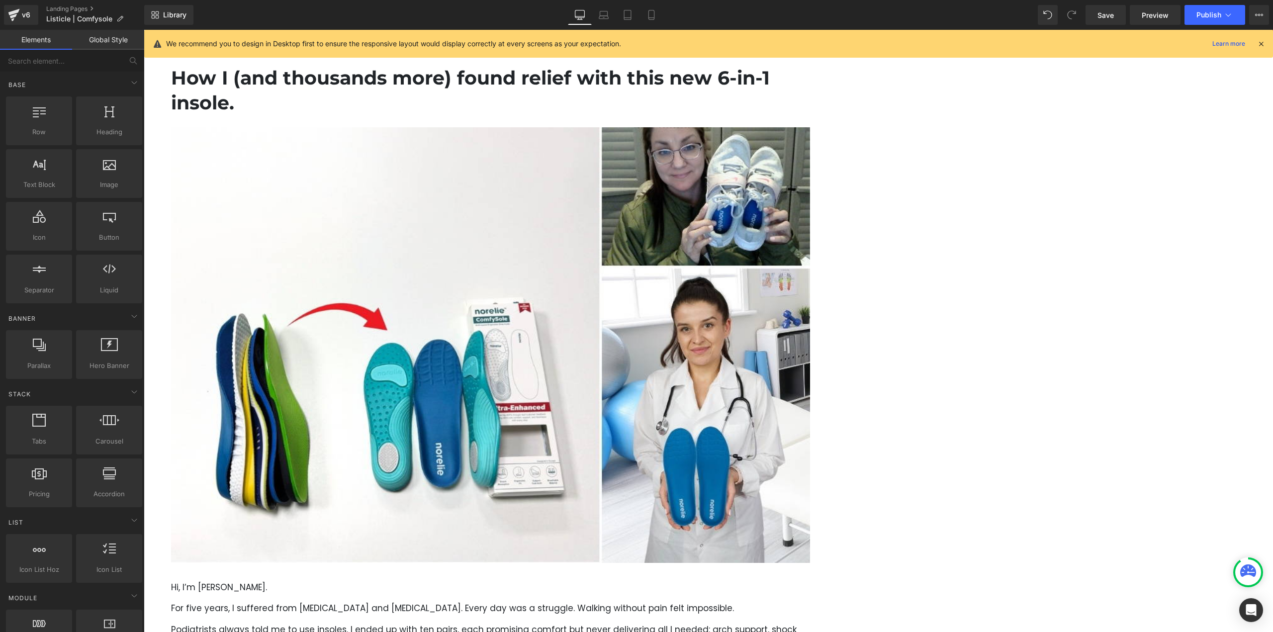
click at [673, 220] on img at bounding box center [490, 345] width 639 height 436
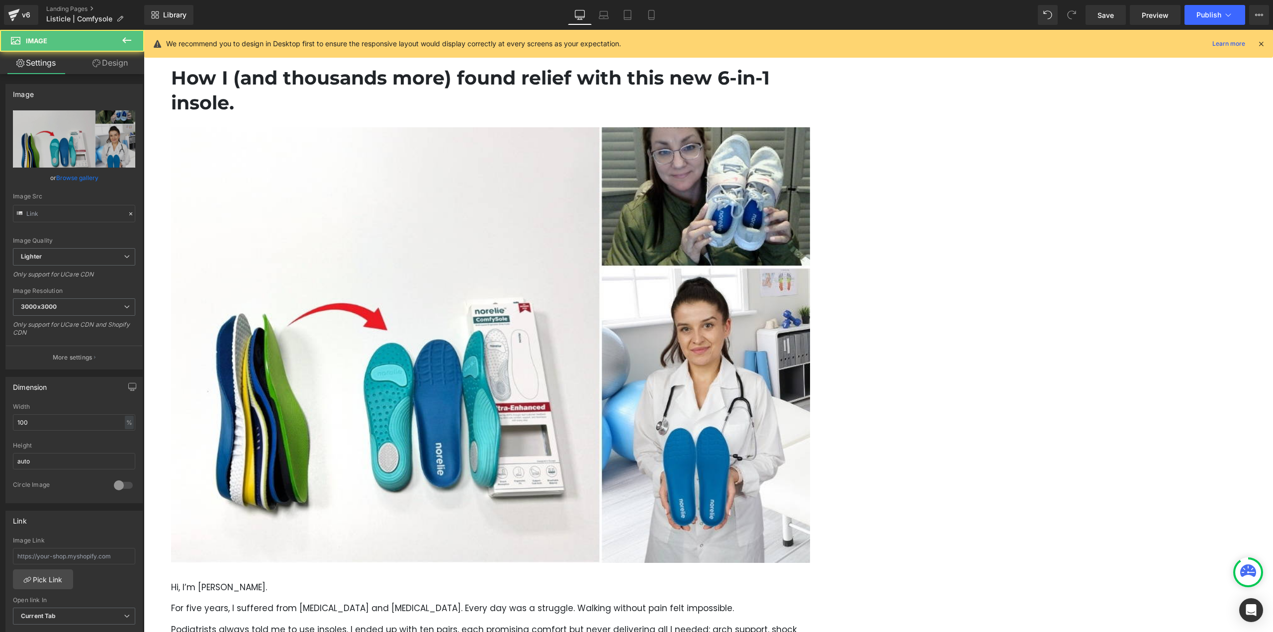
type input "https://ucarecdn.com/d875c1b5-23ea-4529-8c80-c1942b584651/-/format/auto/-/previ…"
click at [620, 264] on img at bounding box center [490, 345] width 639 height 436
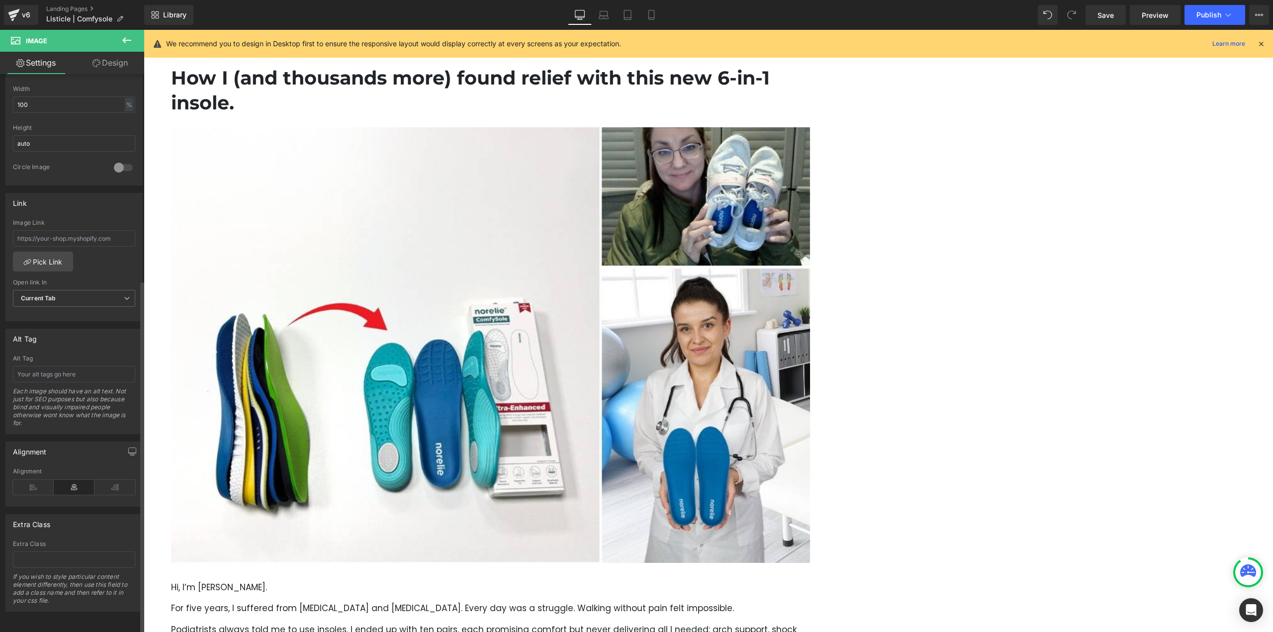
scroll to position [325, 0]
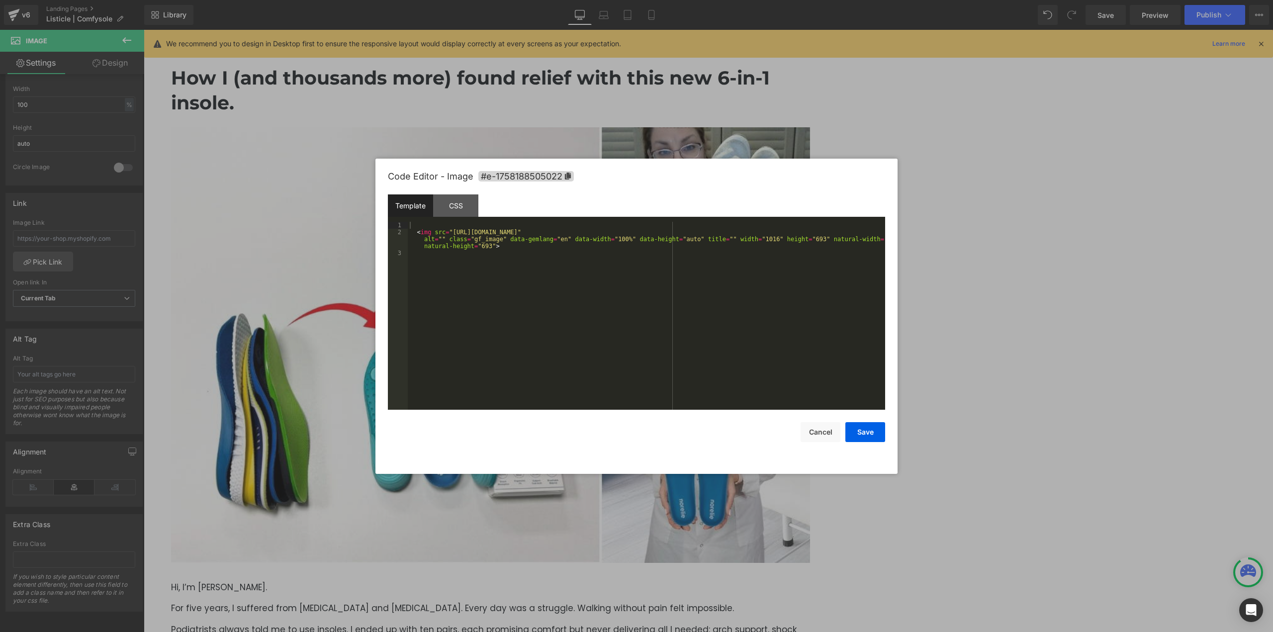
click at [585, 0] on div "Button You are previewing how the will restyle your page. You can not edit Elem…" at bounding box center [636, 0] width 1273 height 0
click at [828, 434] on button "Cancel" at bounding box center [821, 432] width 40 height 20
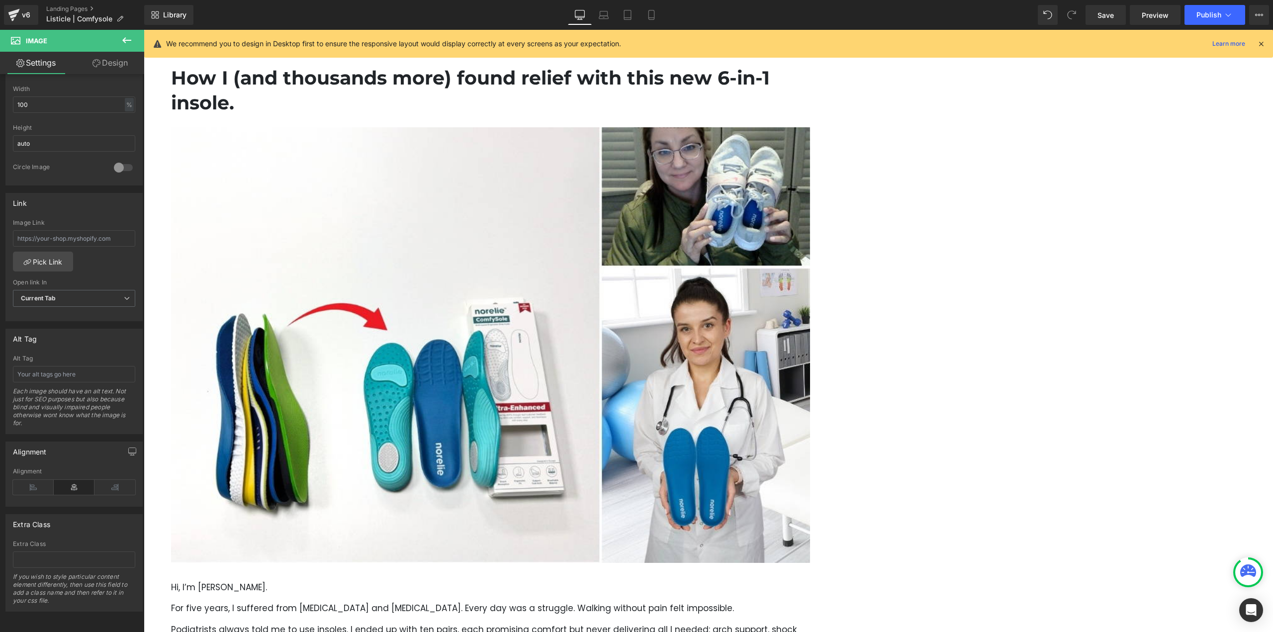
click at [122, 40] on icon at bounding box center [126, 40] width 9 height 6
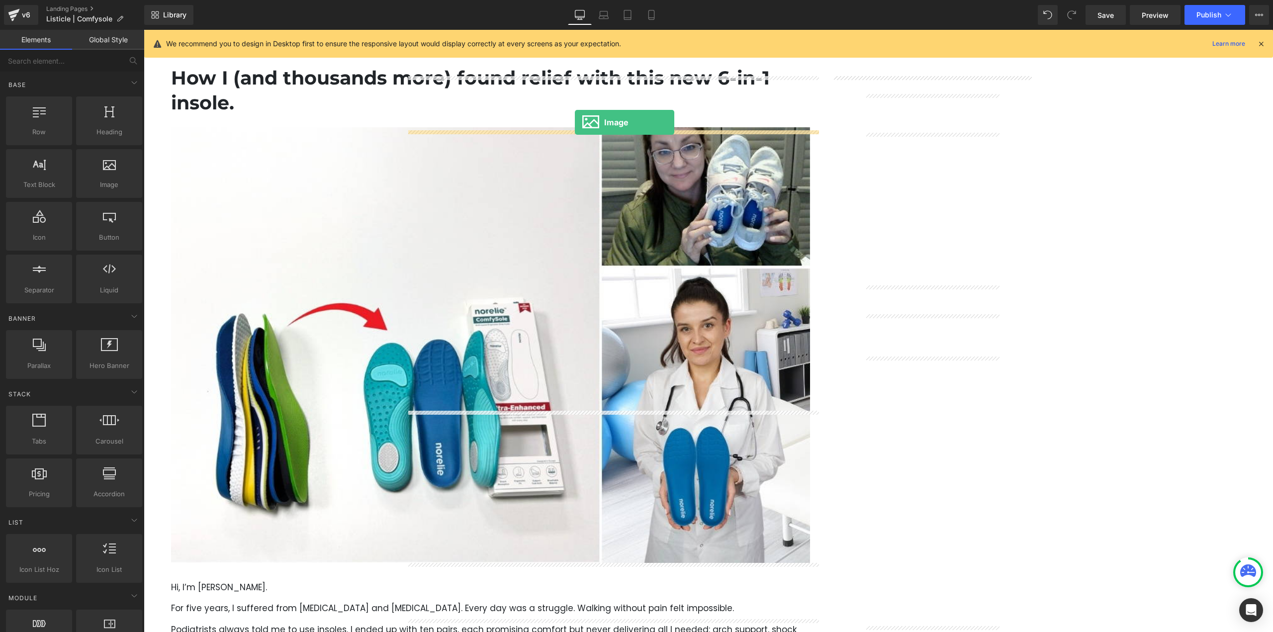
drag, startPoint x: 281, startPoint y: 223, endPoint x: 575, endPoint y: 122, distance: 310.3
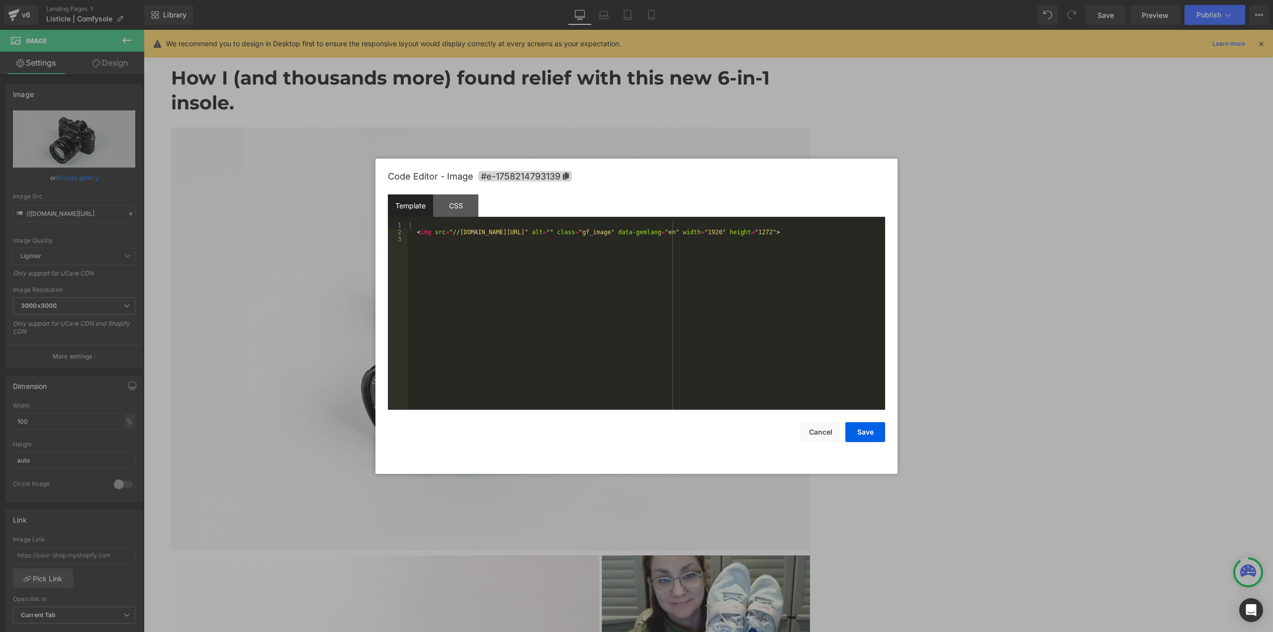
click at [563, 0] on div "Image You are previewing how the will restyle your page. You can not edit Eleme…" at bounding box center [636, 0] width 1273 height 0
click at [810, 429] on button "Cancel" at bounding box center [821, 432] width 40 height 20
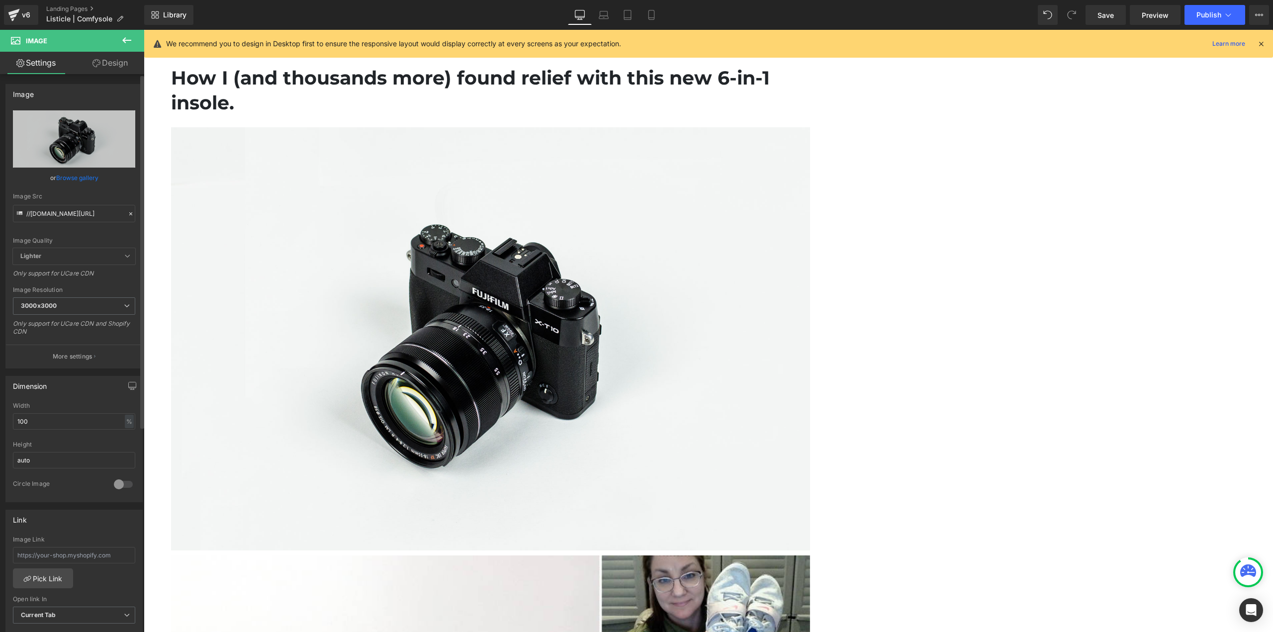
click at [56, 176] on link "Browse gallery" at bounding box center [77, 177] width 42 height 17
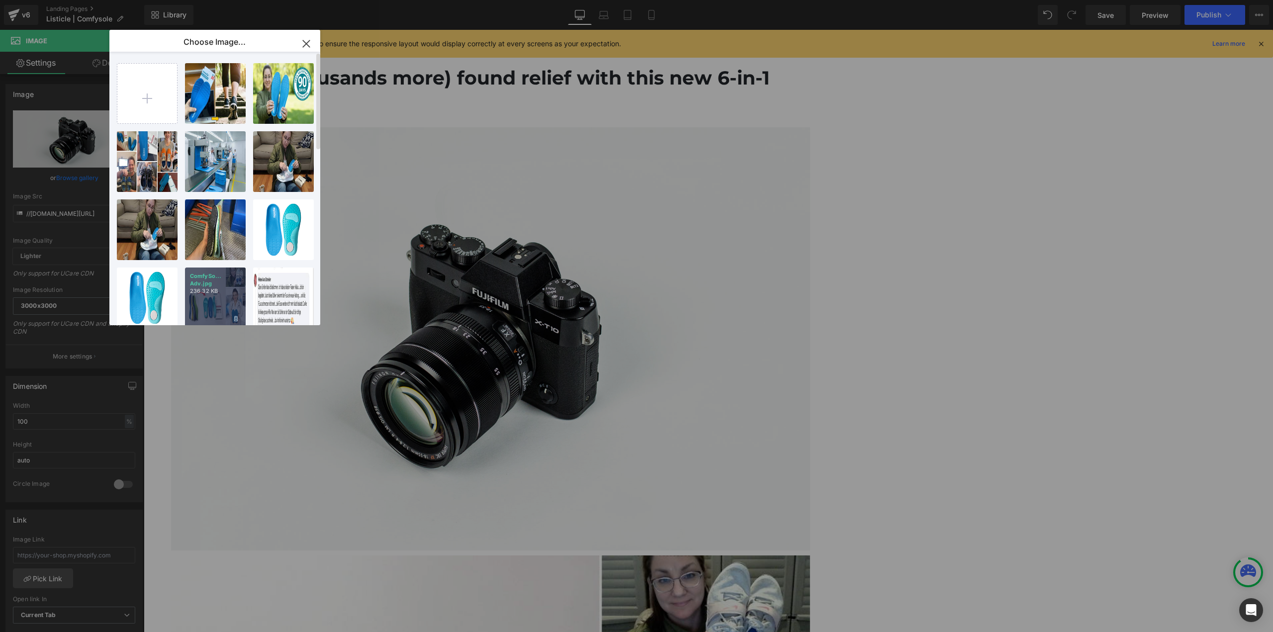
click at [231, 296] on div "ComfySo... Adv.jpg 236.32 KB" at bounding box center [215, 298] width 61 height 61
type input "https://ucarecdn.com/d875c1b5-23ea-4529-8c80-c1942b584651/-/format/auto/-/previ…"
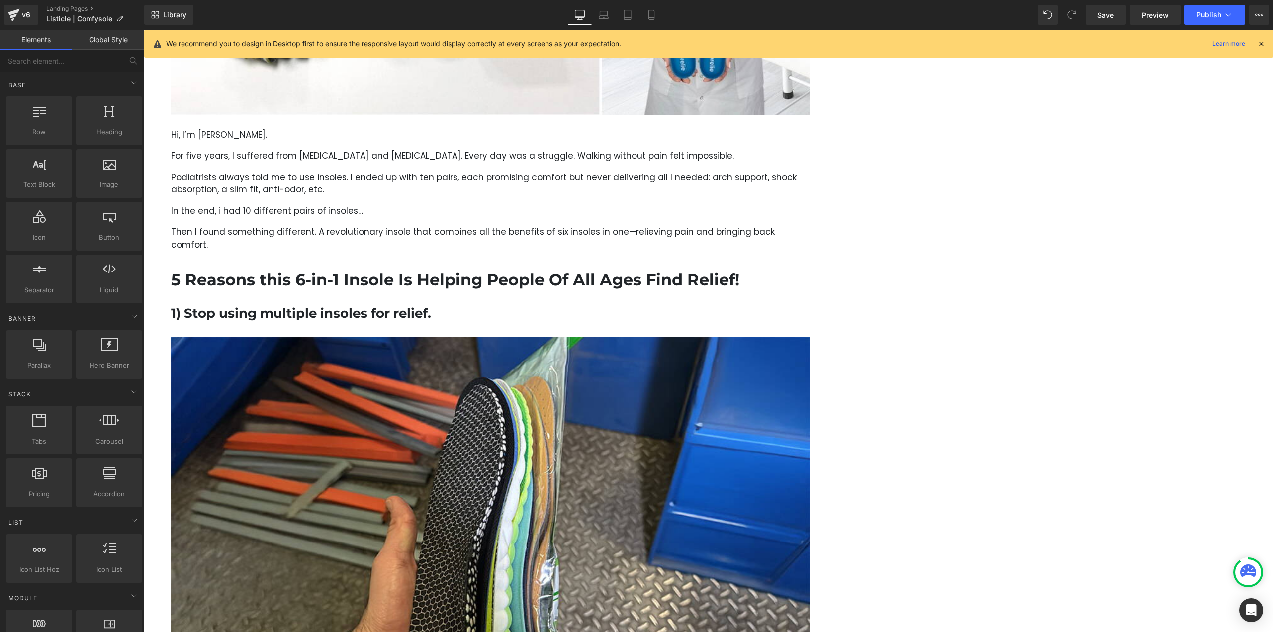
scroll to position [570, 0]
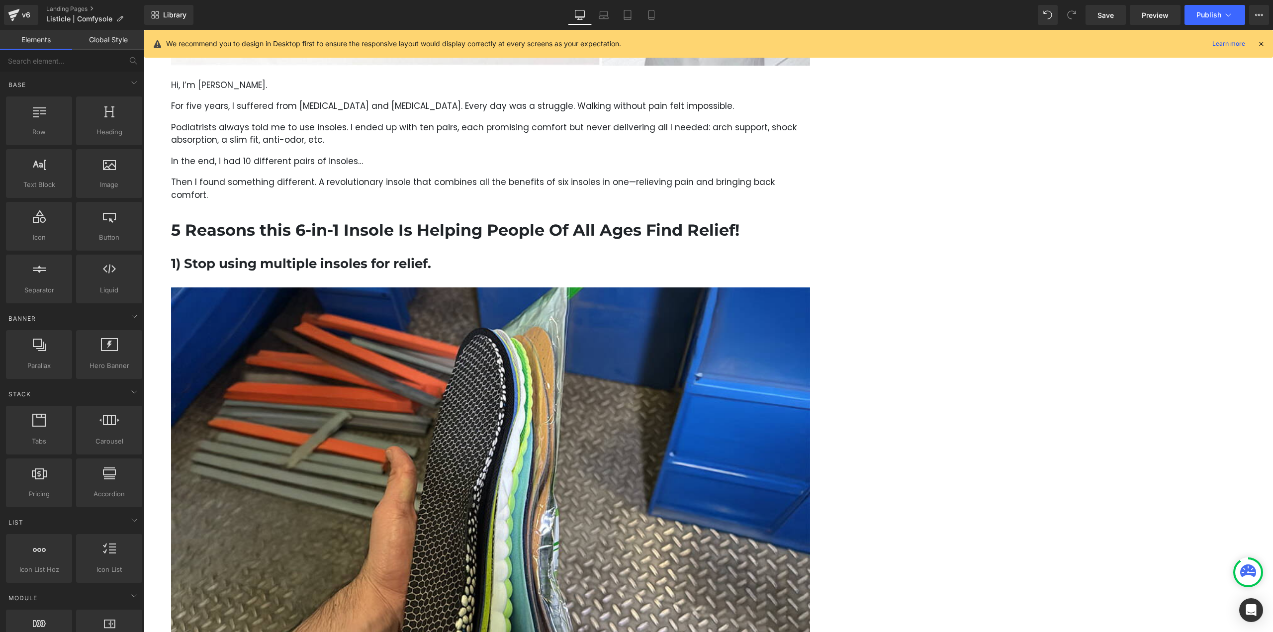
click at [600, 316] on img at bounding box center [490, 505] width 639 height 436
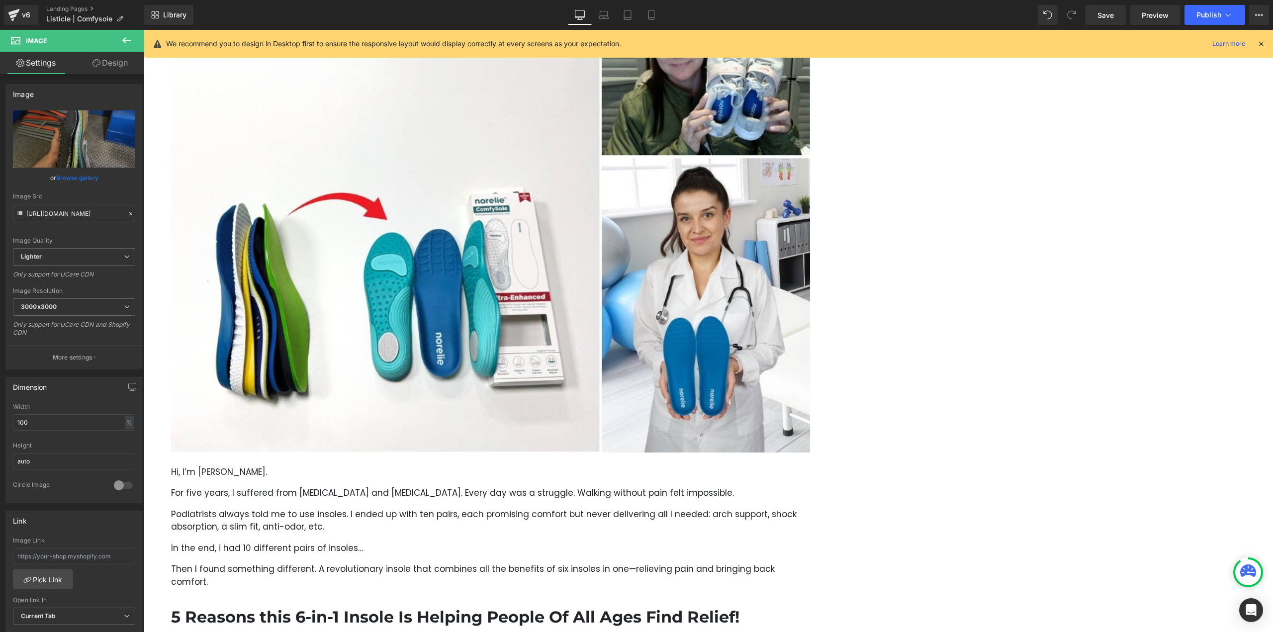
scroll to position [172, 0]
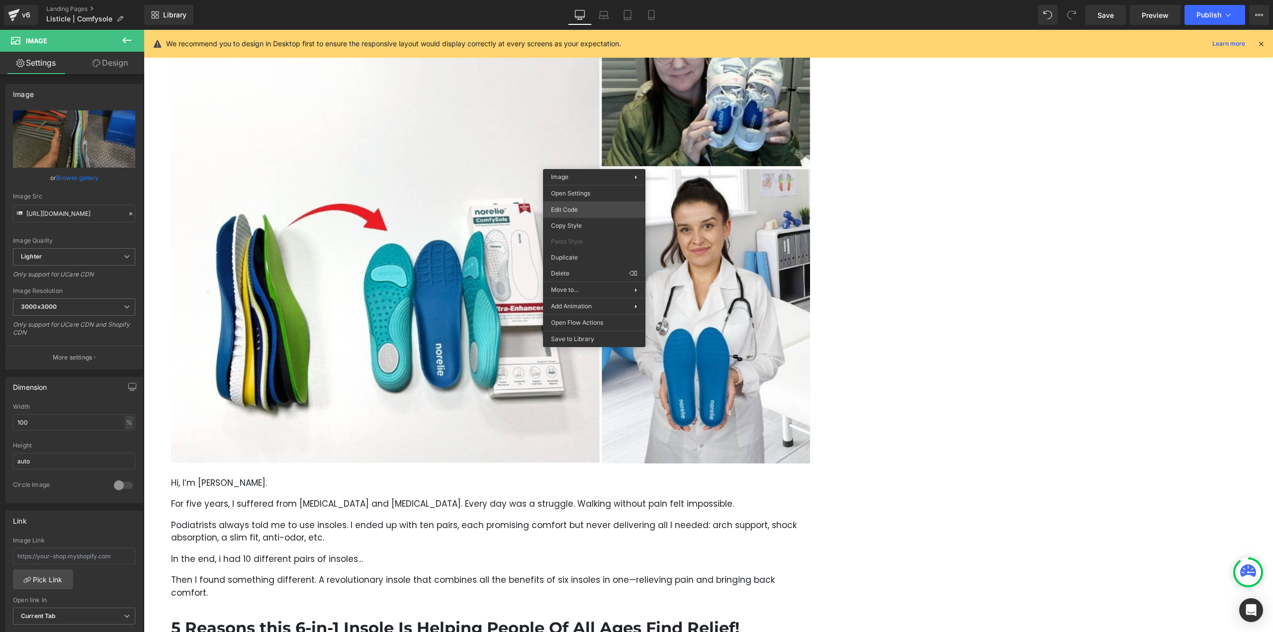
click at [576, 0] on div "Image You are previewing how the will restyle your page. You can not edit Eleme…" at bounding box center [636, 0] width 1273 height 0
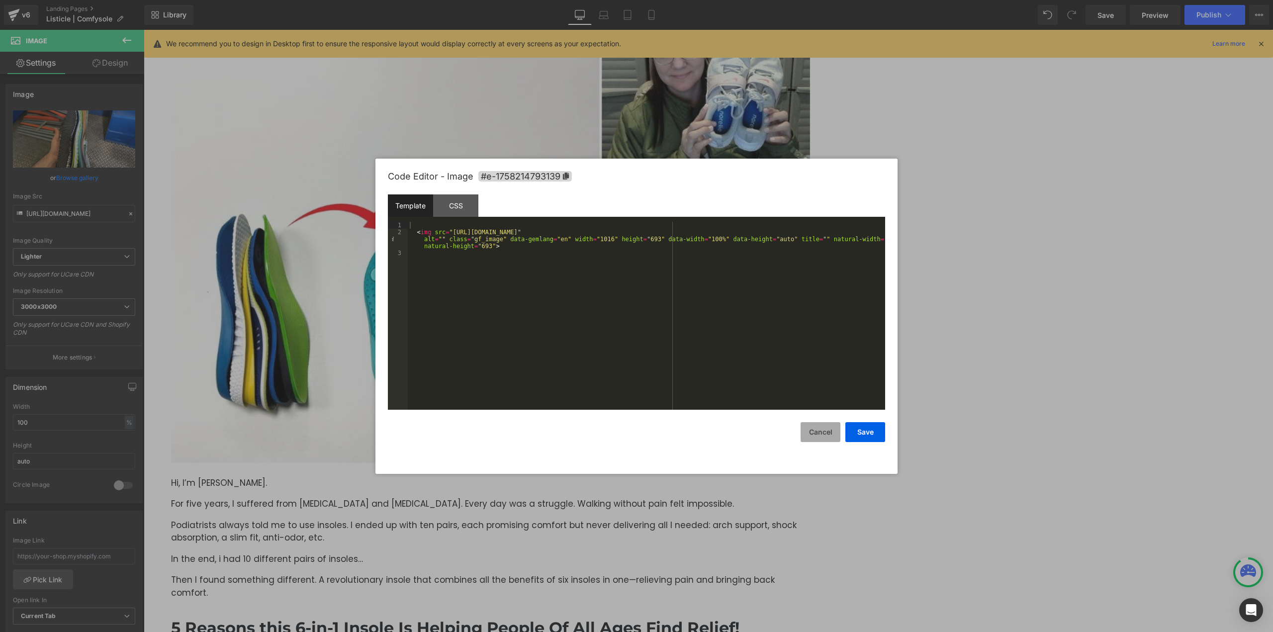
click at [821, 433] on button "Cancel" at bounding box center [821, 432] width 40 height 20
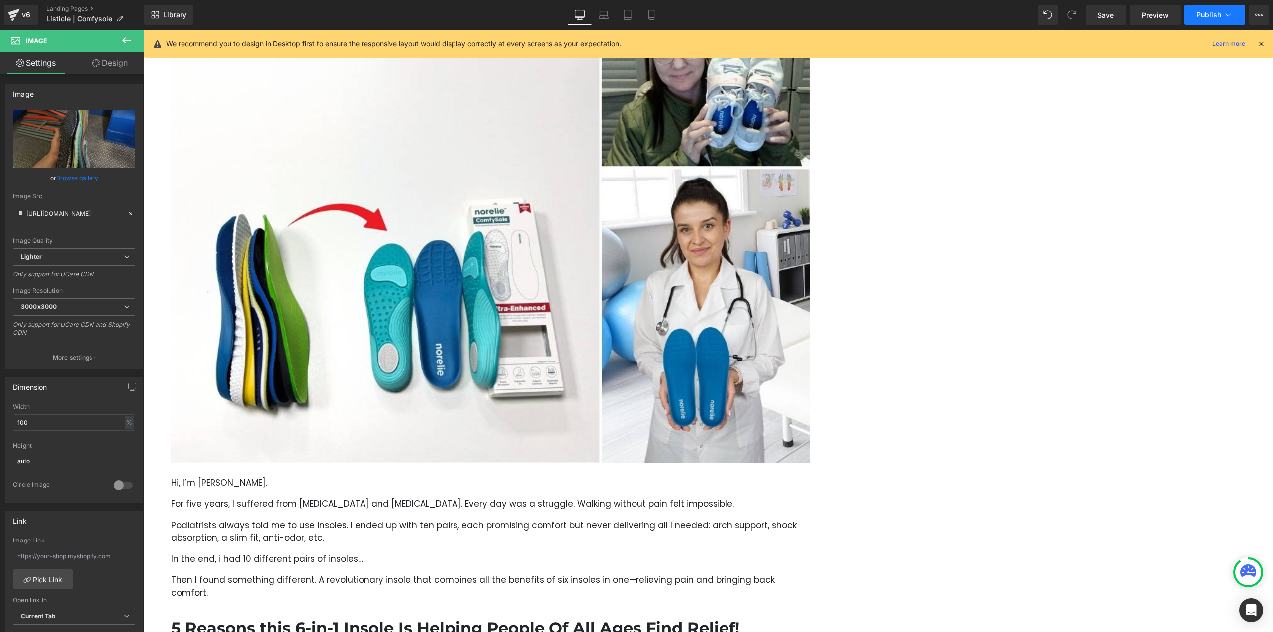
click at [1200, 14] on span "Publish" at bounding box center [1208, 15] width 25 height 8
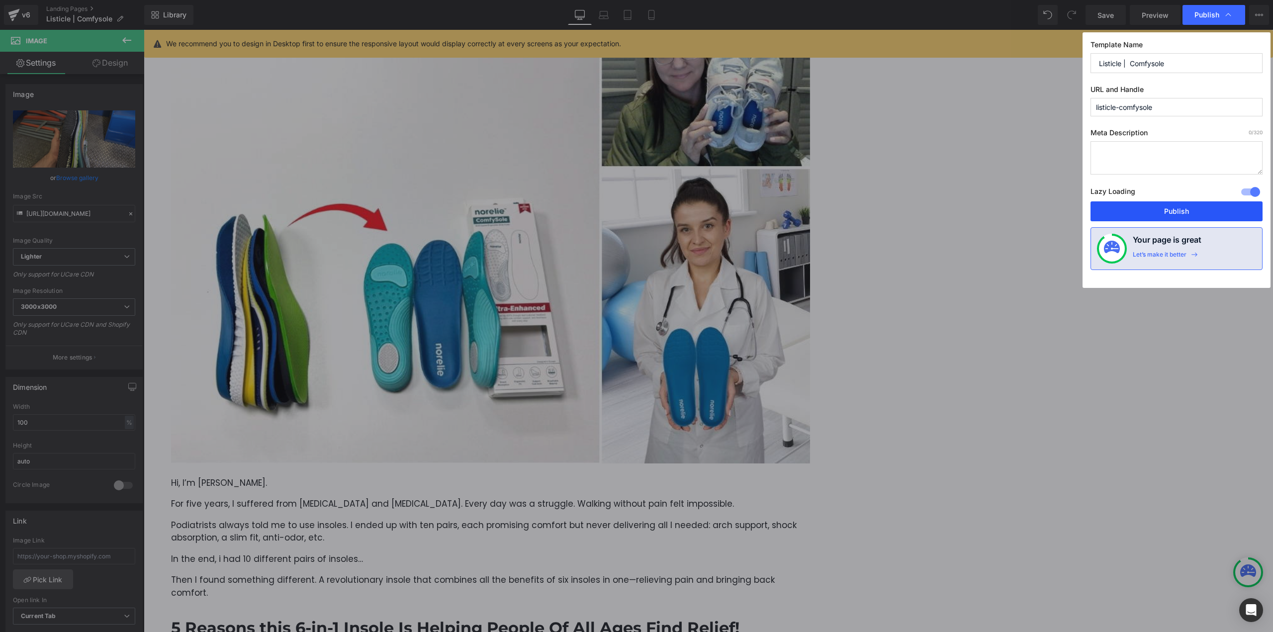
drag, startPoint x: 1142, startPoint y: 208, endPoint x: 998, endPoint y: 176, distance: 147.4
click at [1142, 208] on button "Publish" at bounding box center [1177, 211] width 172 height 20
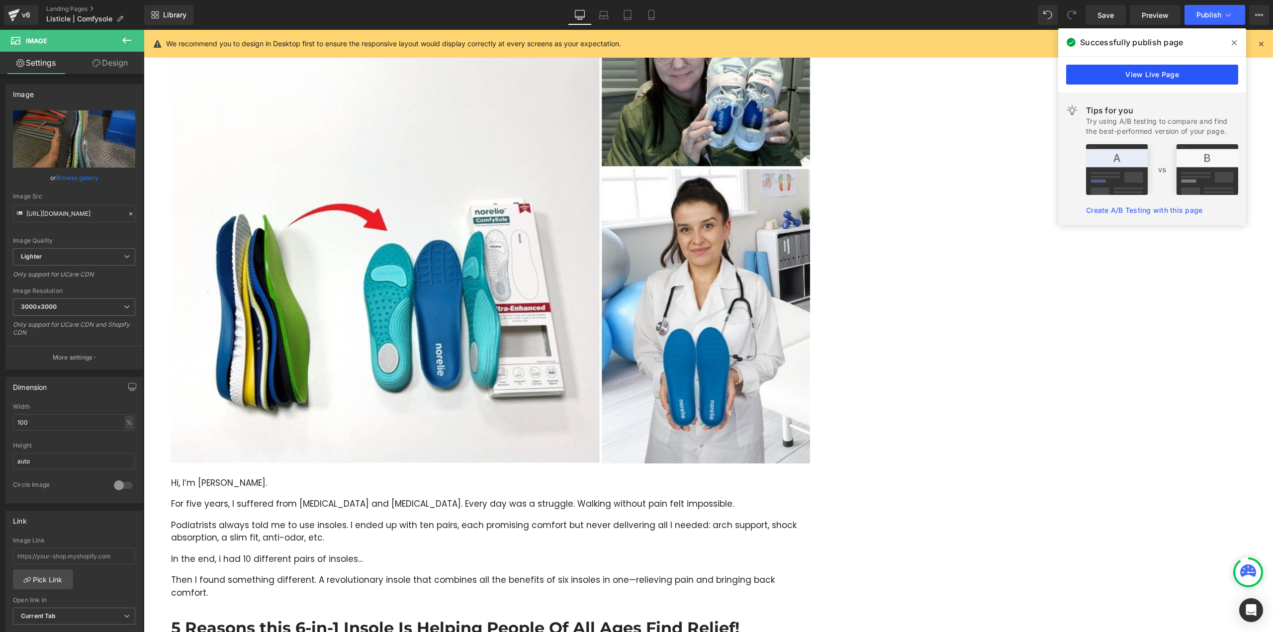
click at [1119, 78] on link "View Live Page" at bounding box center [1152, 75] width 172 height 20
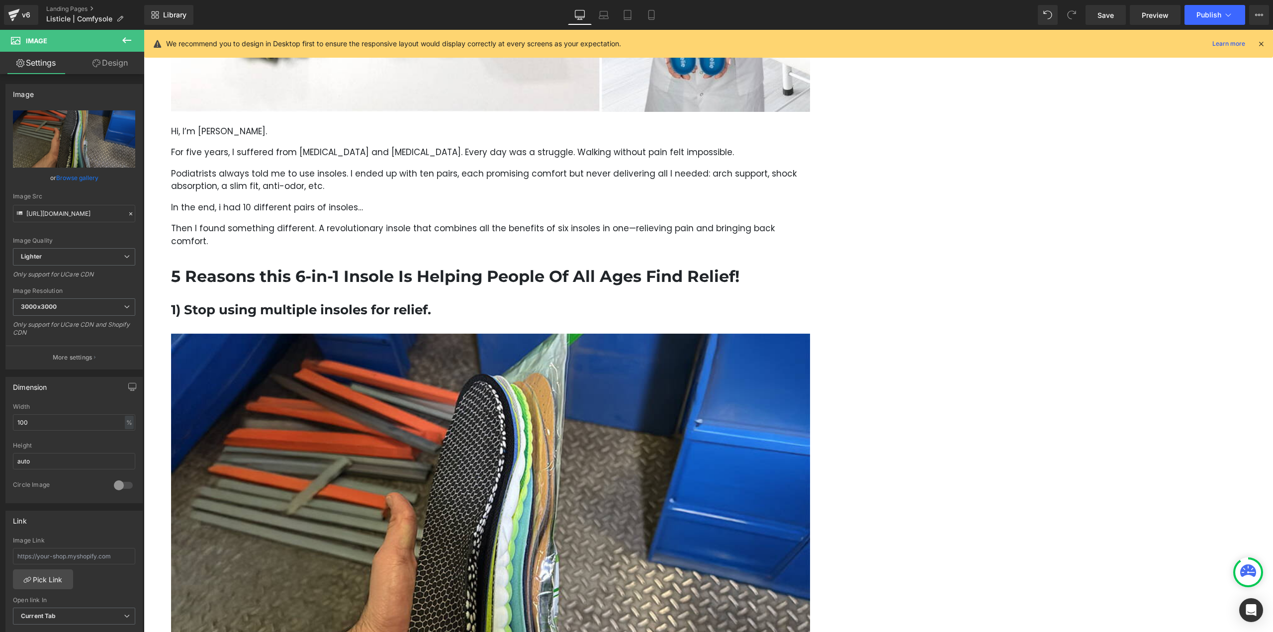
scroll to position [769, 0]
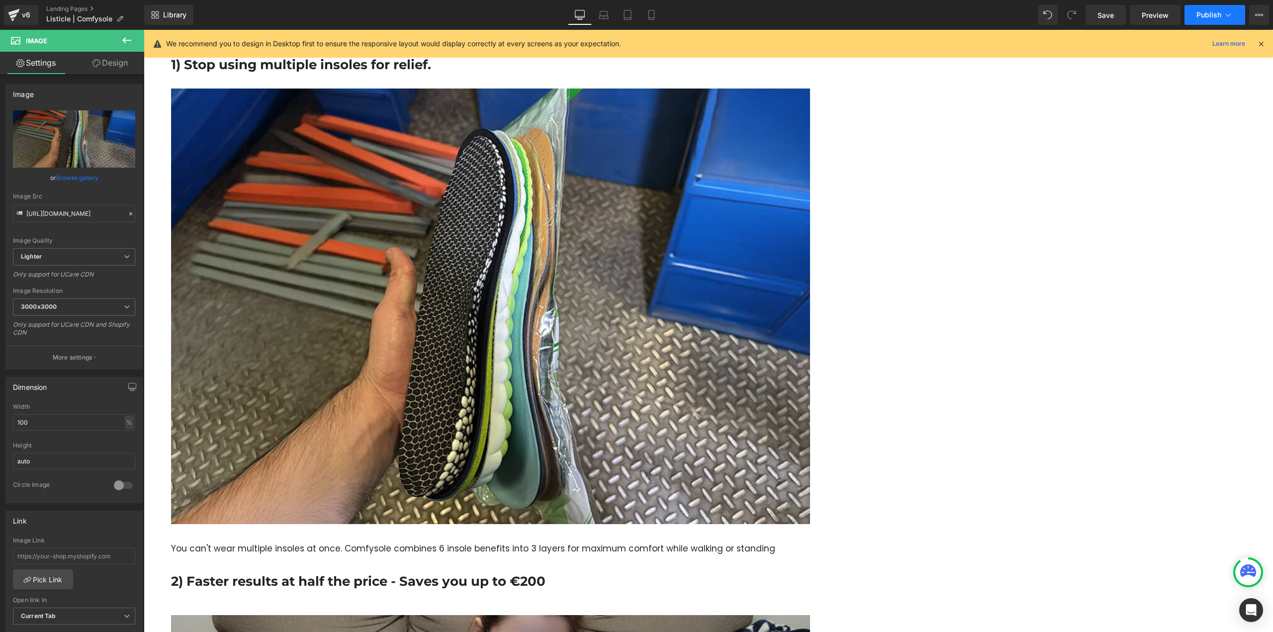
click at [1207, 22] on button "Publish" at bounding box center [1215, 15] width 61 height 20
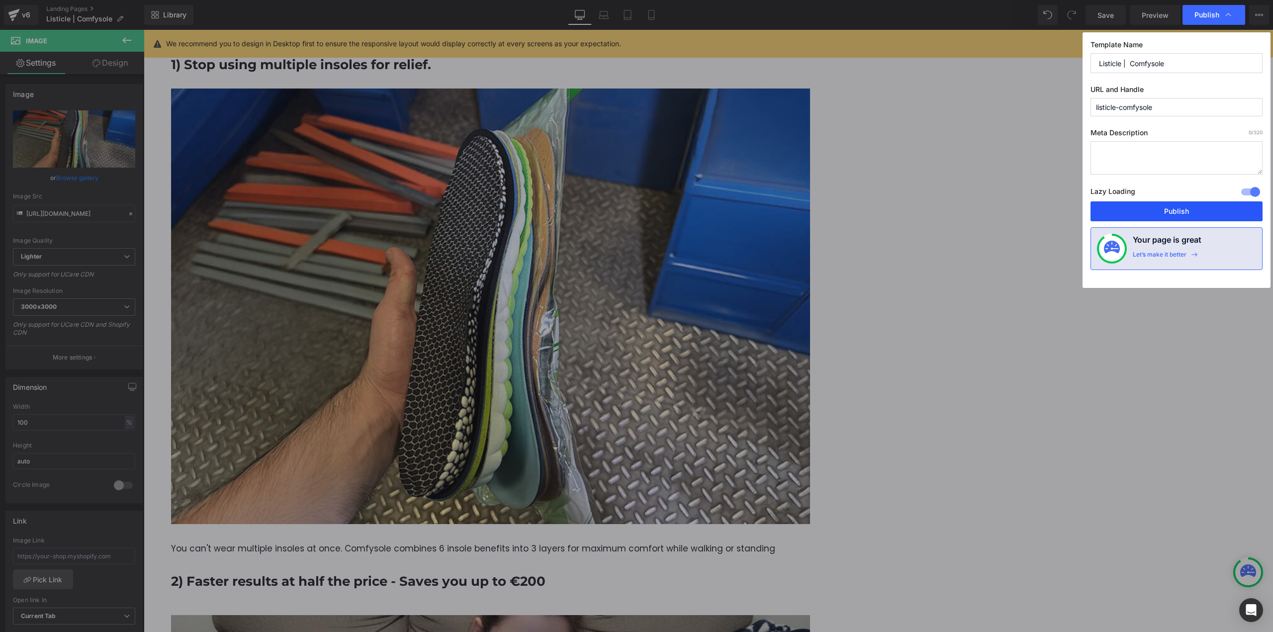
click at [1152, 211] on button "Publish" at bounding box center [1177, 211] width 172 height 20
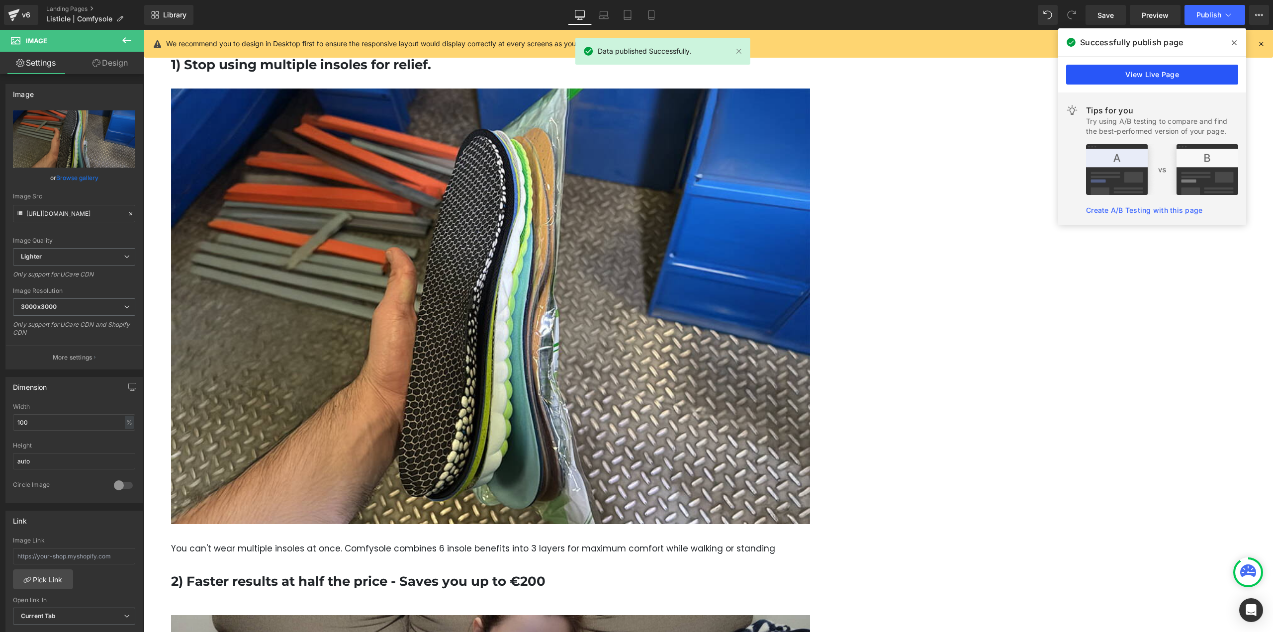
click at [1161, 76] on link "View Live Page" at bounding box center [1152, 75] width 172 height 20
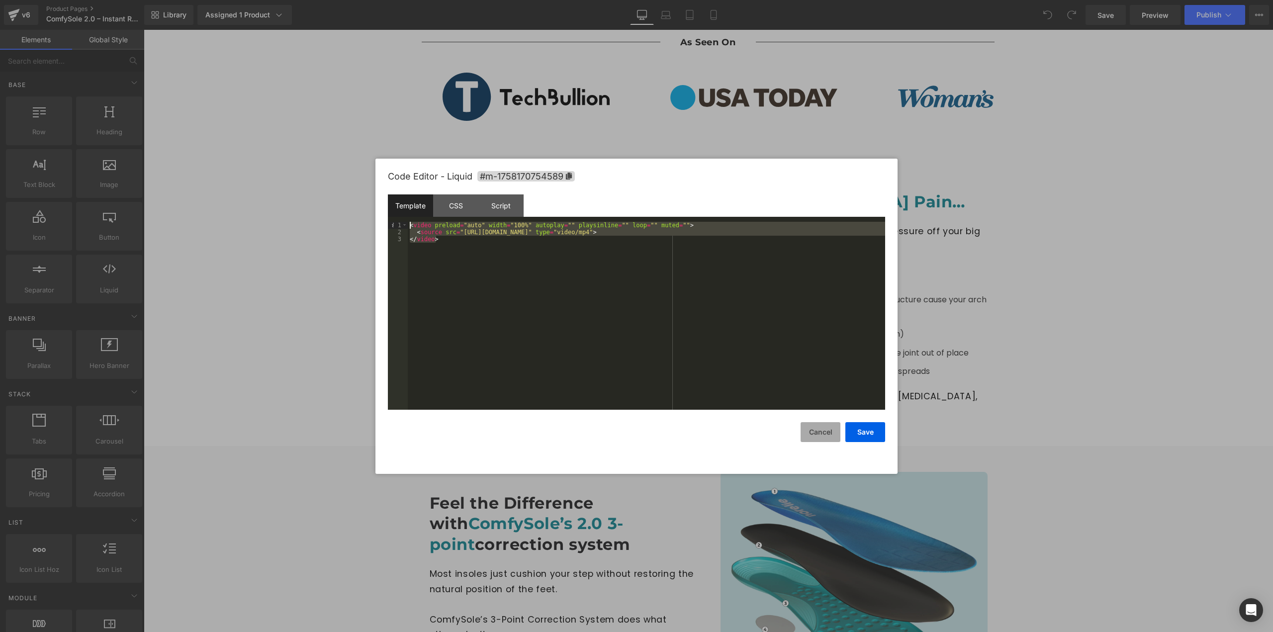
click at [817, 432] on button "Cancel" at bounding box center [821, 432] width 40 height 20
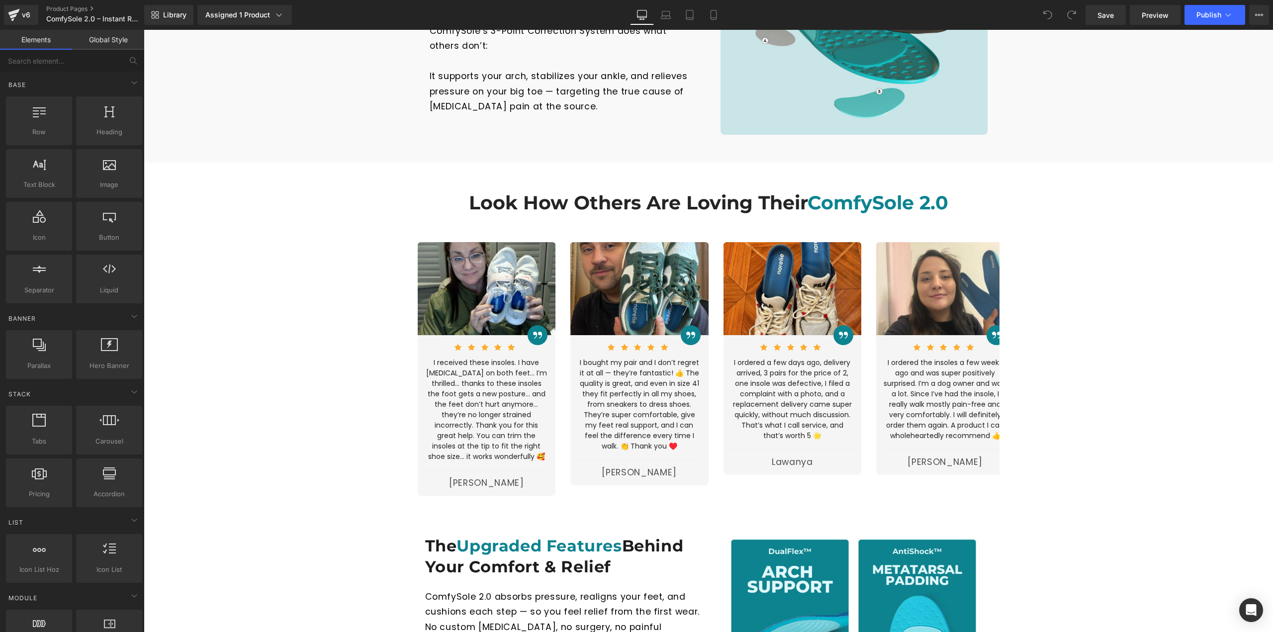
scroll to position [1343, 0]
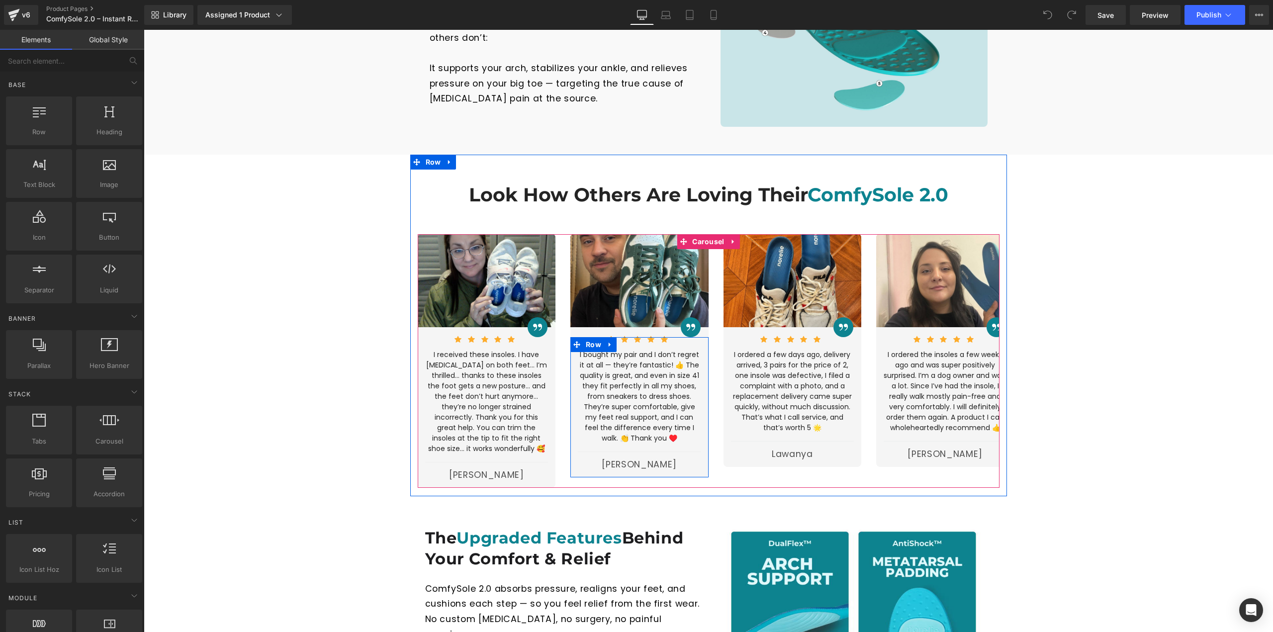
click at [144, 30] on div at bounding box center [144, 30] width 0 height 0
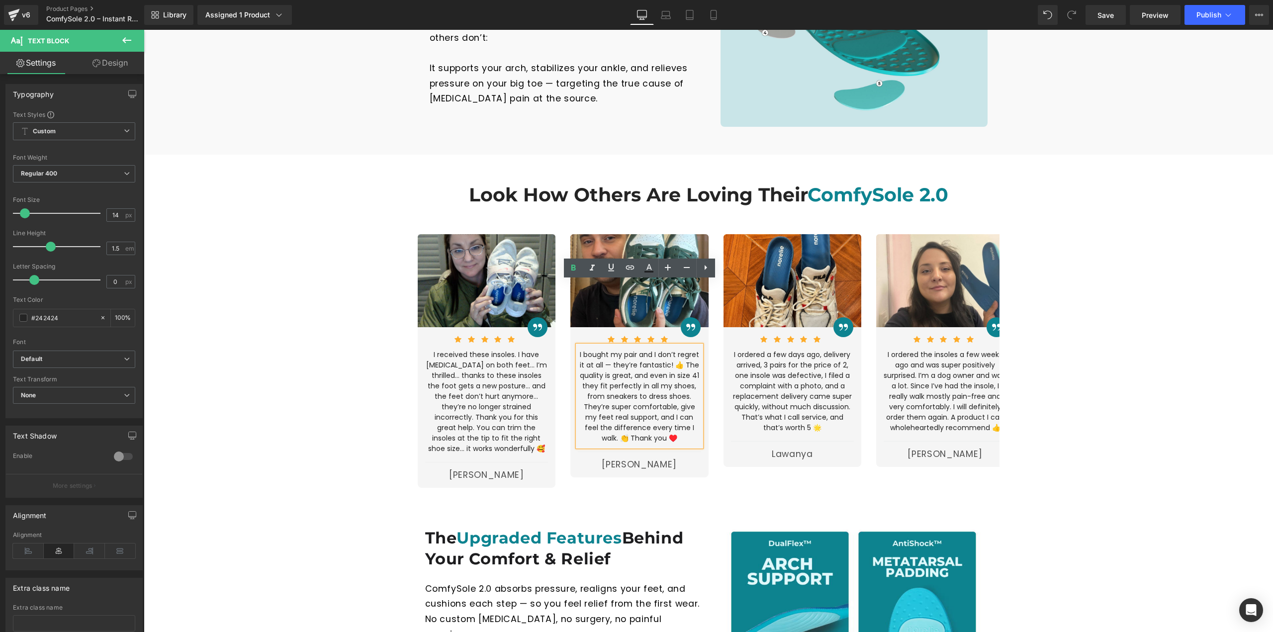
click at [666, 379] on p "I bought my pair and I don’t regret it at all — they’re fantastic! 👍 The qualit…" at bounding box center [639, 397] width 123 height 94
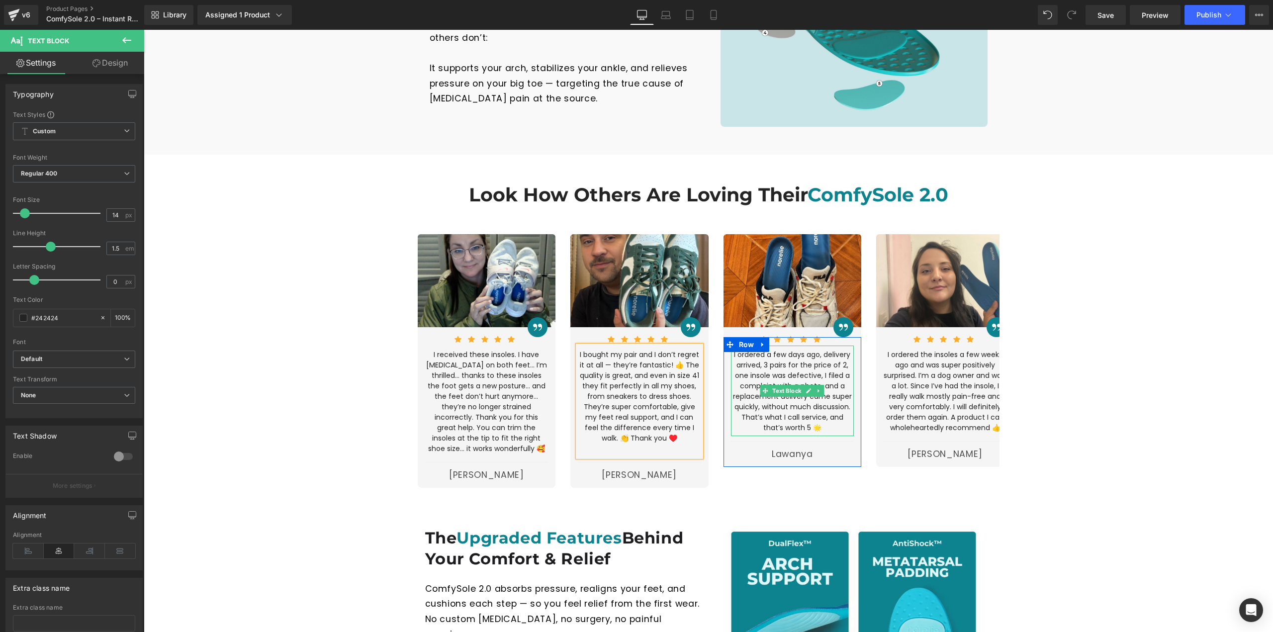
click at [822, 362] on p "I ordered a few days ago, delivery arrived, 3 pairs for the price of 2, one ins…" at bounding box center [792, 392] width 123 height 84
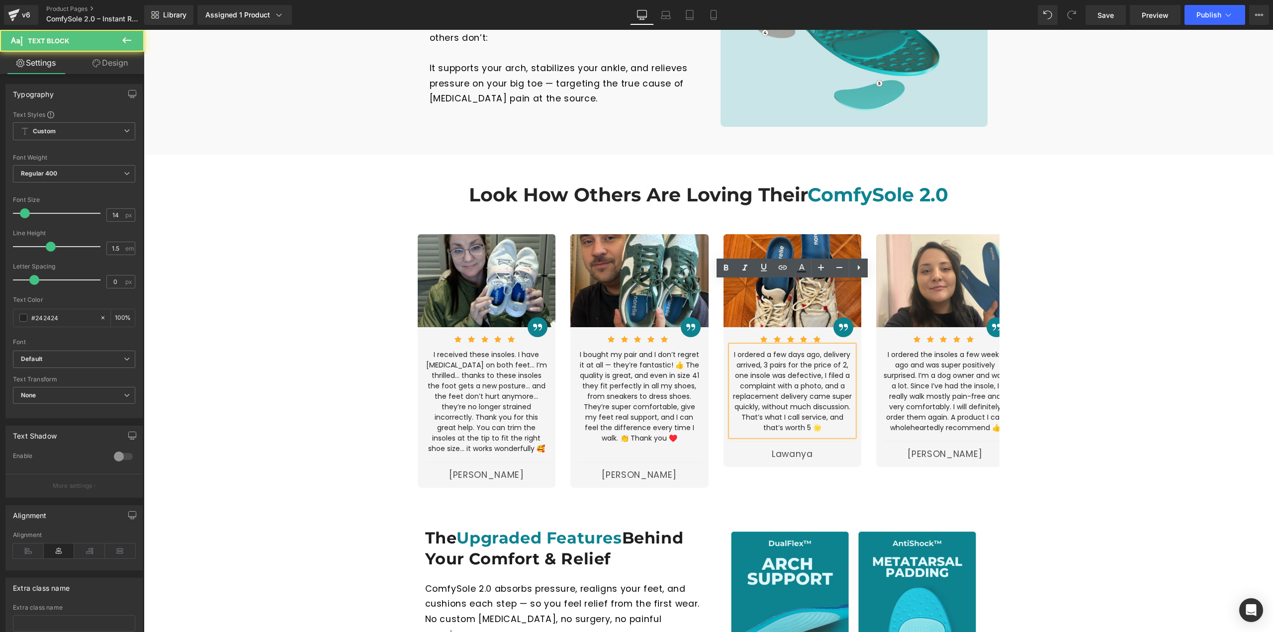
click at [818, 362] on p "I ordered a few days ago, delivery arrived, 3 pairs for the price of 2, one ins…" at bounding box center [792, 392] width 123 height 84
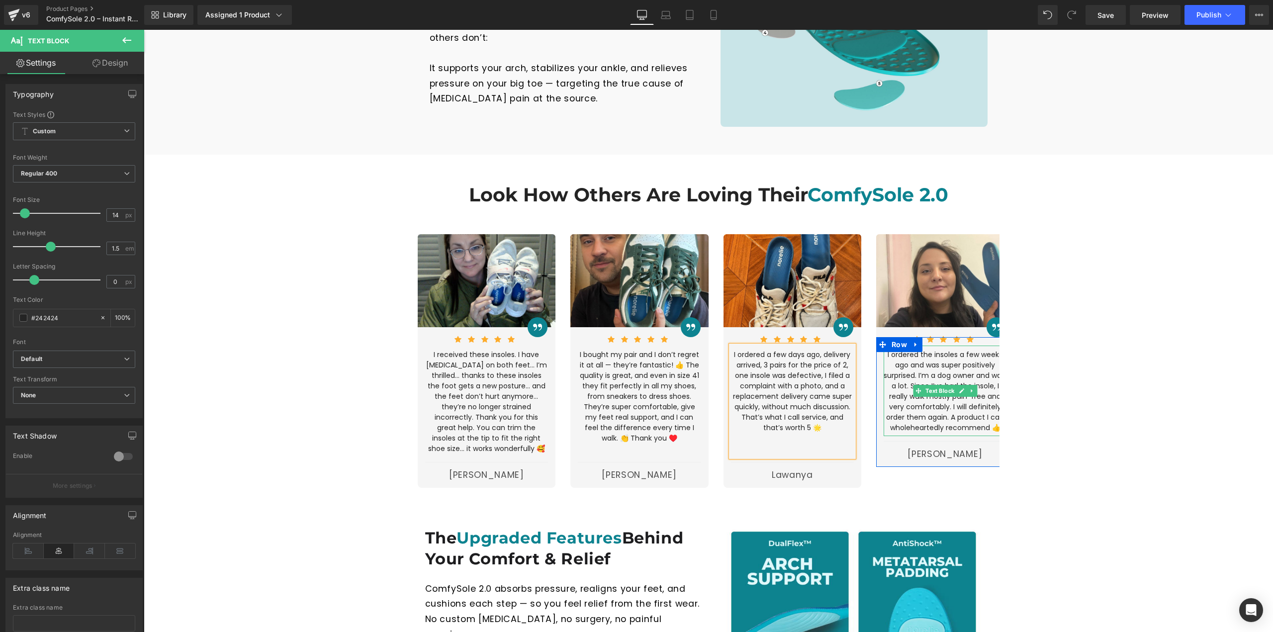
click at [946, 352] on p "I ordered the insoles a few weeks ago and was super positively surprised. I’m a…" at bounding box center [945, 392] width 123 height 84
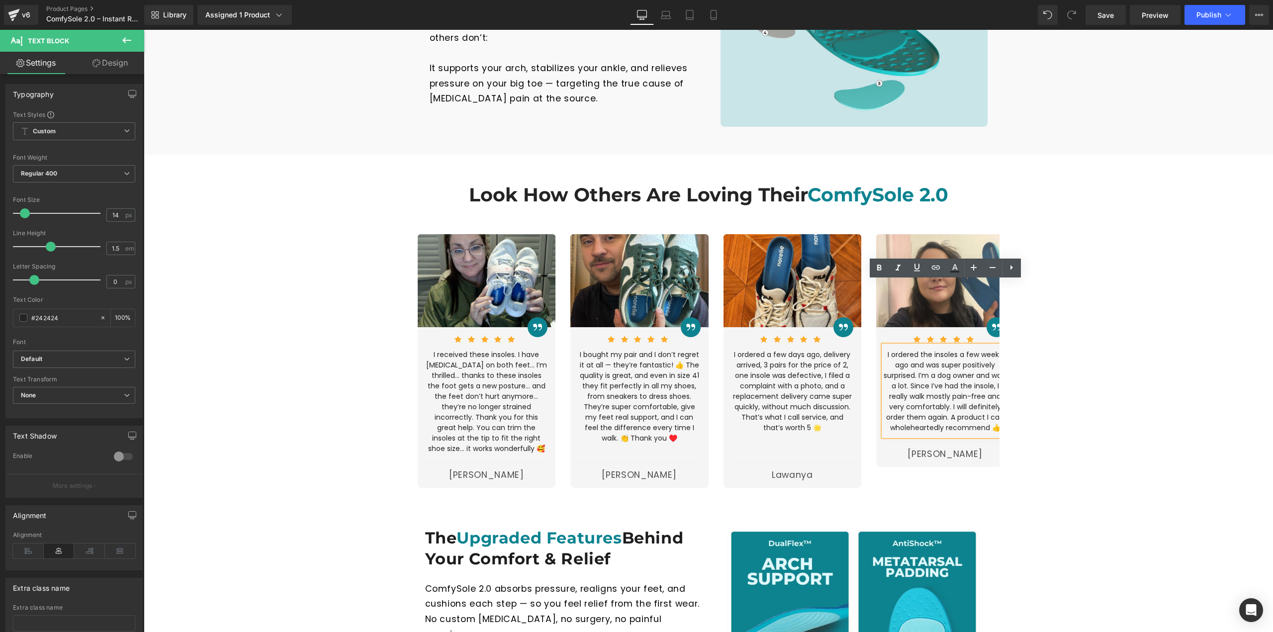
click at [997, 363] on p "I ordered the insoles a few weeks ago and was super positively surprised. I’m a…" at bounding box center [945, 392] width 123 height 84
click at [1045, 399] on div "Look How Others Are Loving Their ComfySole 2.0 Heading Row Image Image Icon Ico…" at bounding box center [708, 326] width 1129 height 323
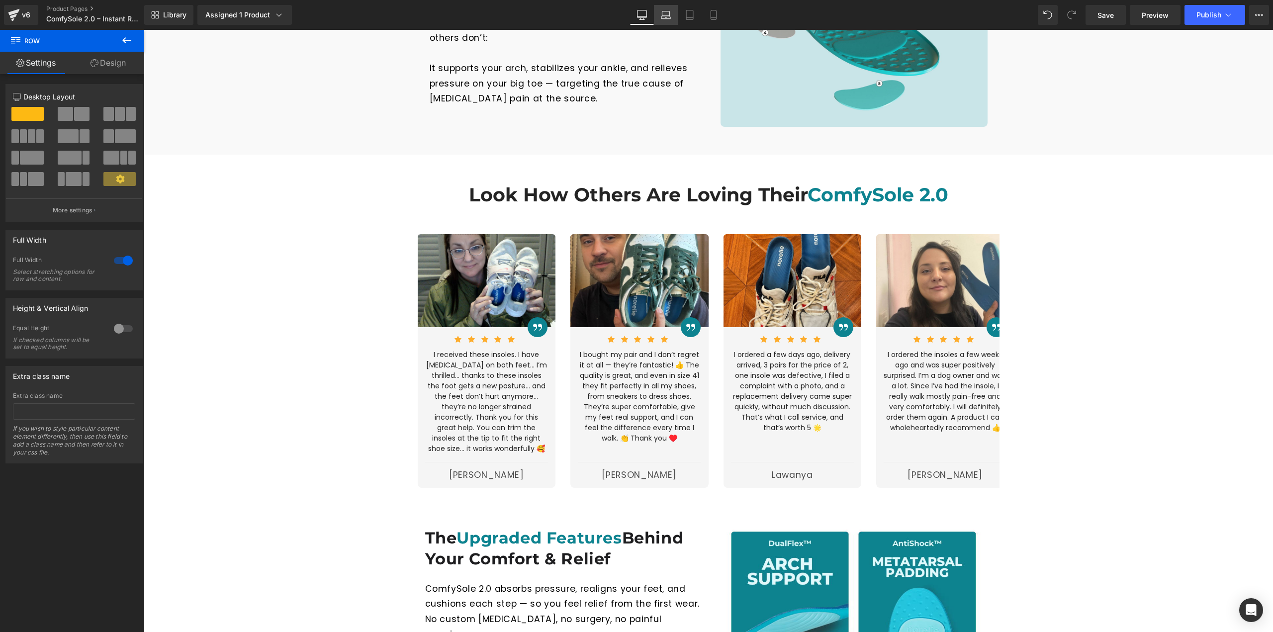
click at [673, 17] on link "Laptop" at bounding box center [666, 15] width 24 height 20
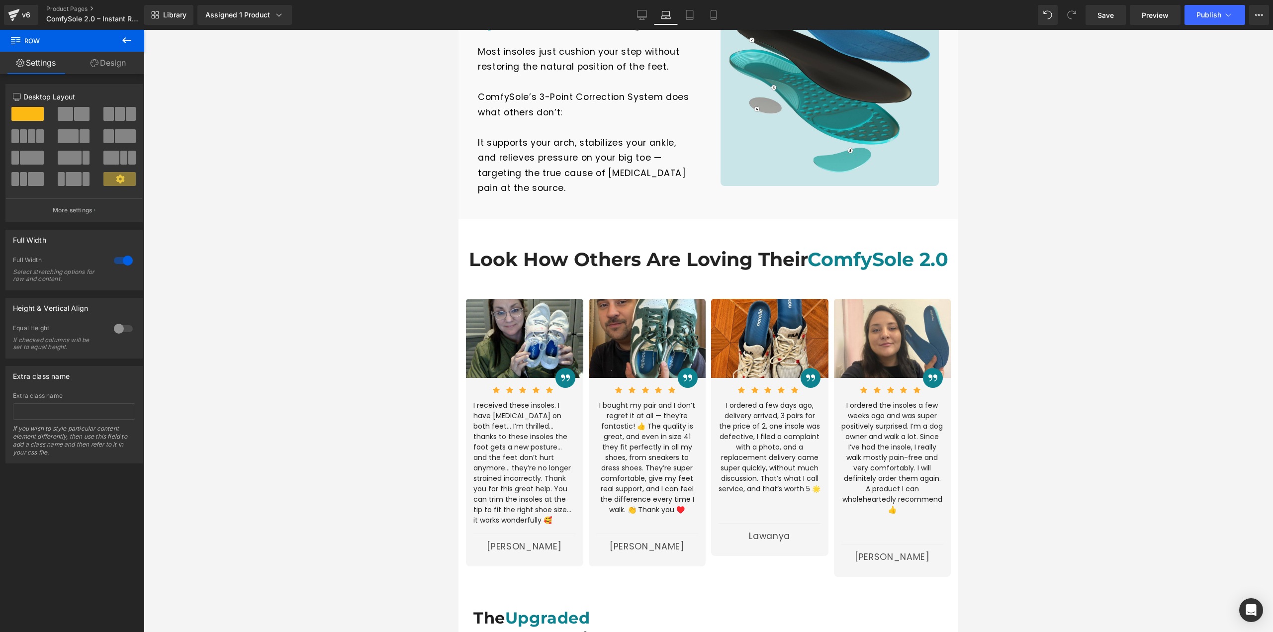
scroll to position [1654, 0]
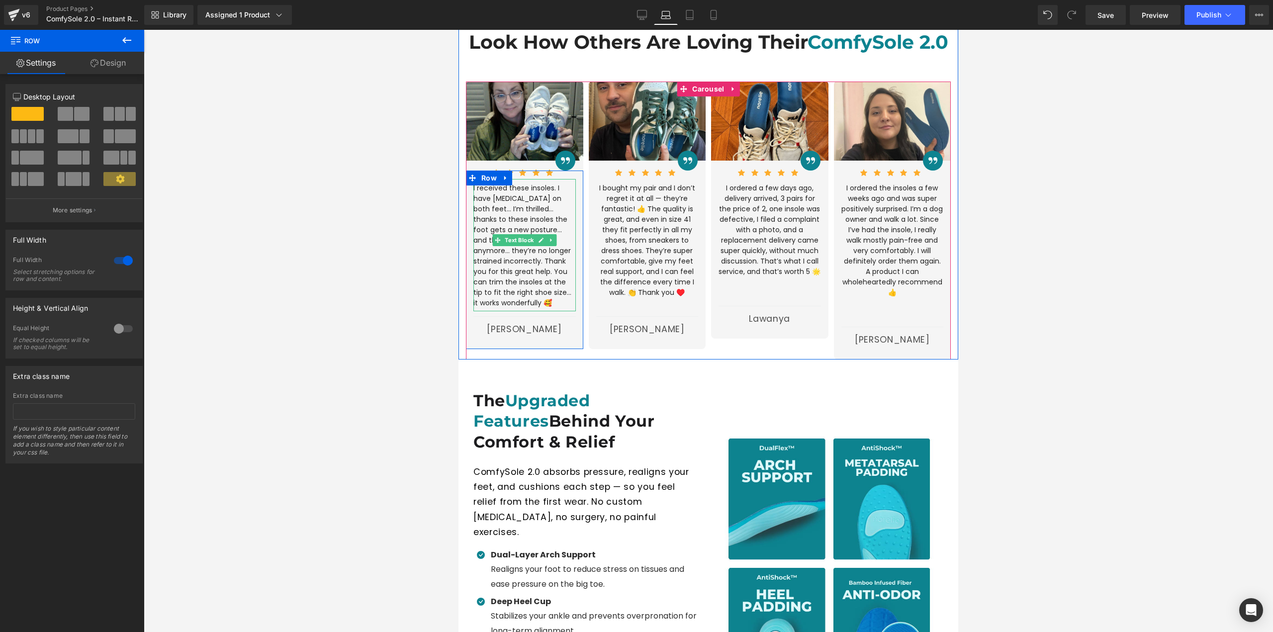
click at [535, 183] on p "I received these insoles. I have [MEDICAL_DATA] on both feet... I’m thrilled...…" at bounding box center [524, 245] width 102 height 125
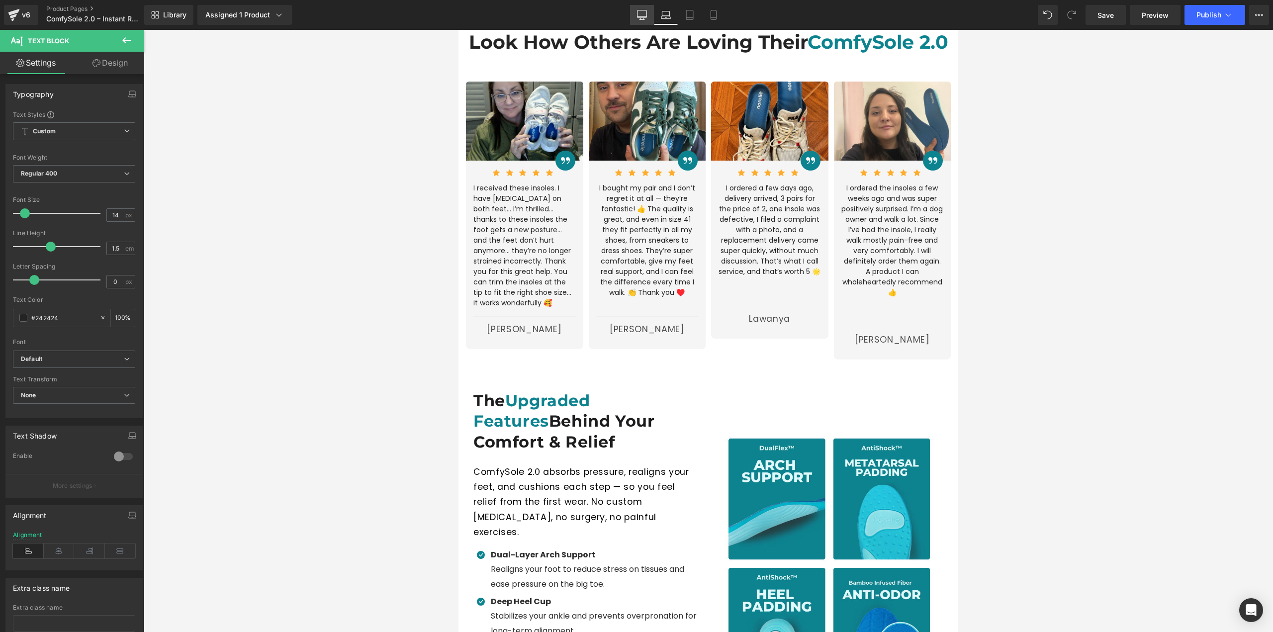
click at [649, 19] on link "Desktop" at bounding box center [642, 15] width 24 height 20
type input "100"
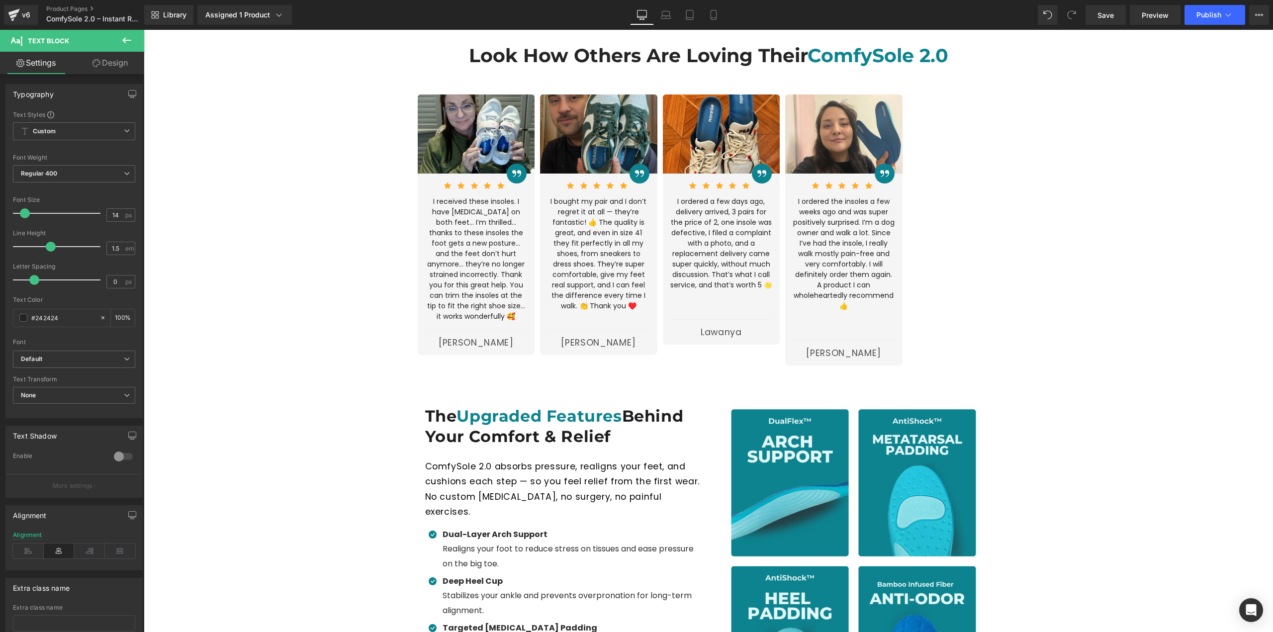
scroll to position [1466, 0]
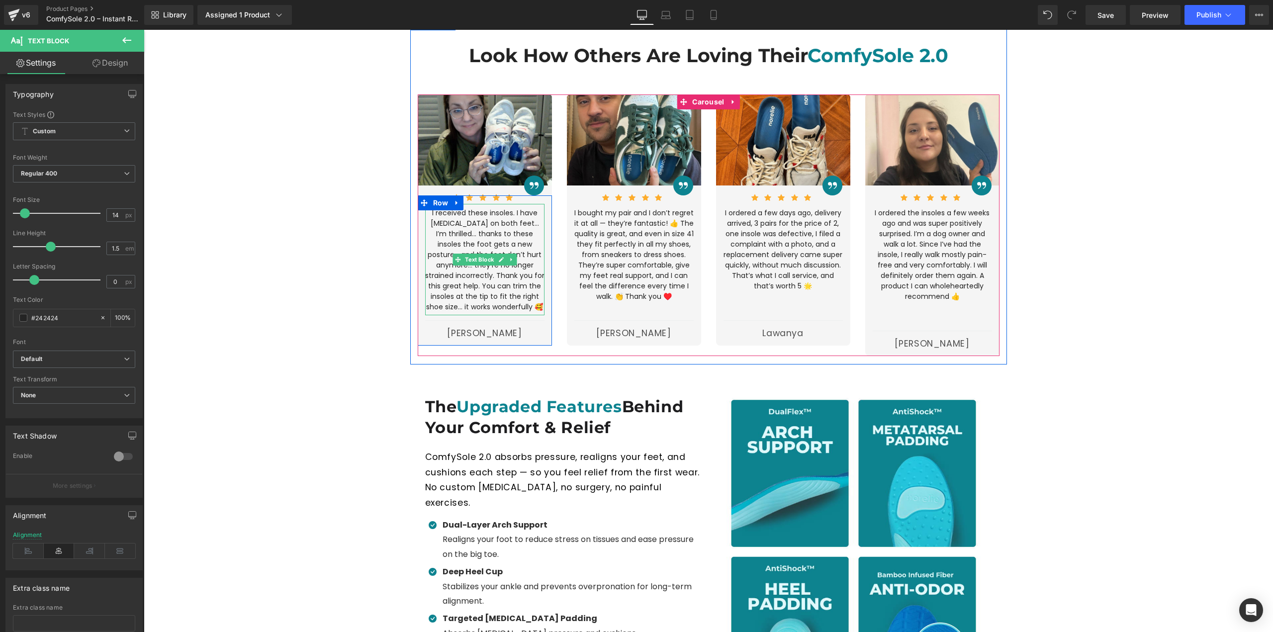
click at [500, 208] on p "I received these insoles. I have [MEDICAL_DATA] on both feet... I’m thrilled...…" at bounding box center [484, 260] width 119 height 104
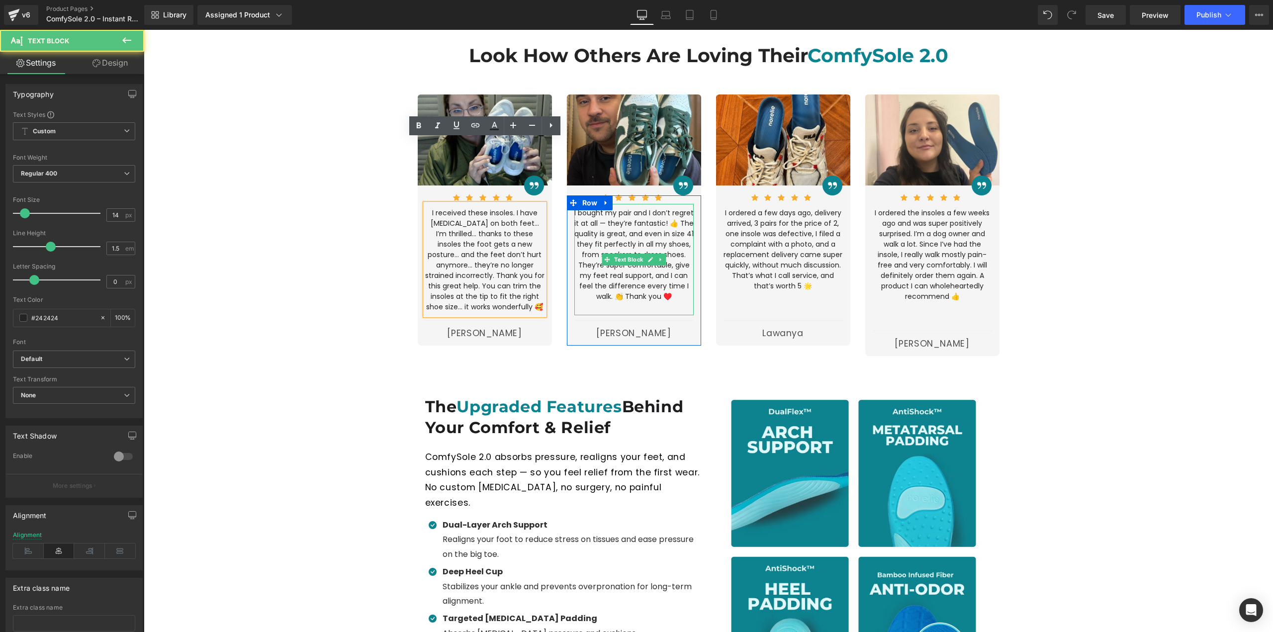
click at [636, 208] on p "I bought my pair and I don’t regret it at all — they’re fantastic! 👍 The qualit…" at bounding box center [633, 255] width 119 height 94
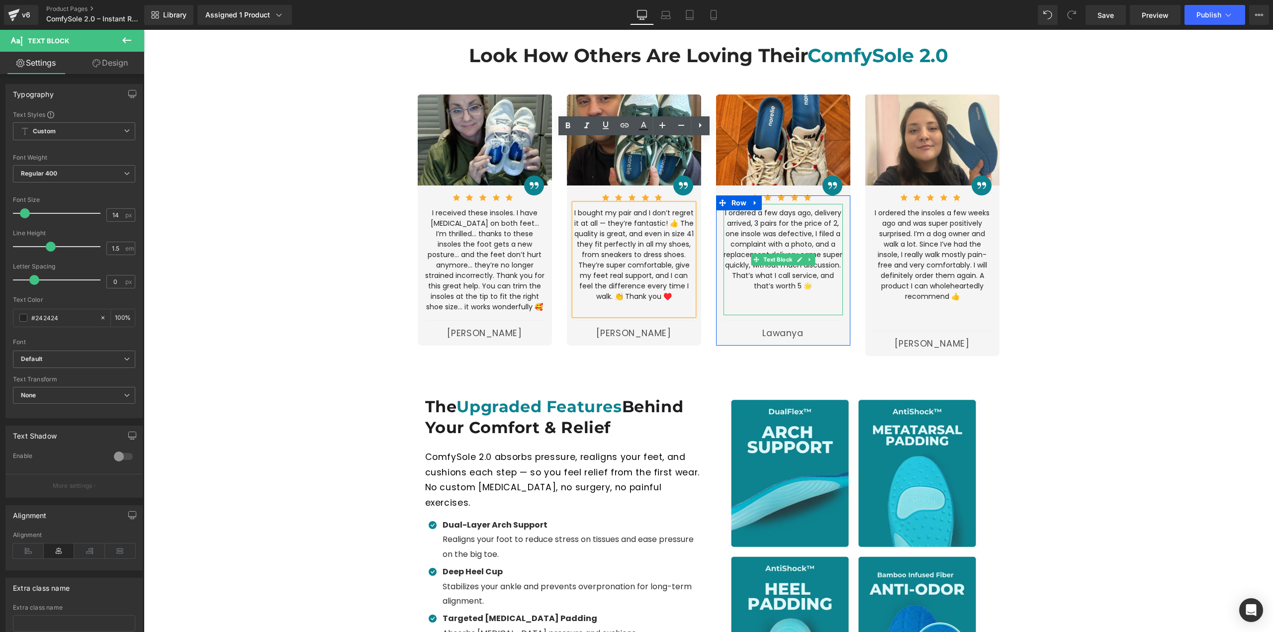
click at [770, 208] on p "I ordered a few days ago, delivery arrived, 3 pairs for the price of 2, one ins…" at bounding box center [783, 250] width 119 height 84
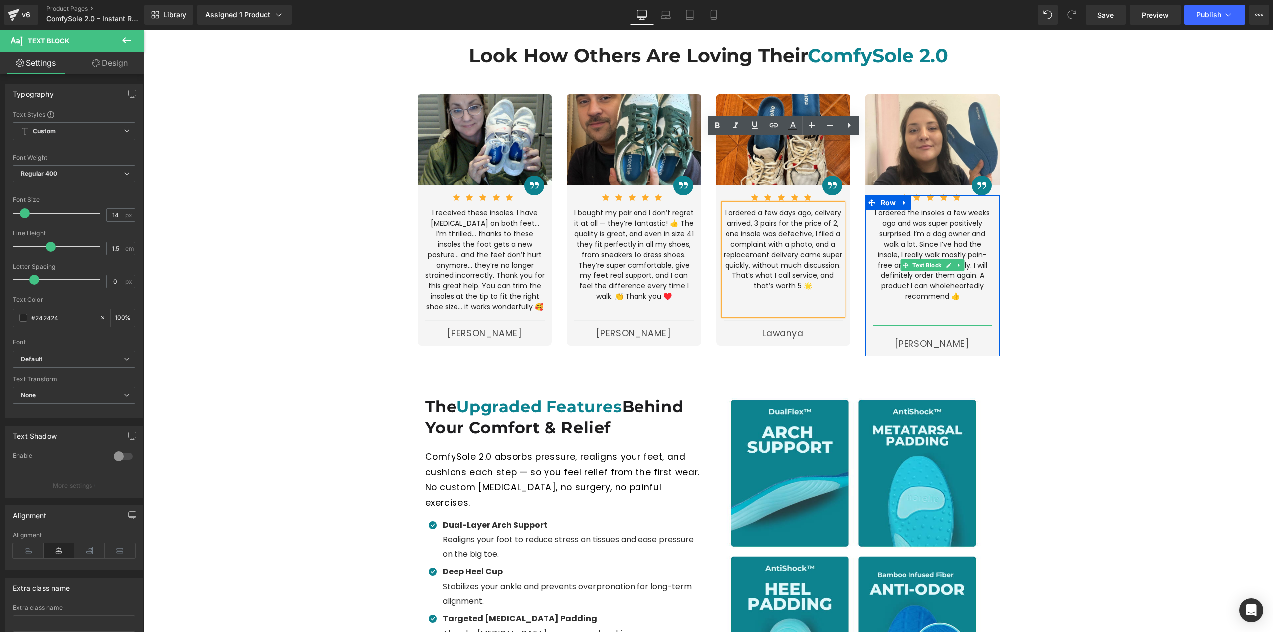
click at [903, 302] on p at bounding box center [932, 307] width 119 height 10
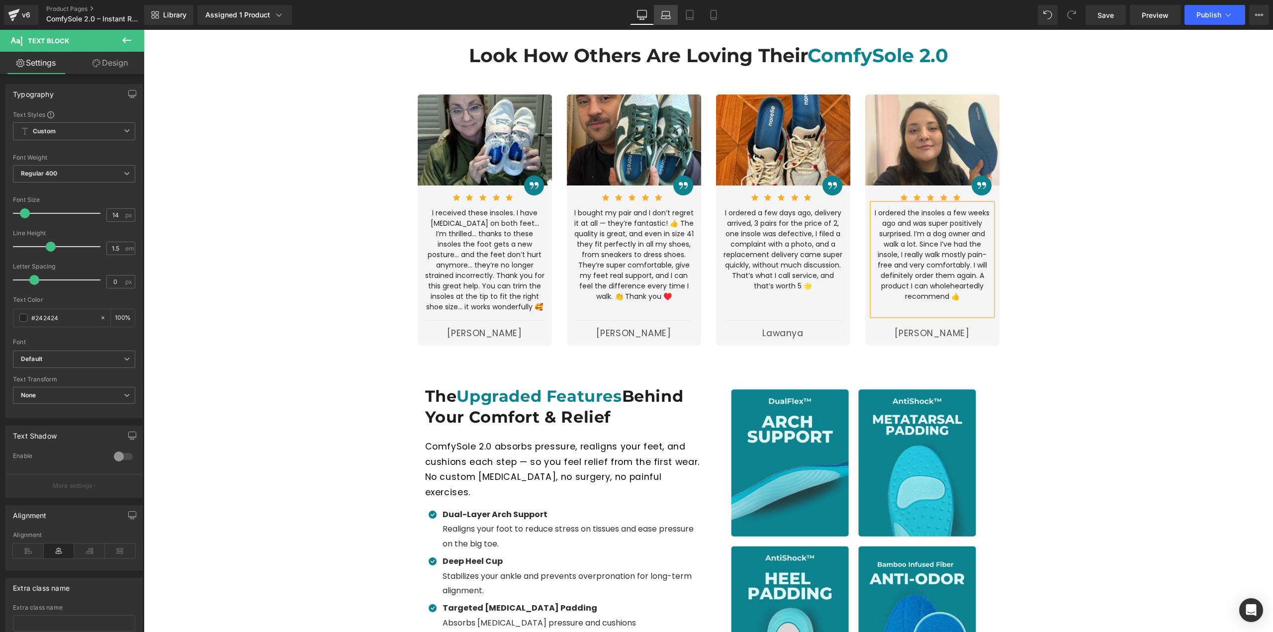
click at [661, 18] on icon at bounding box center [666, 15] width 10 height 10
type input "100"
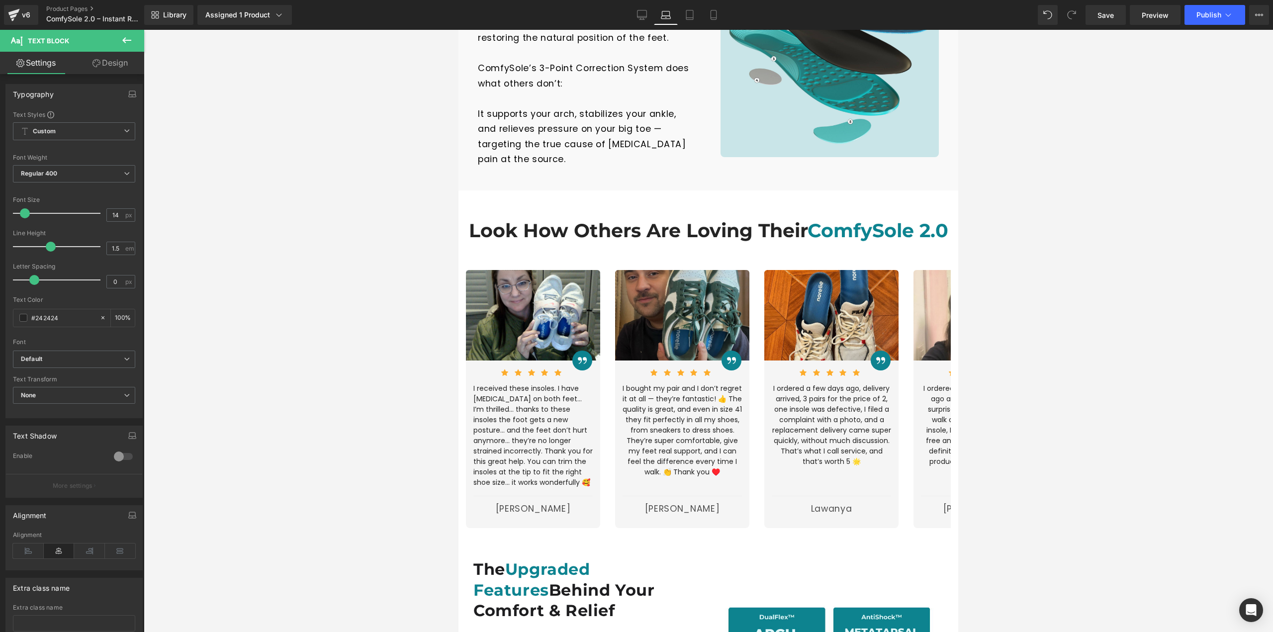
scroll to position [1634, 0]
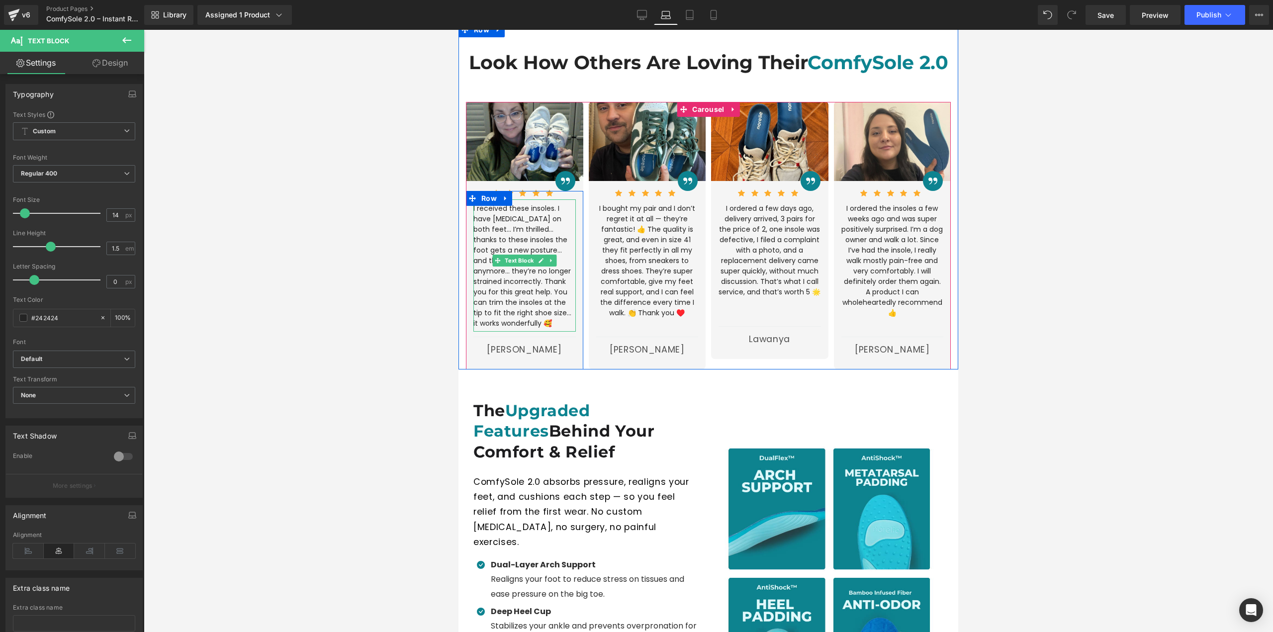
click at [497, 203] on p "I received these insoles. I have [MEDICAL_DATA] on both feet... I’m thrilled...…" at bounding box center [524, 265] width 102 height 125
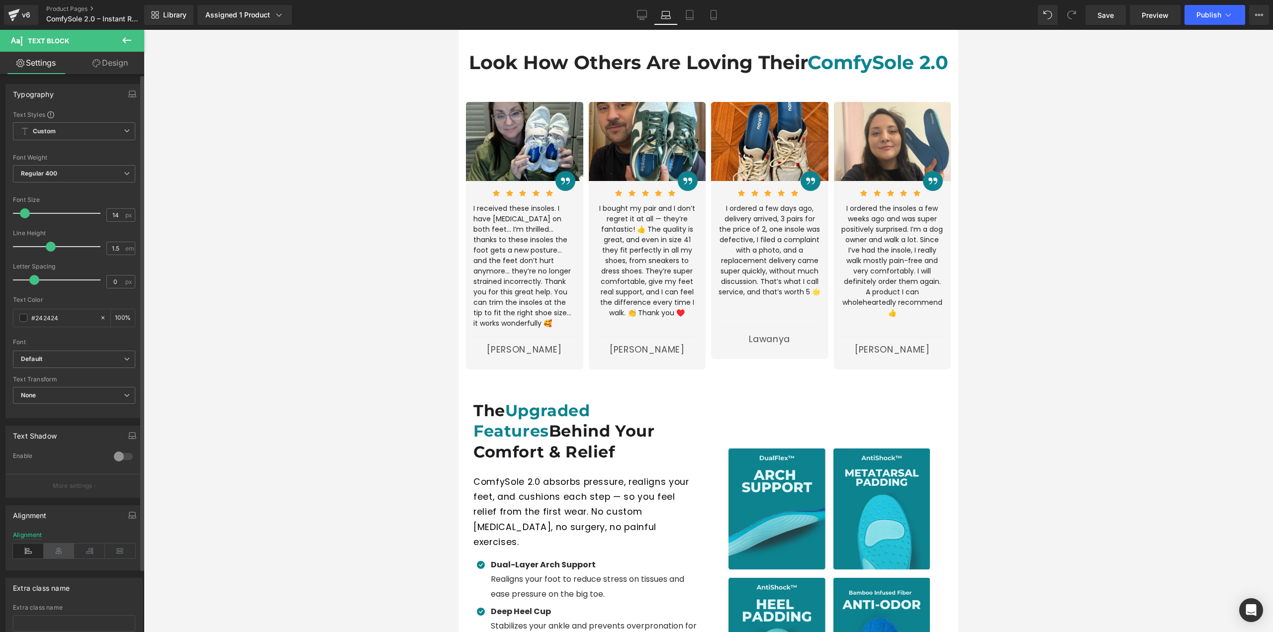
click at [62, 546] on icon at bounding box center [59, 551] width 31 height 15
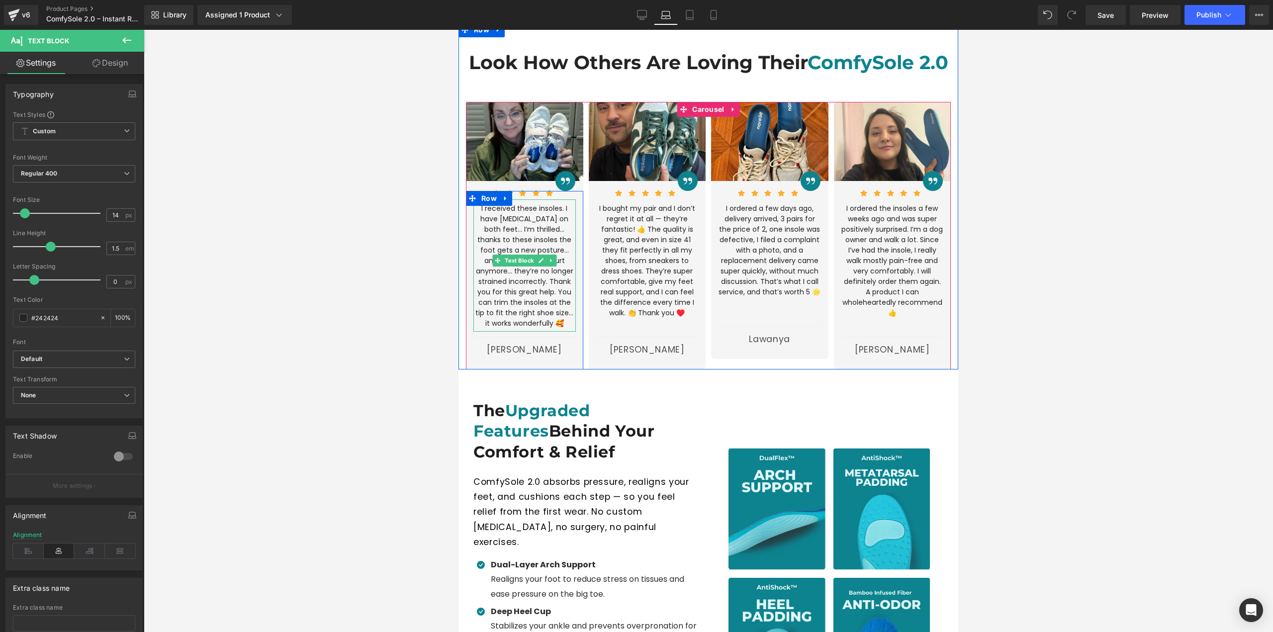
click at [570, 256] on p "I received these insoles. I have [MEDICAL_DATA] on both feet... I’m thrilled...…" at bounding box center [524, 265] width 102 height 125
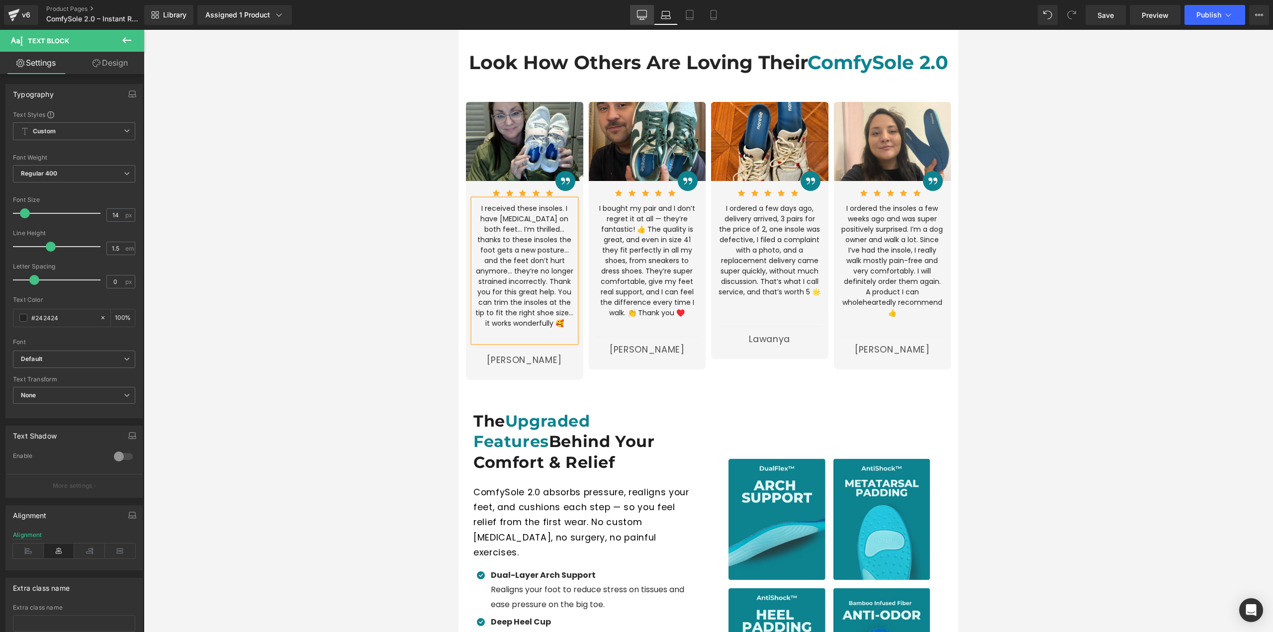
click at [633, 22] on link "Desktop" at bounding box center [642, 15] width 24 height 20
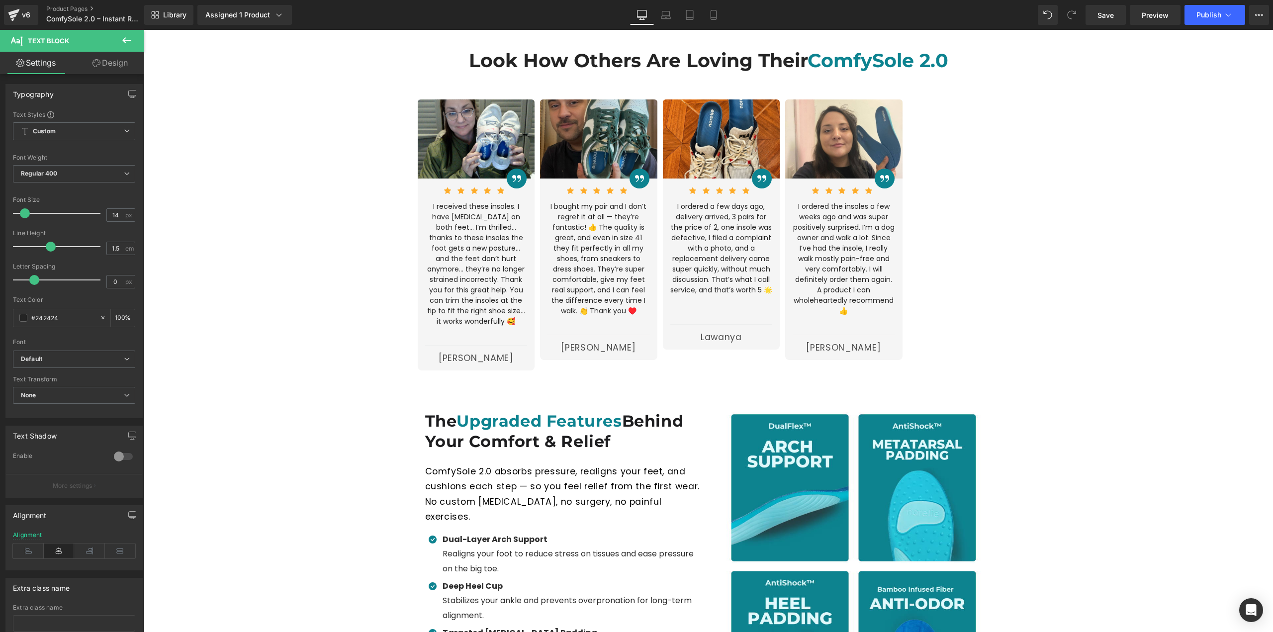
scroll to position [1445, 0]
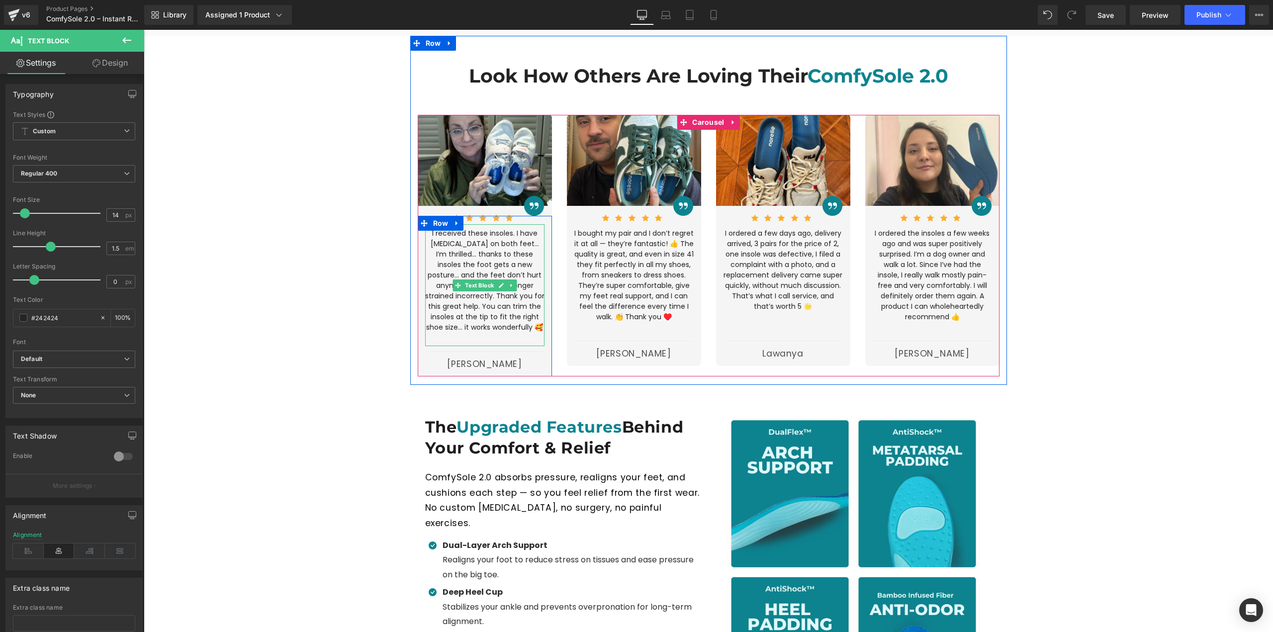
click at [522, 333] on p at bounding box center [484, 338] width 119 height 10
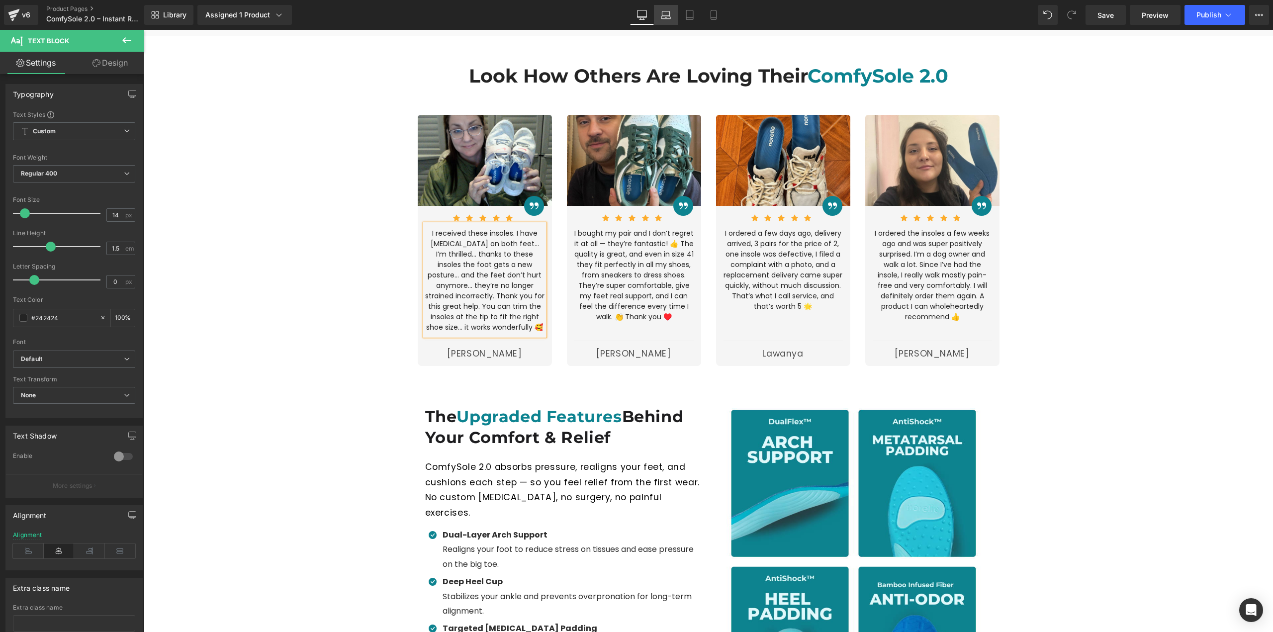
click at [665, 9] on link "Laptop" at bounding box center [666, 15] width 24 height 20
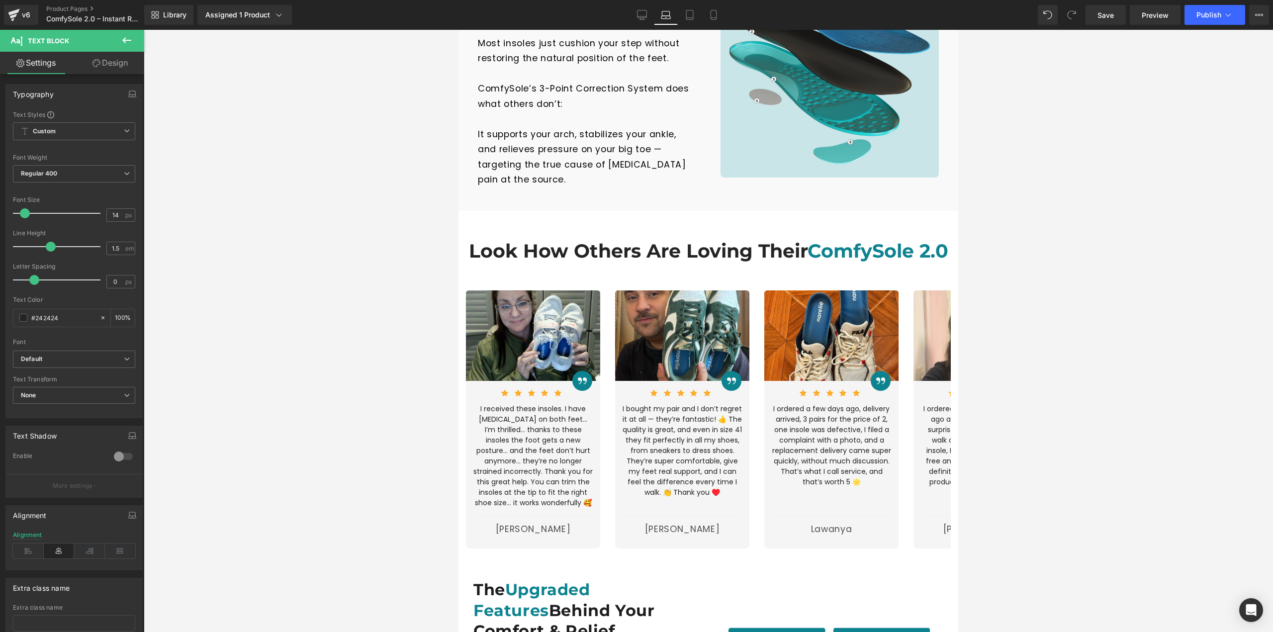
scroll to position [1613, 0]
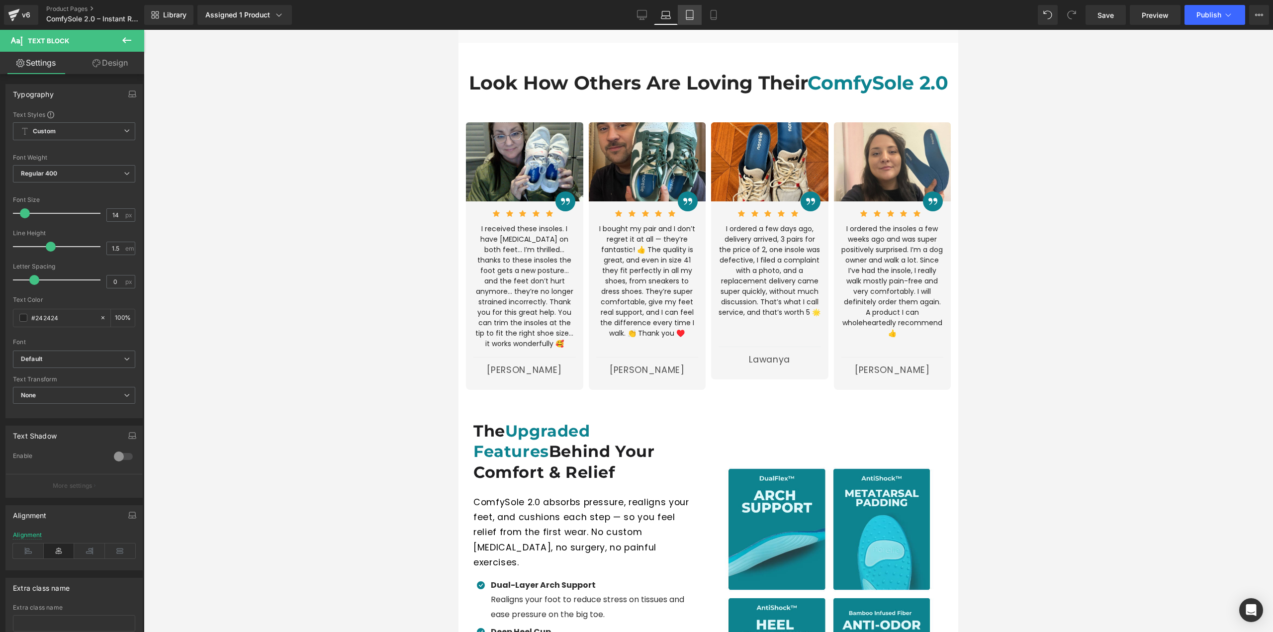
click at [690, 13] on icon at bounding box center [690, 15] width 10 height 10
type input "100"
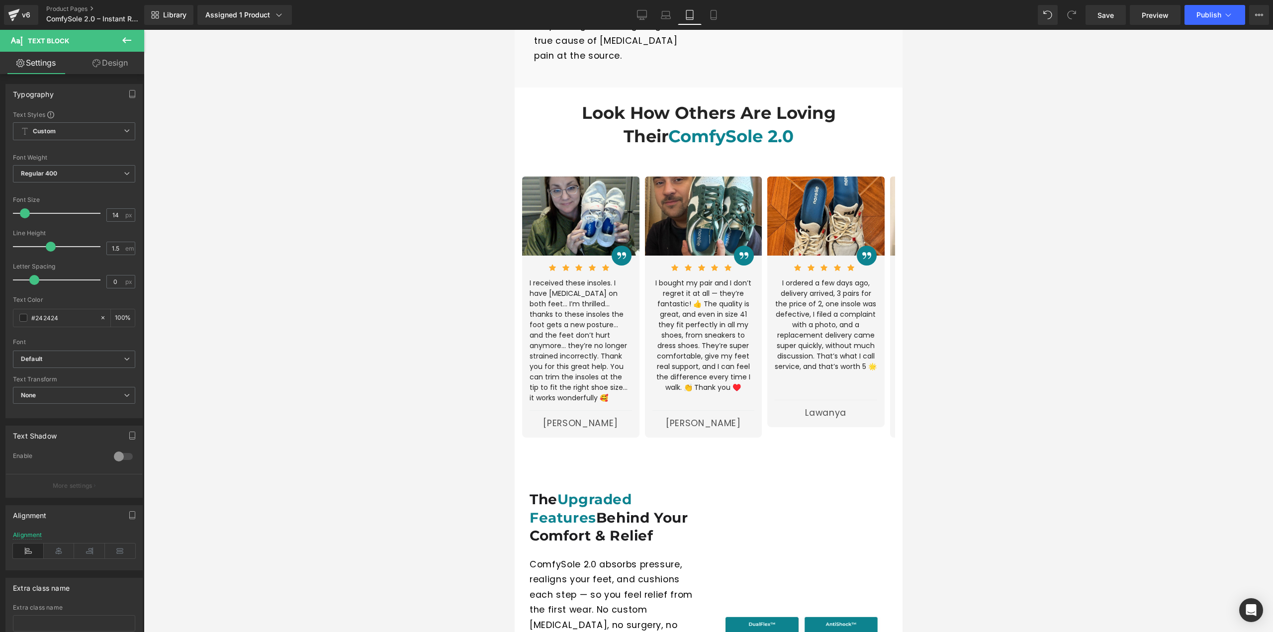
scroll to position [1690, 0]
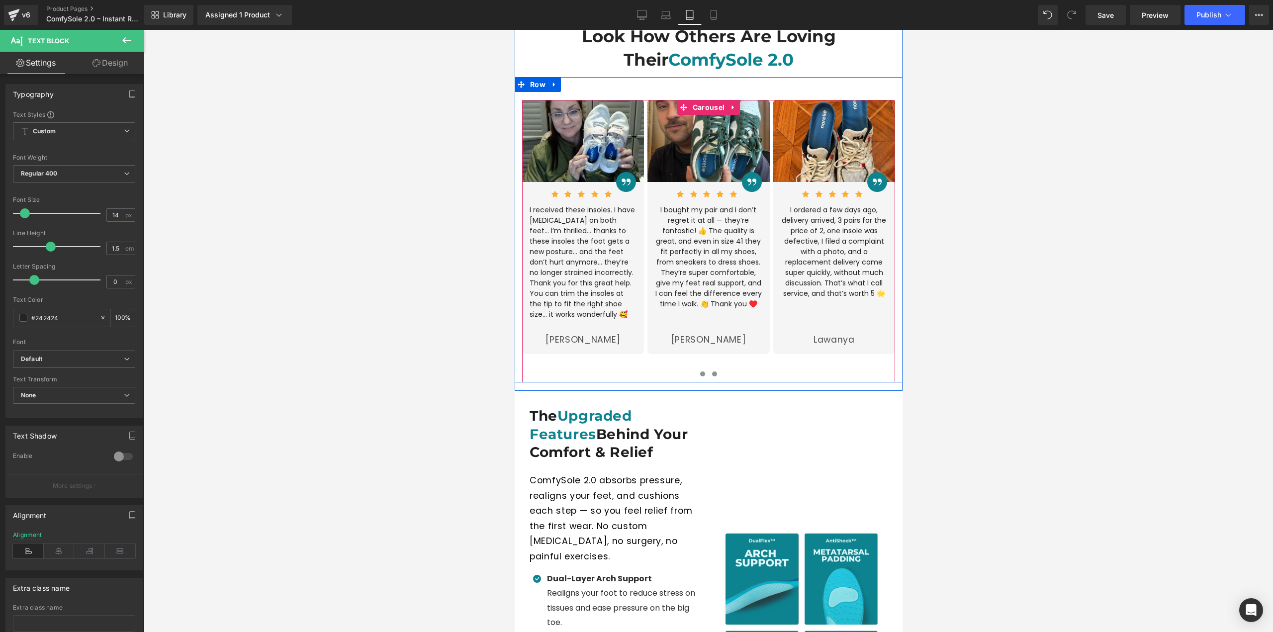
click at [713, 371] on span at bounding box center [714, 373] width 5 height 5
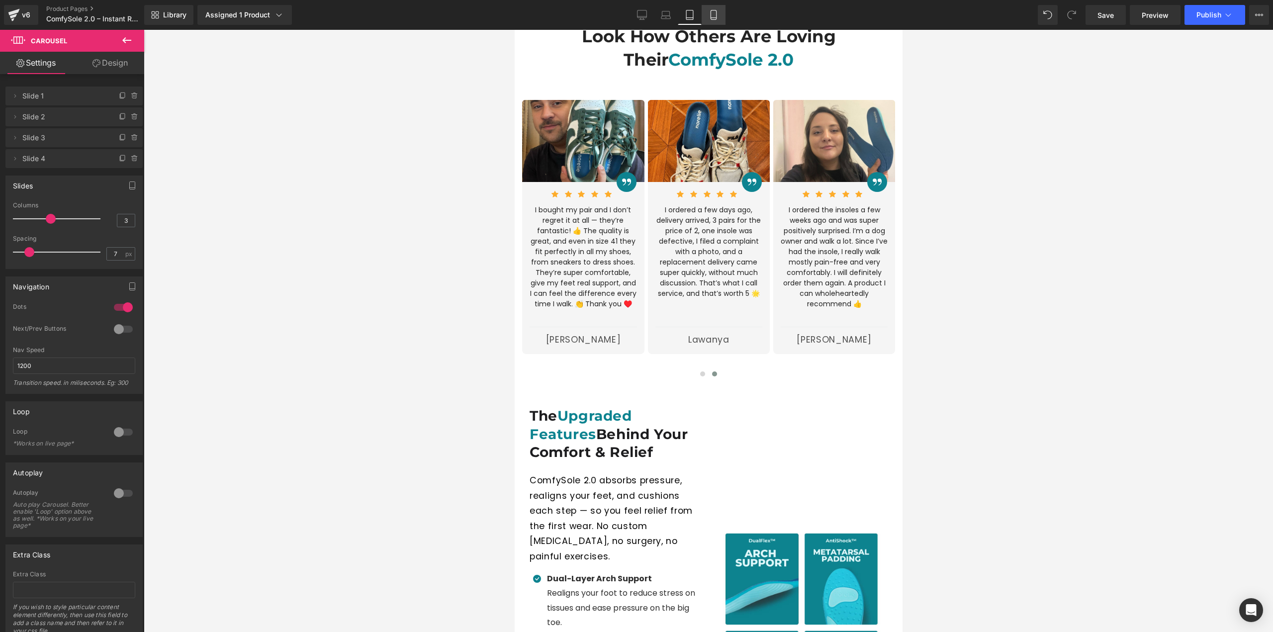
click at [712, 18] on icon at bounding box center [714, 15] width 10 height 10
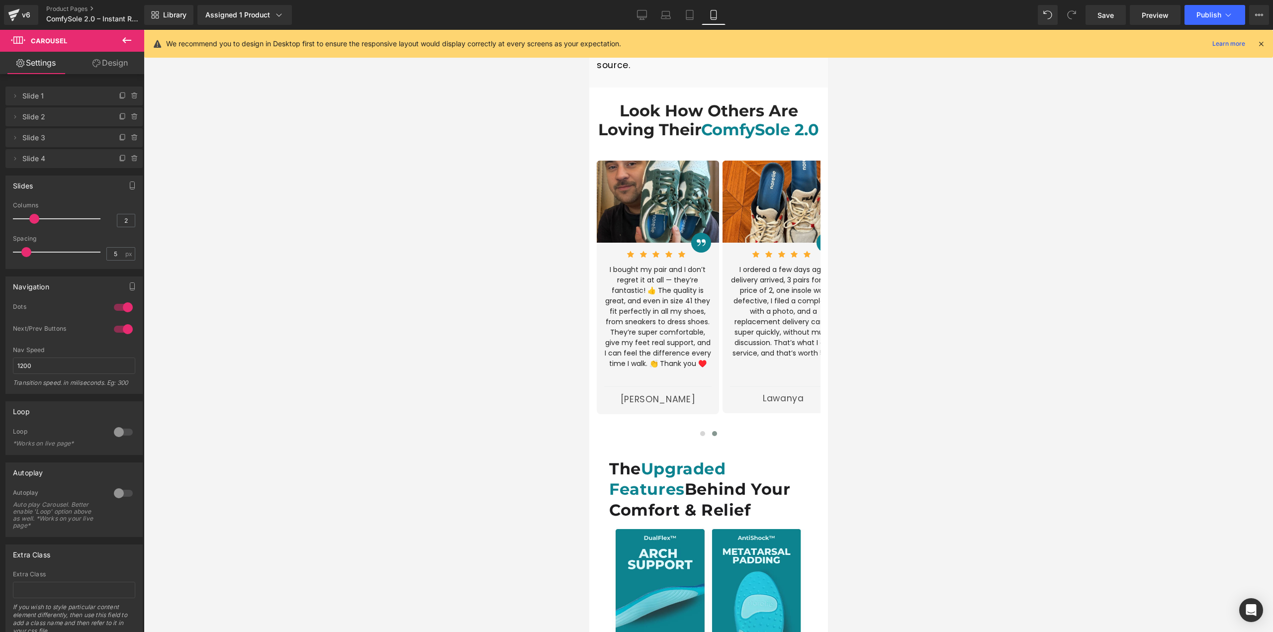
scroll to position [2015, 0]
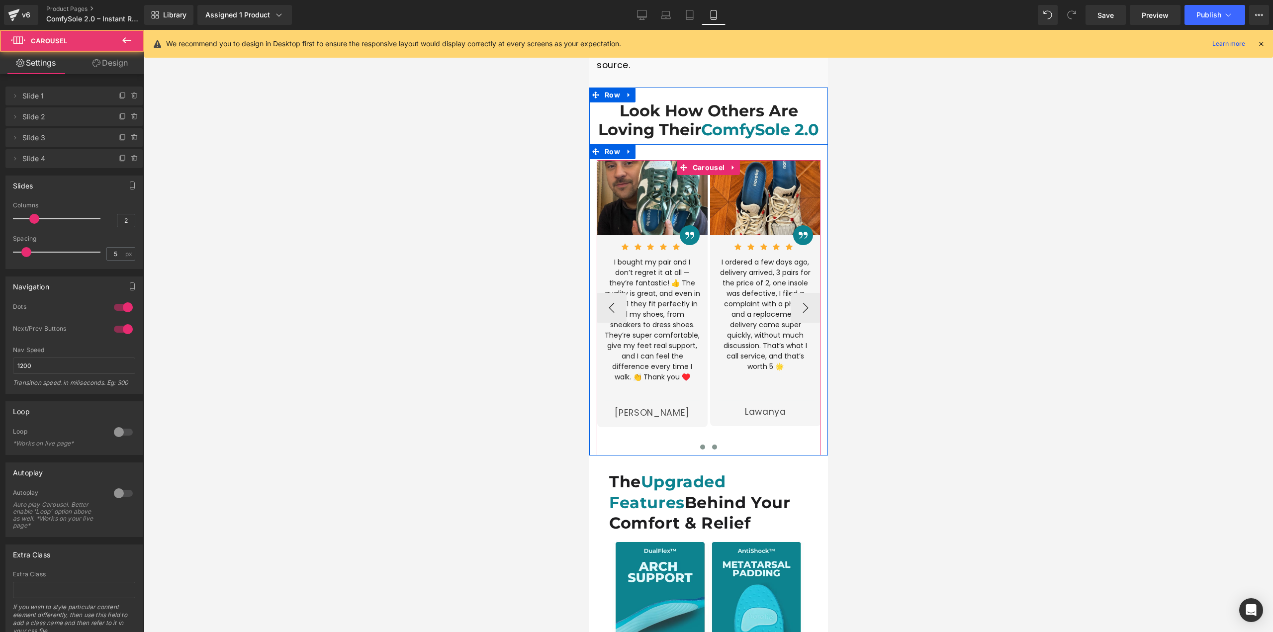
click at [713, 442] on button at bounding box center [714, 447] width 12 height 10
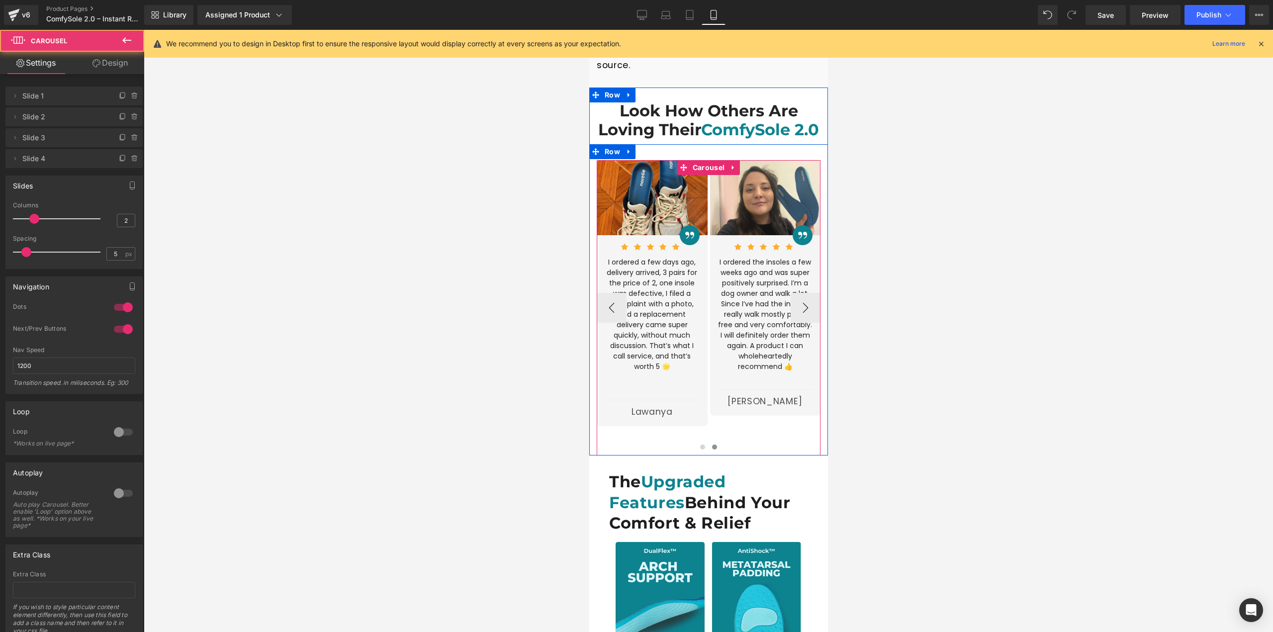
click at [713, 442] on button at bounding box center [714, 447] width 12 height 10
click at [713, 445] on span at bounding box center [714, 447] width 5 height 5
click at [692, 442] on div at bounding box center [708, 449] width 224 height 15
click at [698, 442] on button at bounding box center [702, 447] width 12 height 10
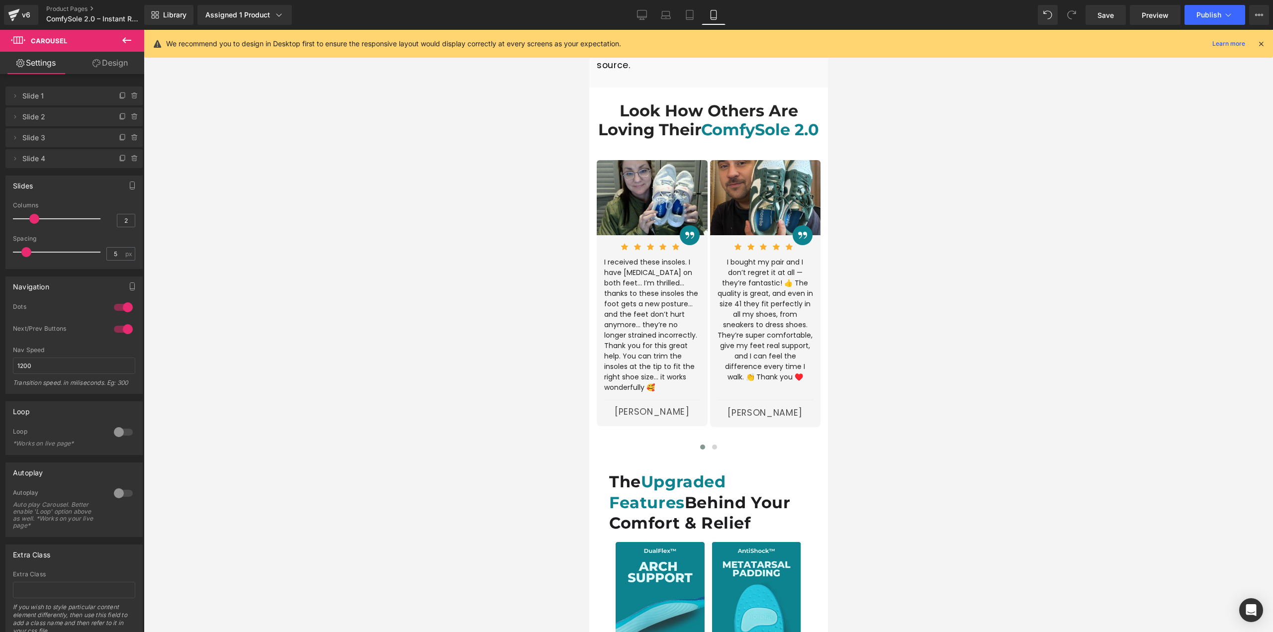
click at [632, 257] on p "I received these insoles. I have [MEDICAL_DATA] on both feet... I’m thrilled...…" at bounding box center [652, 325] width 96 height 136
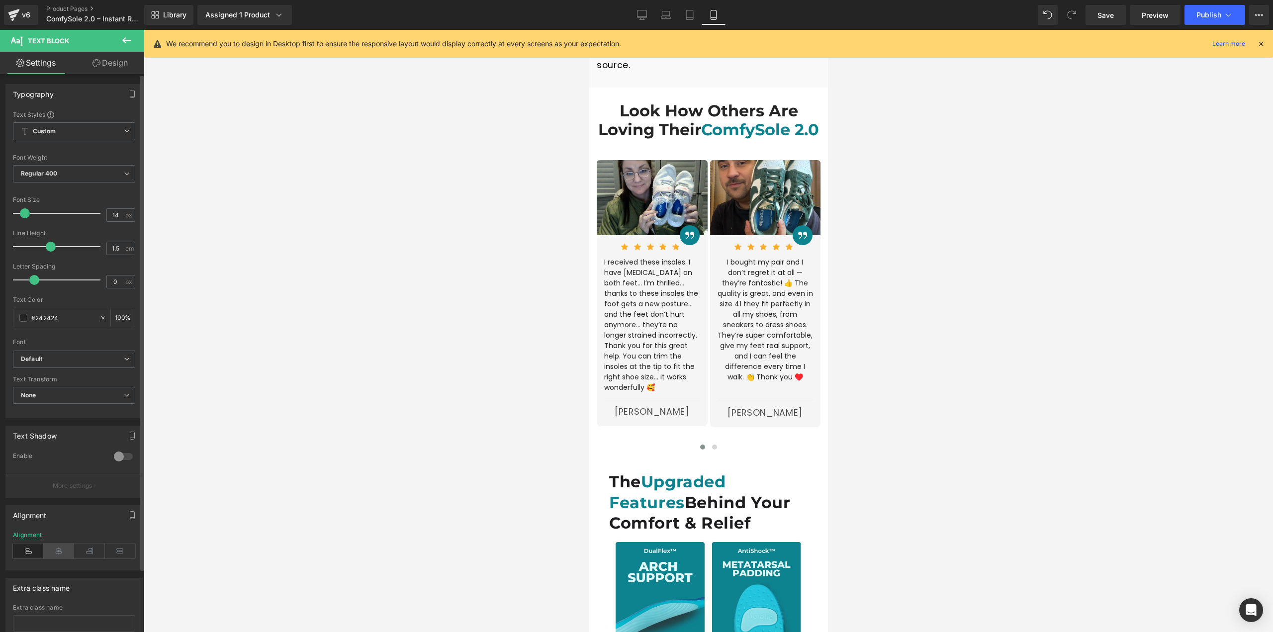
click at [48, 558] on icon at bounding box center [59, 551] width 31 height 15
click at [685, 18] on icon at bounding box center [690, 15] width 10 height 10
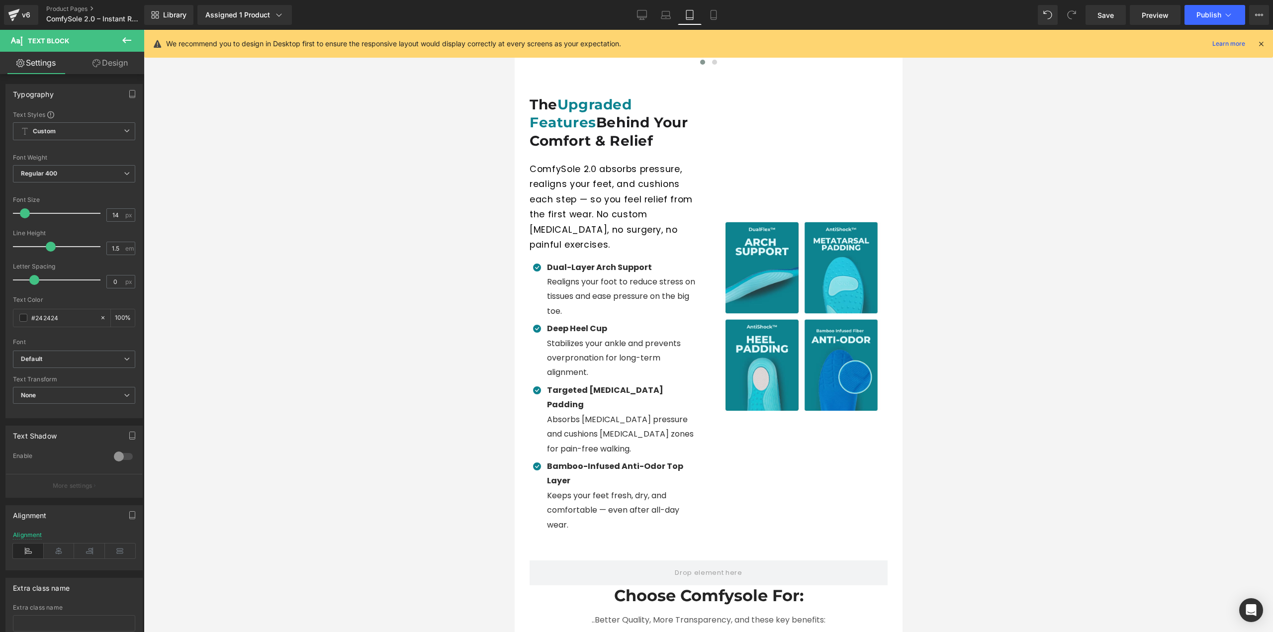
scroll to position [1646, 0]
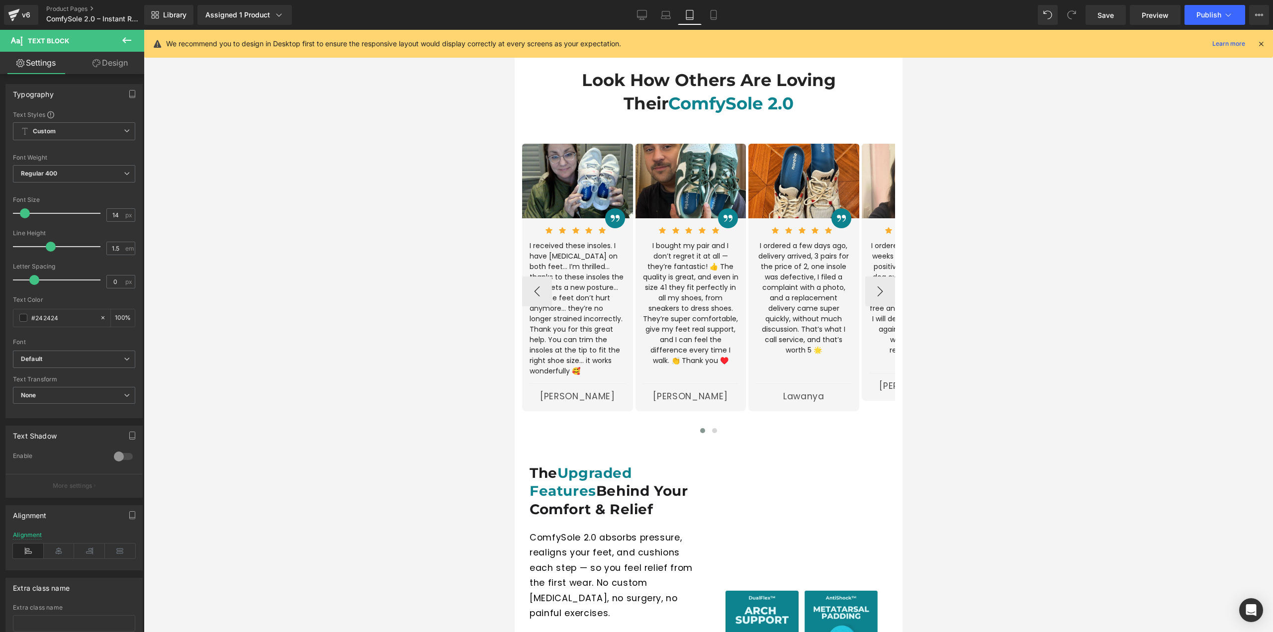
click at [597, 291] on div "I received these insoles. I have [MEDICAL_DATA] on both feet... I’m thrilled...…" at bounding box center [577, 308] width 96 height 142
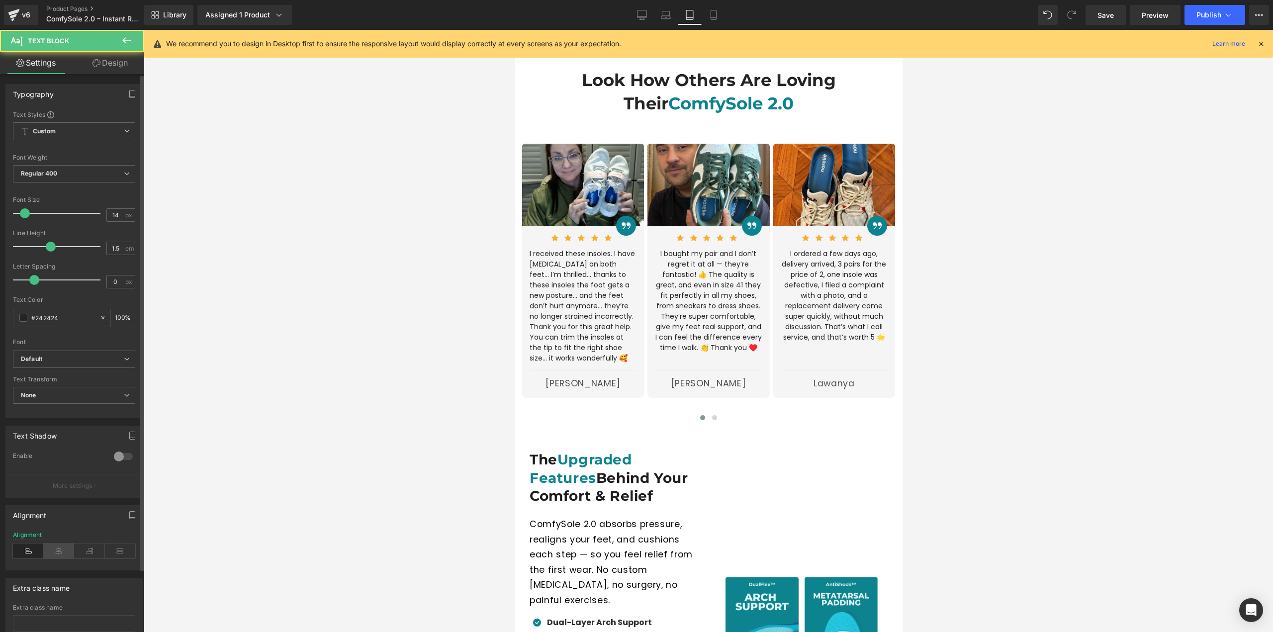
click at [55, 546] on icon at bounding box center [59, 551] width 31 height 15
drag, startPoint x: 664, startPoint y: 14, endPoint x: 647, endPoint y: 56, distance: 45.3
click at [665, 13] on icon at bounding box center [666, 15] width 10 height 10
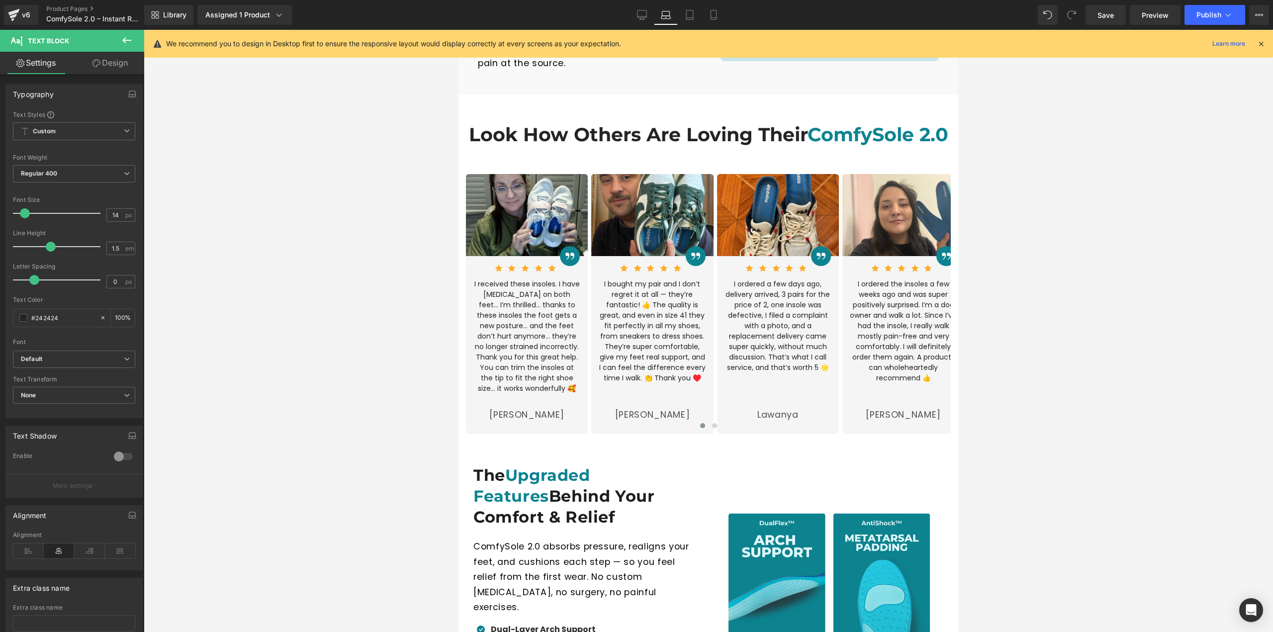
scroll to position [1526, 0]
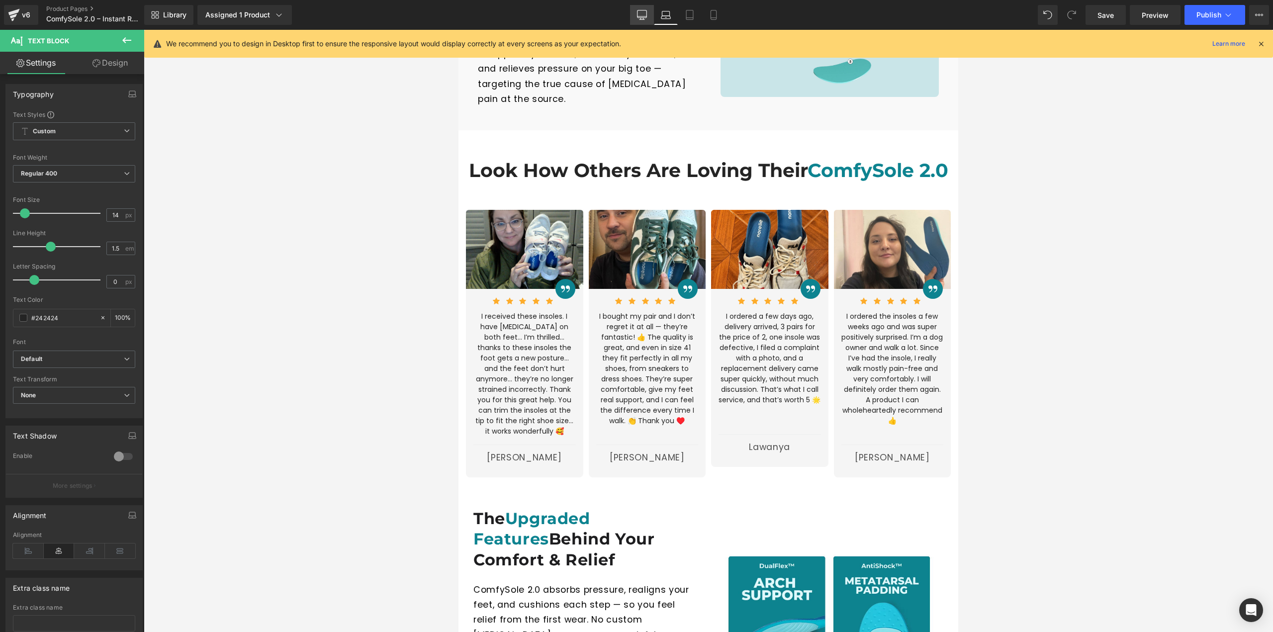
click at [640, 12] on icon at bounding box center [642, 15] width 10 height 10
type input "100"
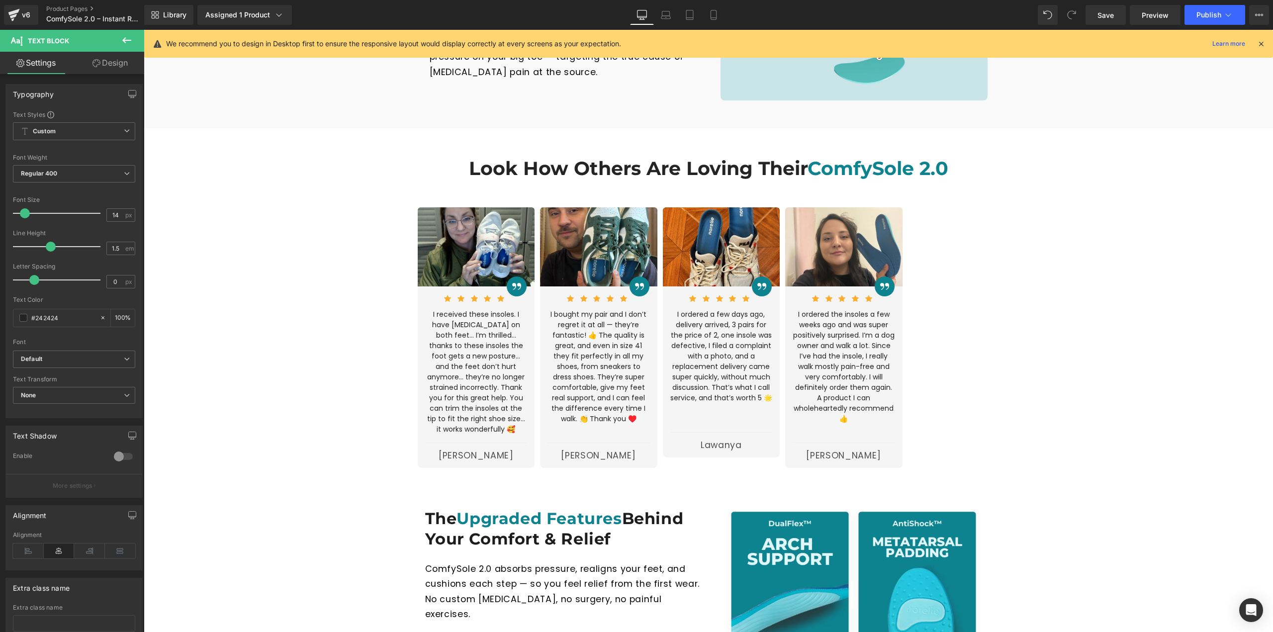
scroll to position [1337, 0]
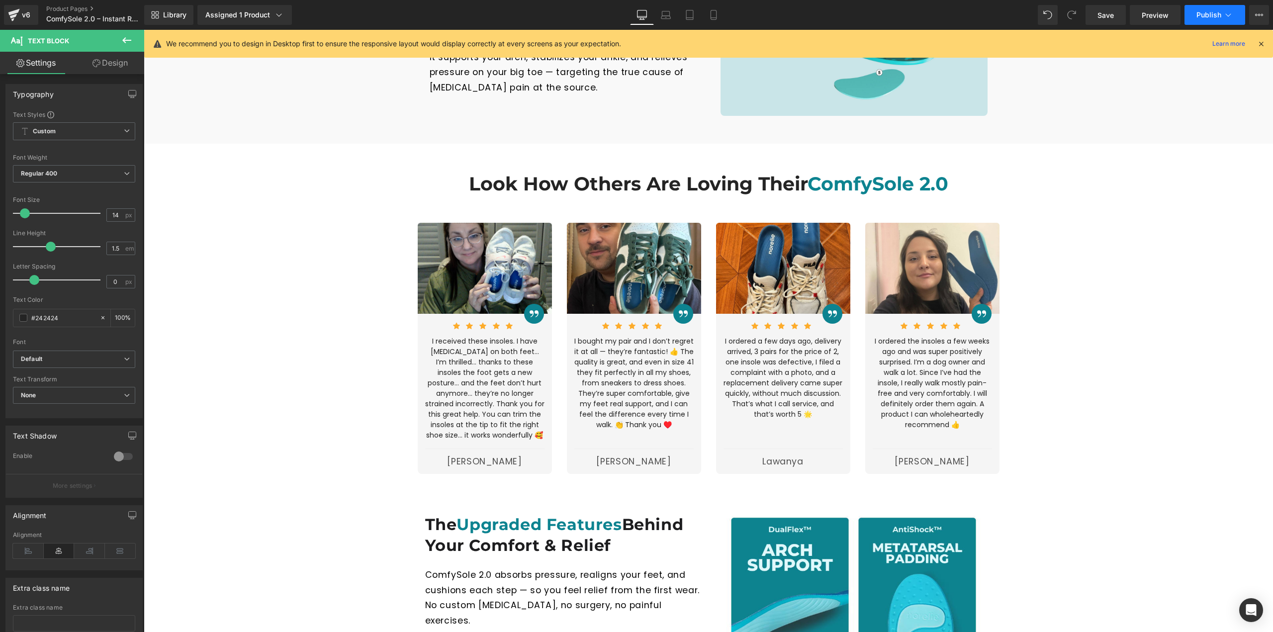
click at [1213, 16] on span "Publish" at bounding box center [1208, 15] width 25 height 8
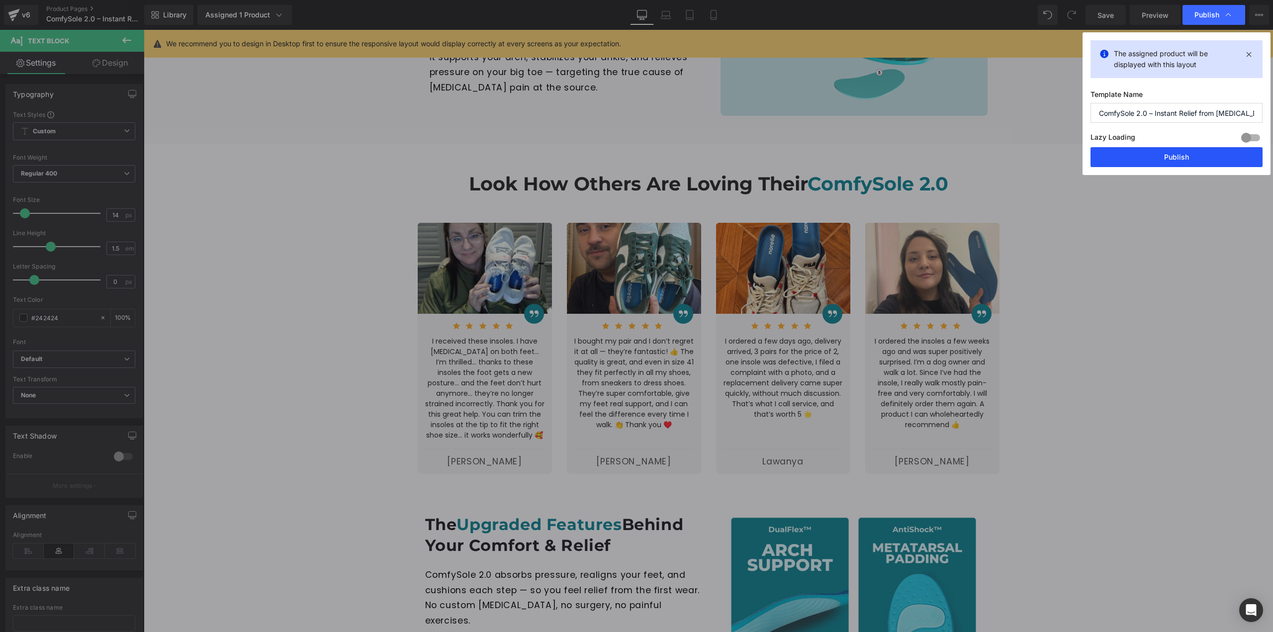
click at [1108, 154] on button "Publish" at bounding box center [1177, 157] width 172 height 20
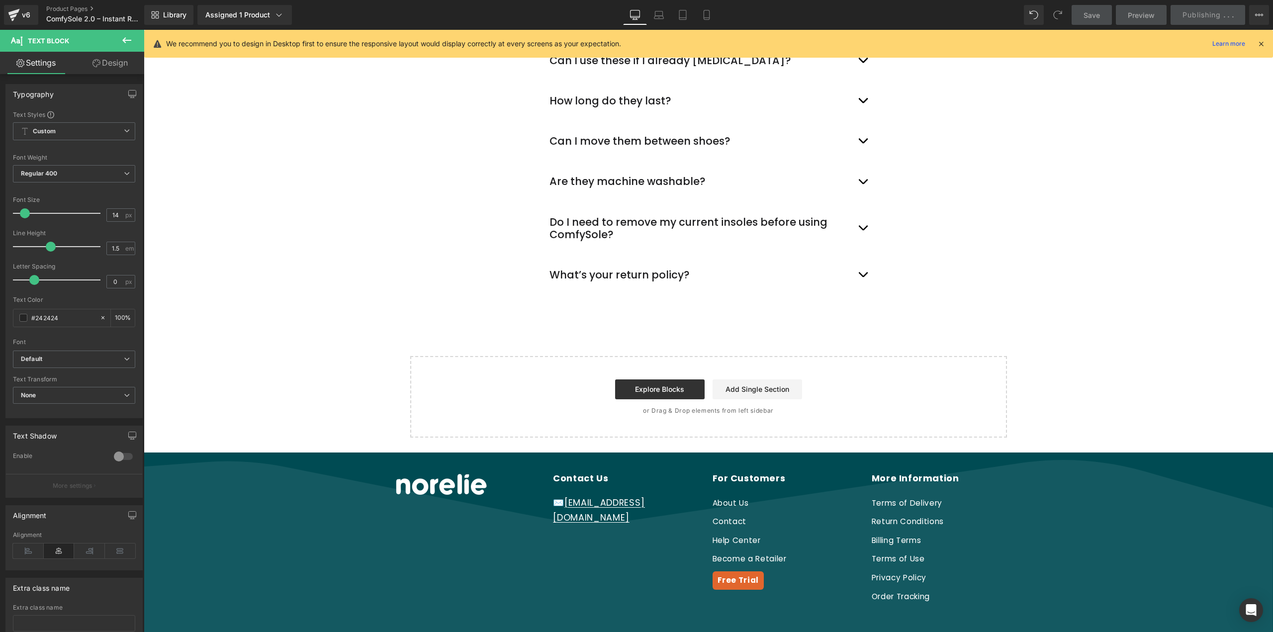
scroll to position [3300, 0]
